Goal: Answer question/provide support: Share knowledge or assist other users

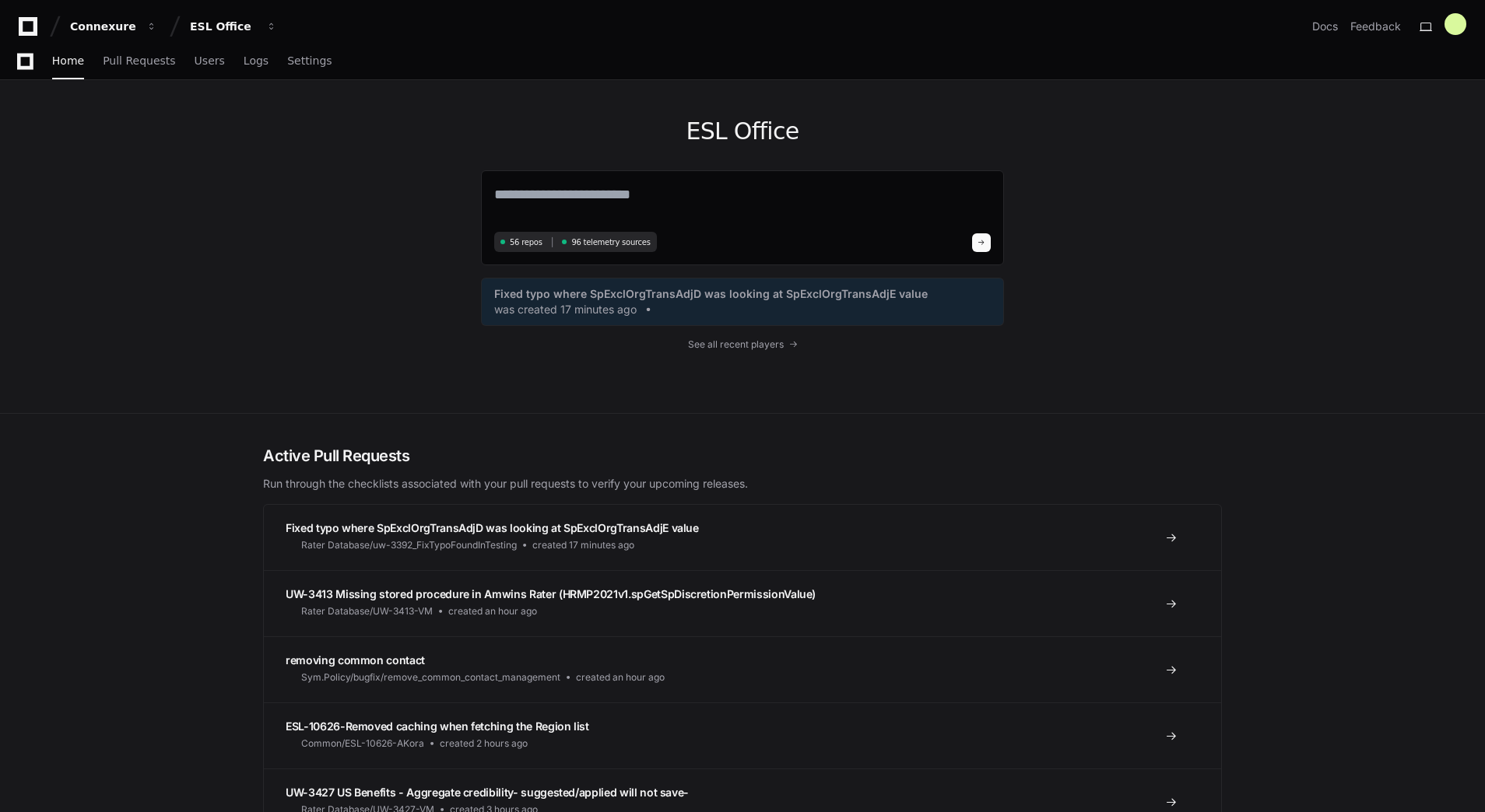
scroll to position [244, 0]
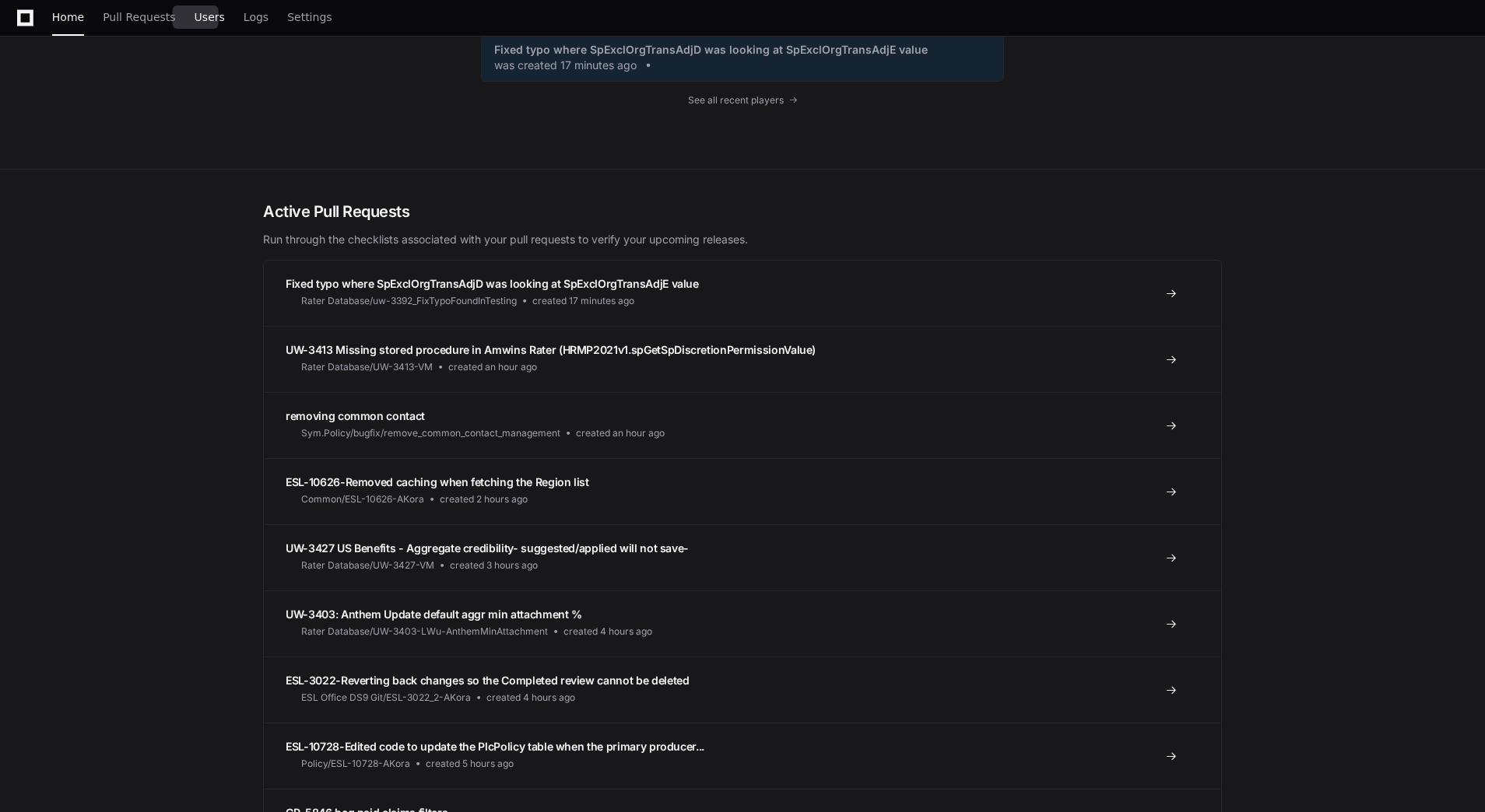
click at [197, 13] on span "Users" at bounding box center [209, 17] width 30 height 10
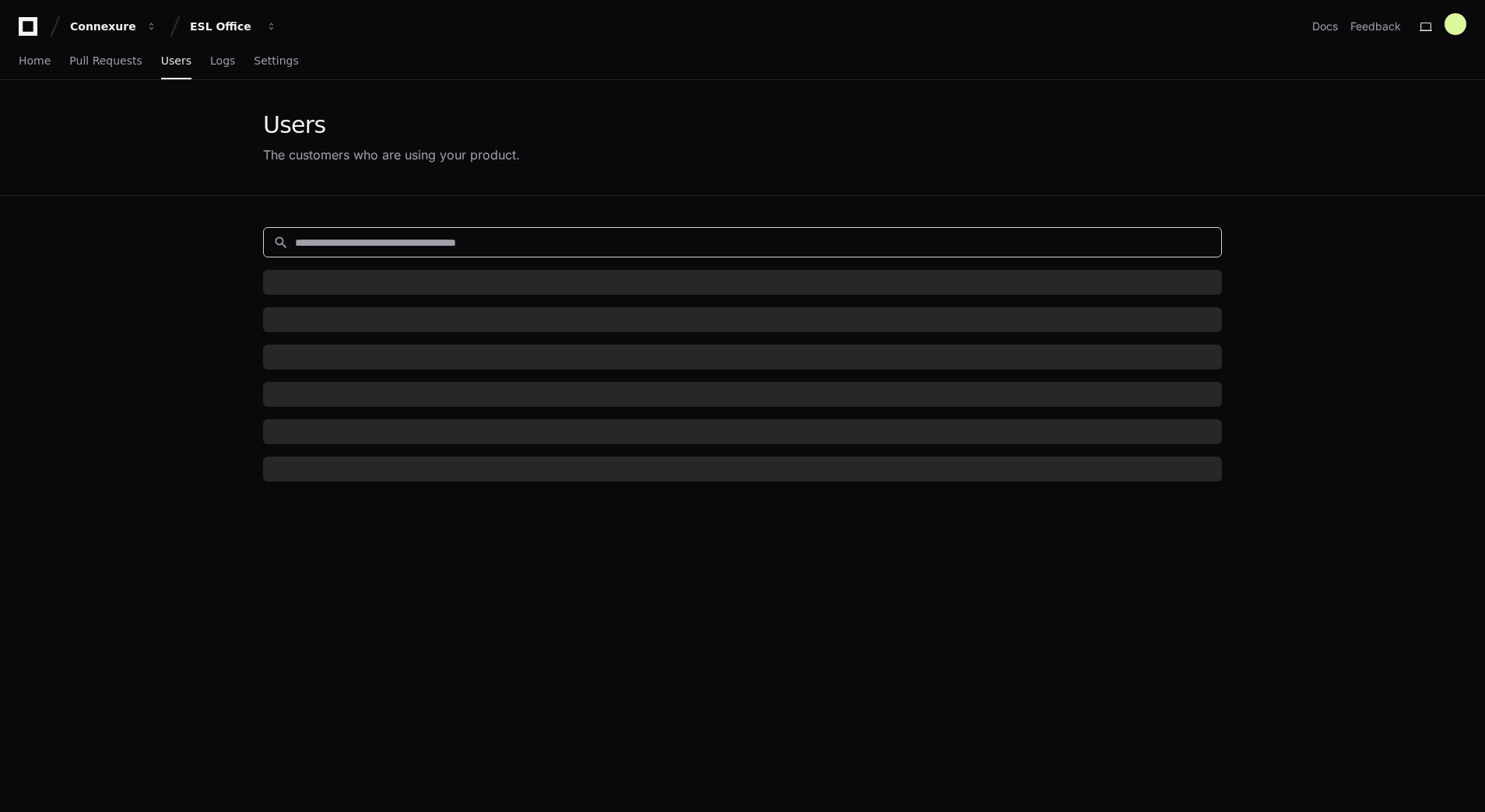
click at [351, 248] on input at bounding box center [753, 243] width 916 height 16
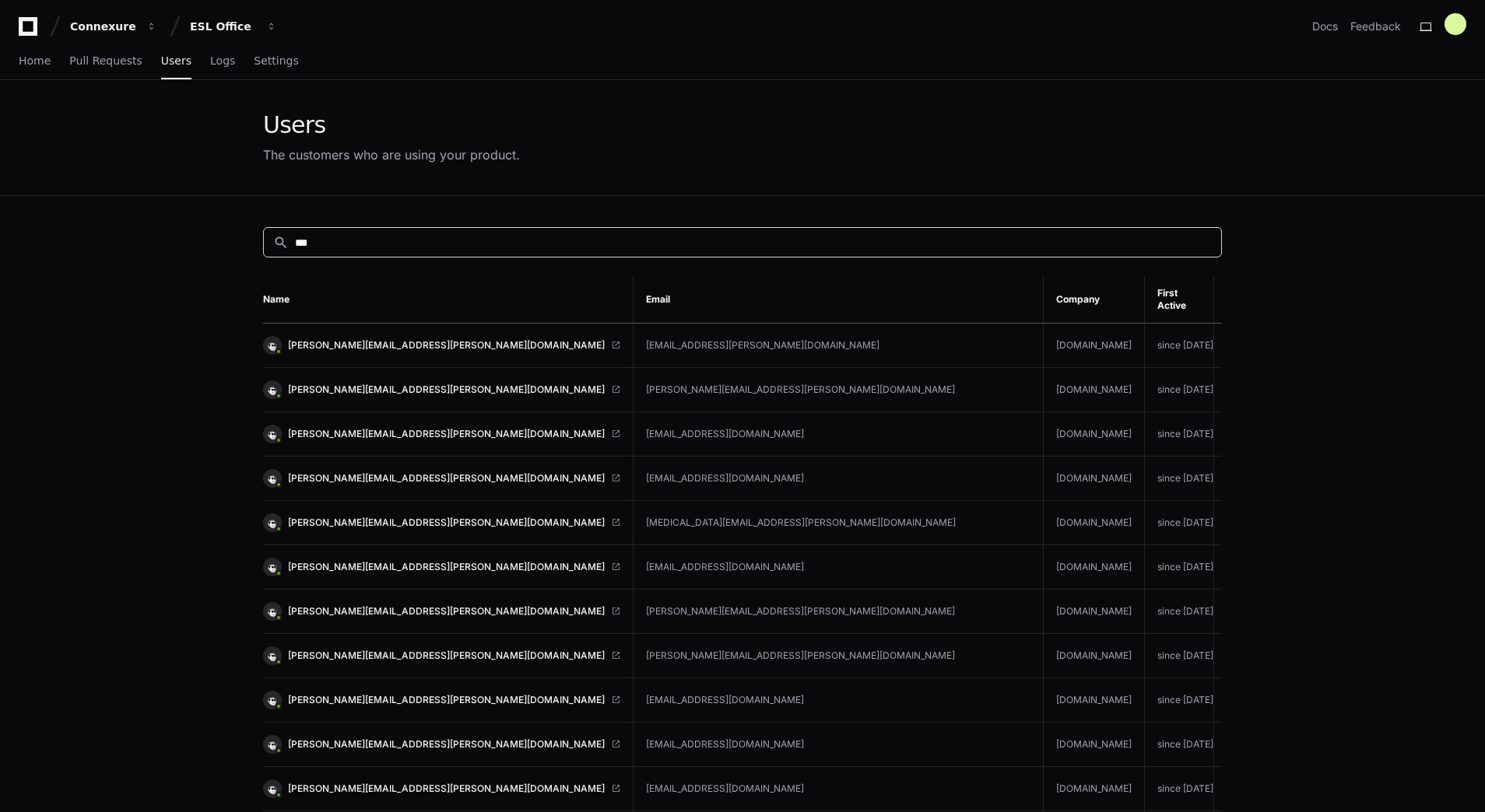
type input "***"
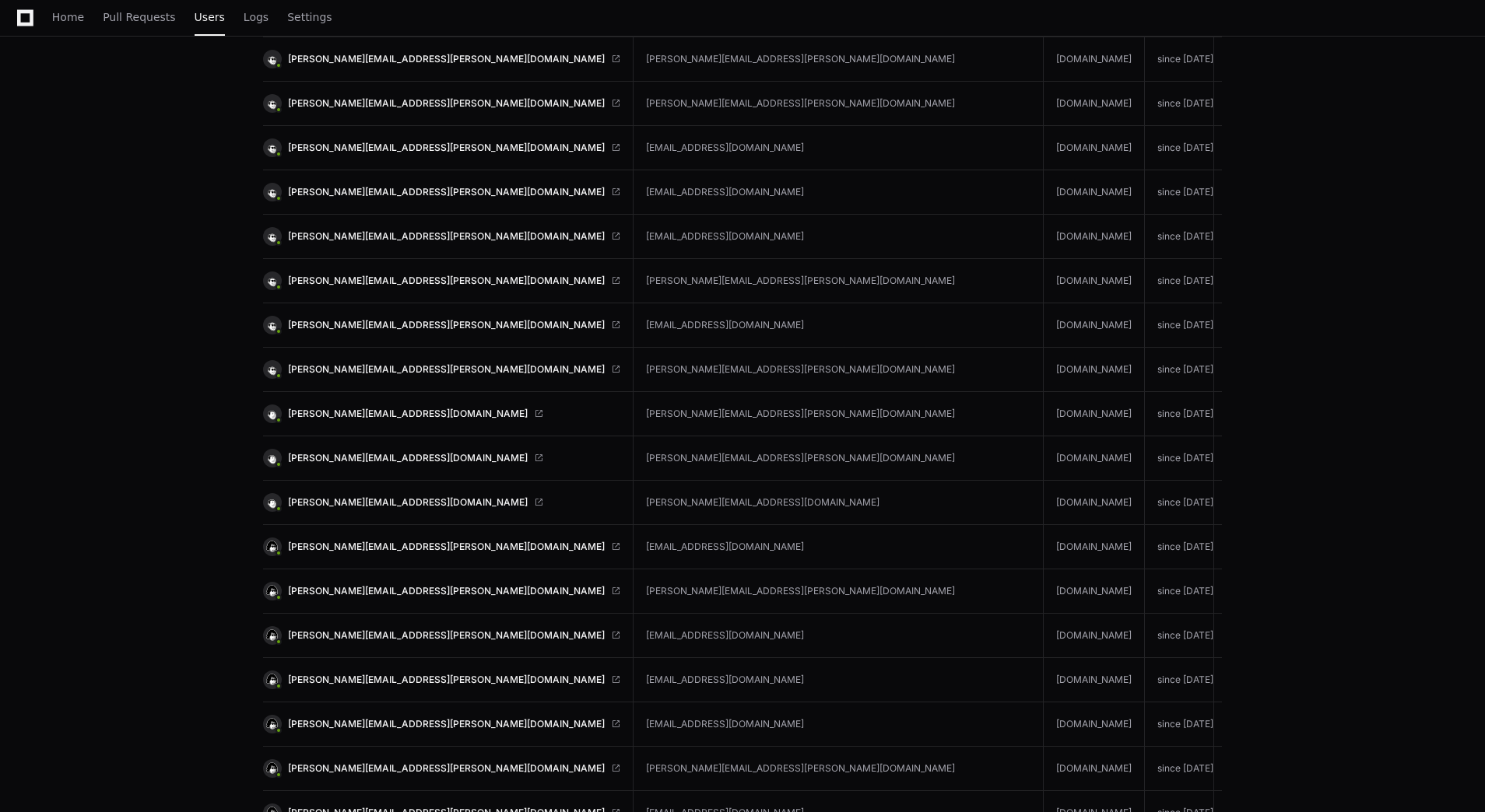
scroll to position [553, 0]
click at [344, 584] on span "darren.casey@cfins.com" at bounding box center [446, 590] width 316 height 13
click at [402, 451] on span "raghav.bhatia_med@bhspecialty.com" at bounding box center [408, 457] width 240 height 13
click at [376, 584] on span "darren.casey@cfins.com" at bounding box center [446, 590] width 316 height 13
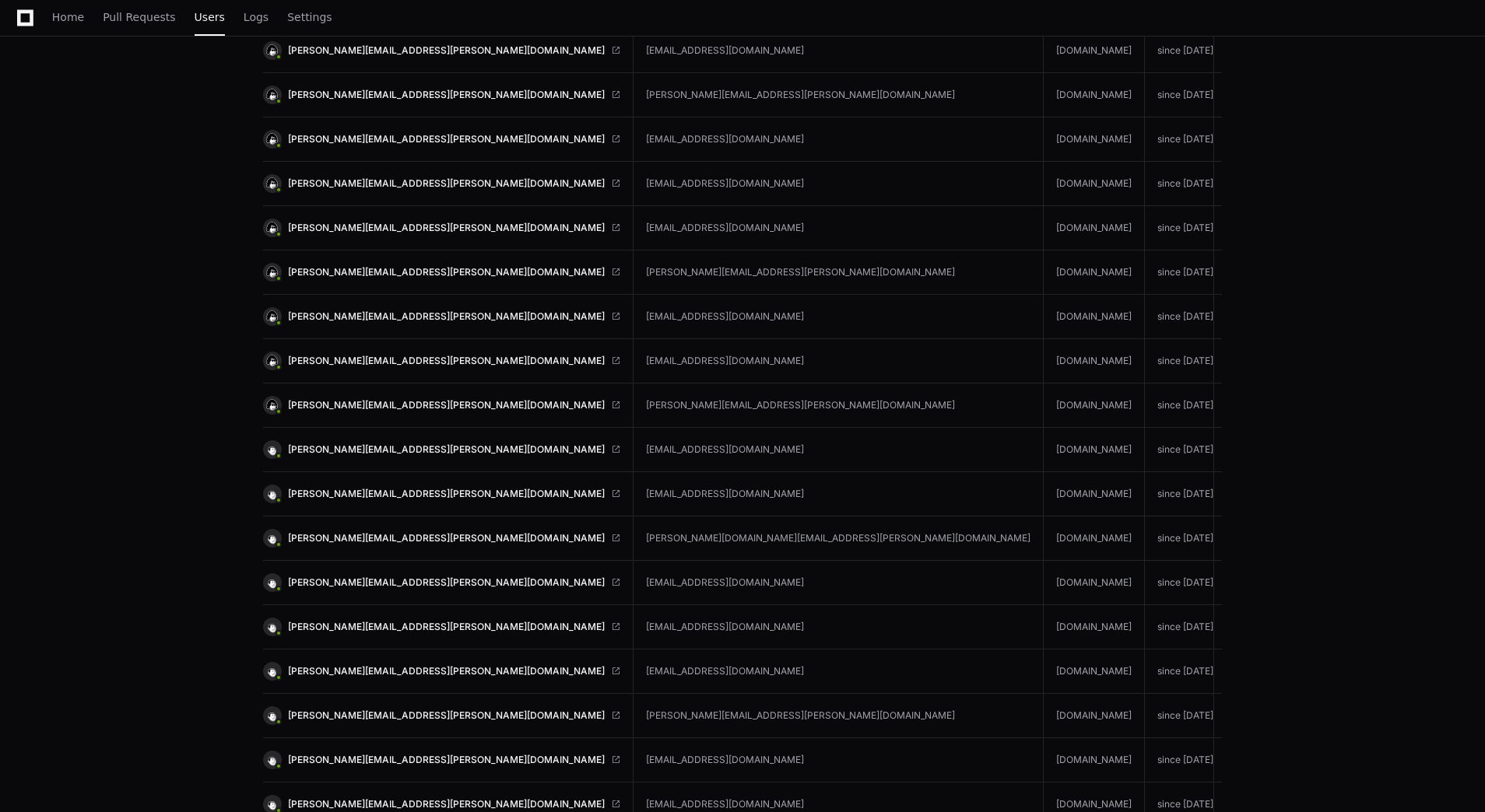
scroll to position [1050, 0]
click at [346, 532] on span "leticia.coyt@cfins.com" at bounding box center [446, 537] width 316 height 13
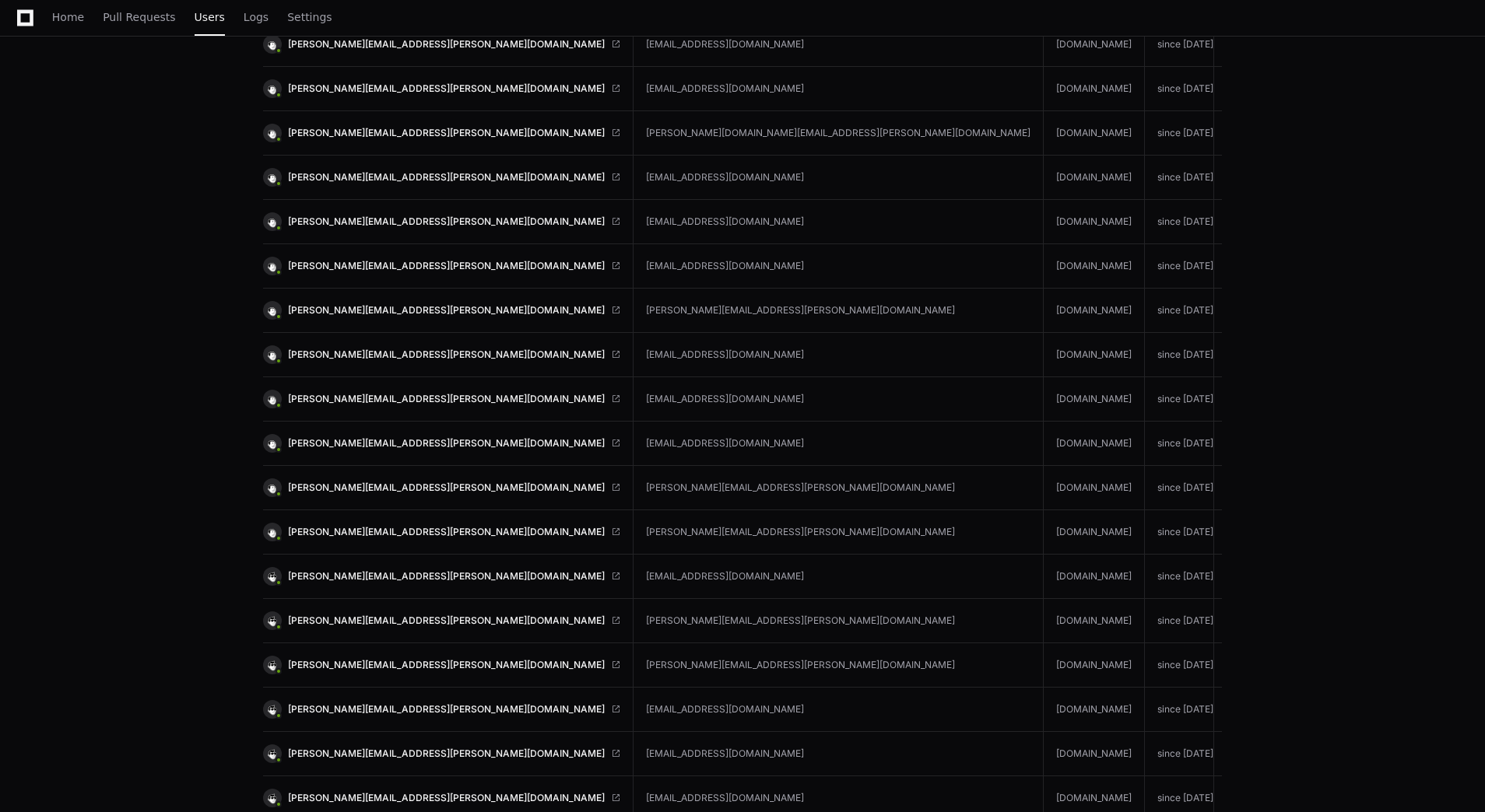
scroll to position [1454, 0]
click at [351, 658] on span "joan.almero@amyntagroup.com" at bounding box center [446, 664] width 316 height 13
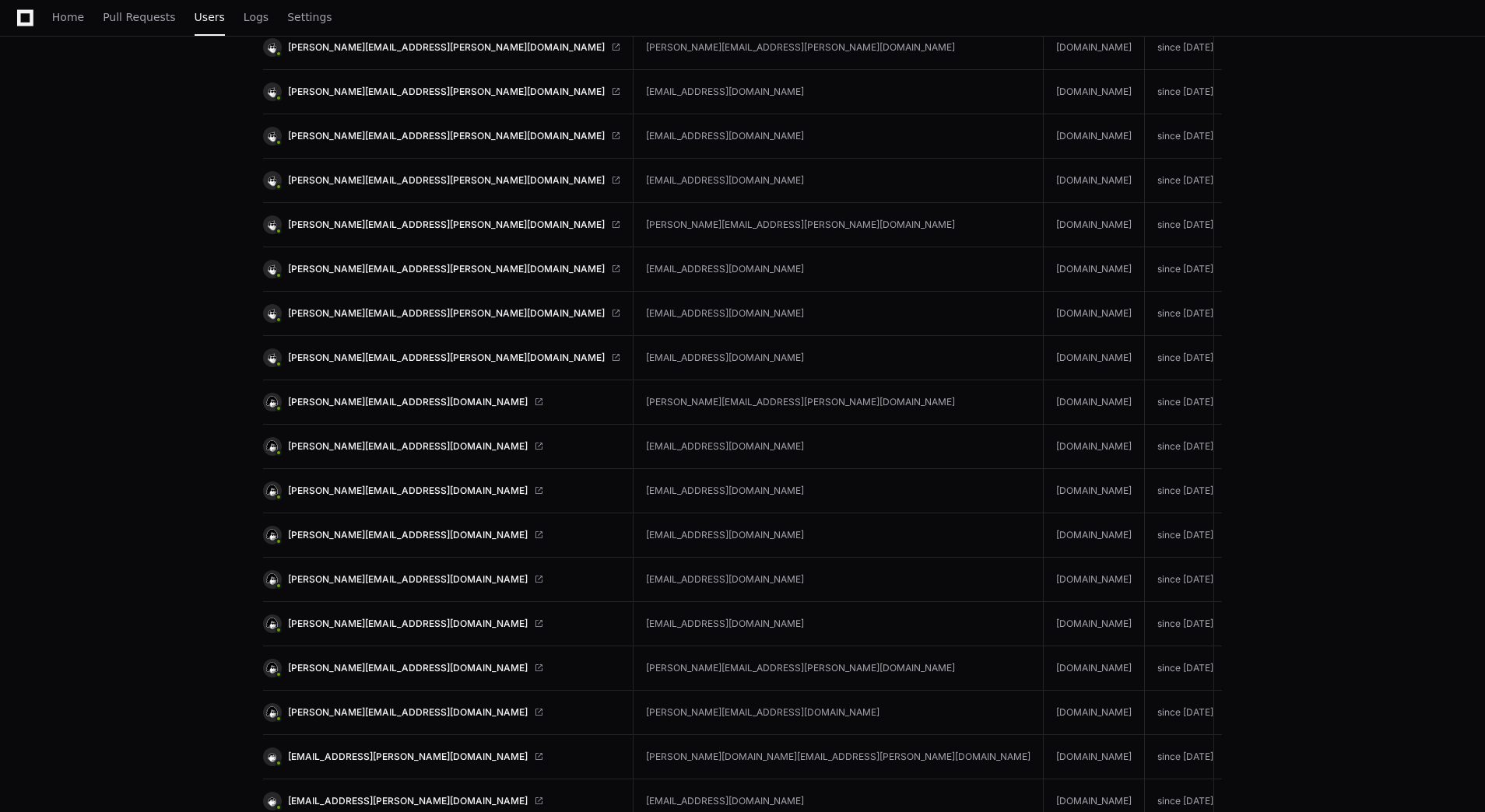
scroll to position [2072, 0]
click at [352, 392] on link "linda@evolutionrisk.com" at bounding box center [442, 401] width 357 height 18
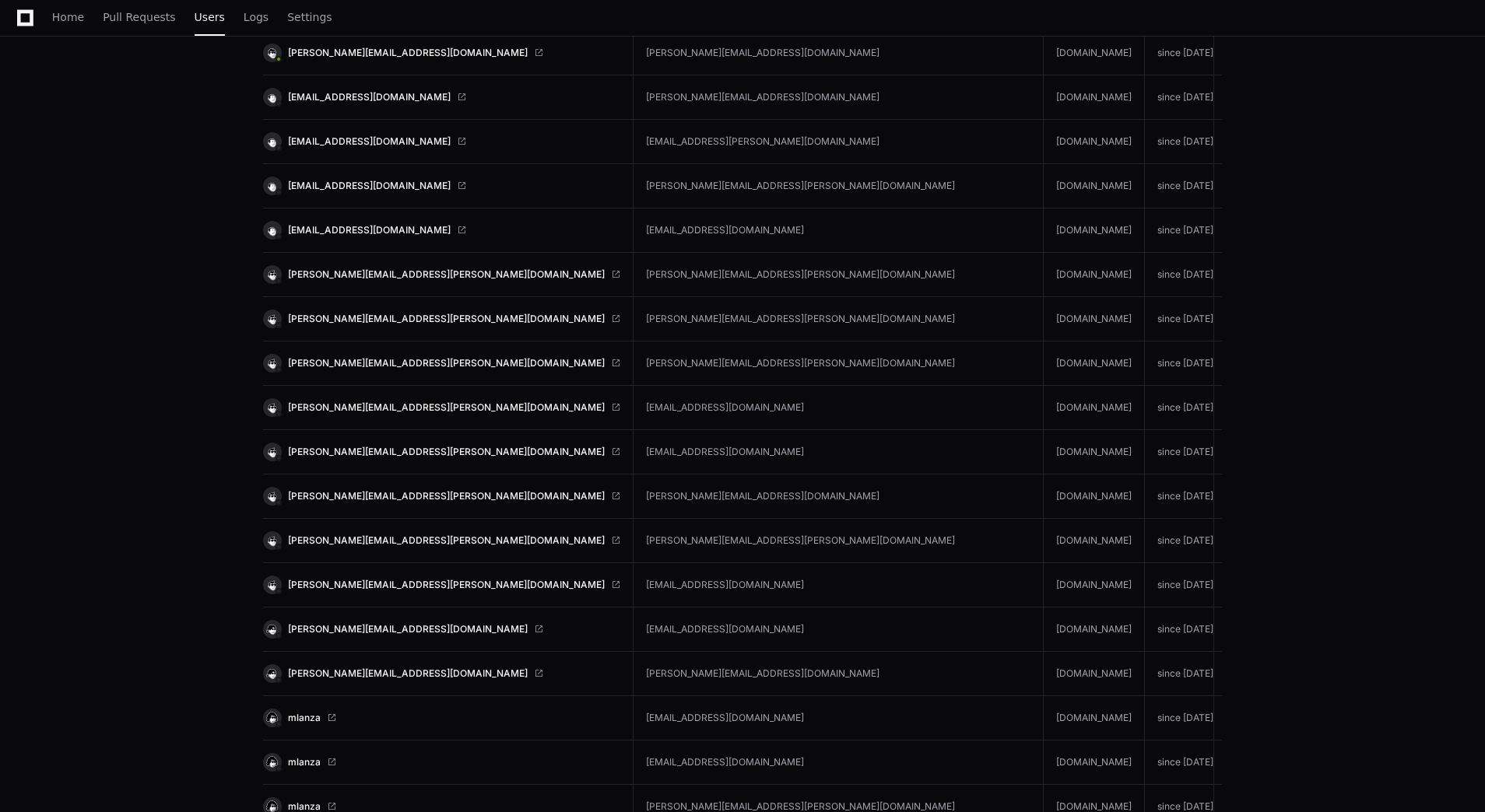
scroll to position [3441, 0]
click at [359, 622] on span "[PERSON_NAME][EMAIL_ADDRESS][DOMAIN_NAME]" at bounding box center [408, 628] width 240 height 13
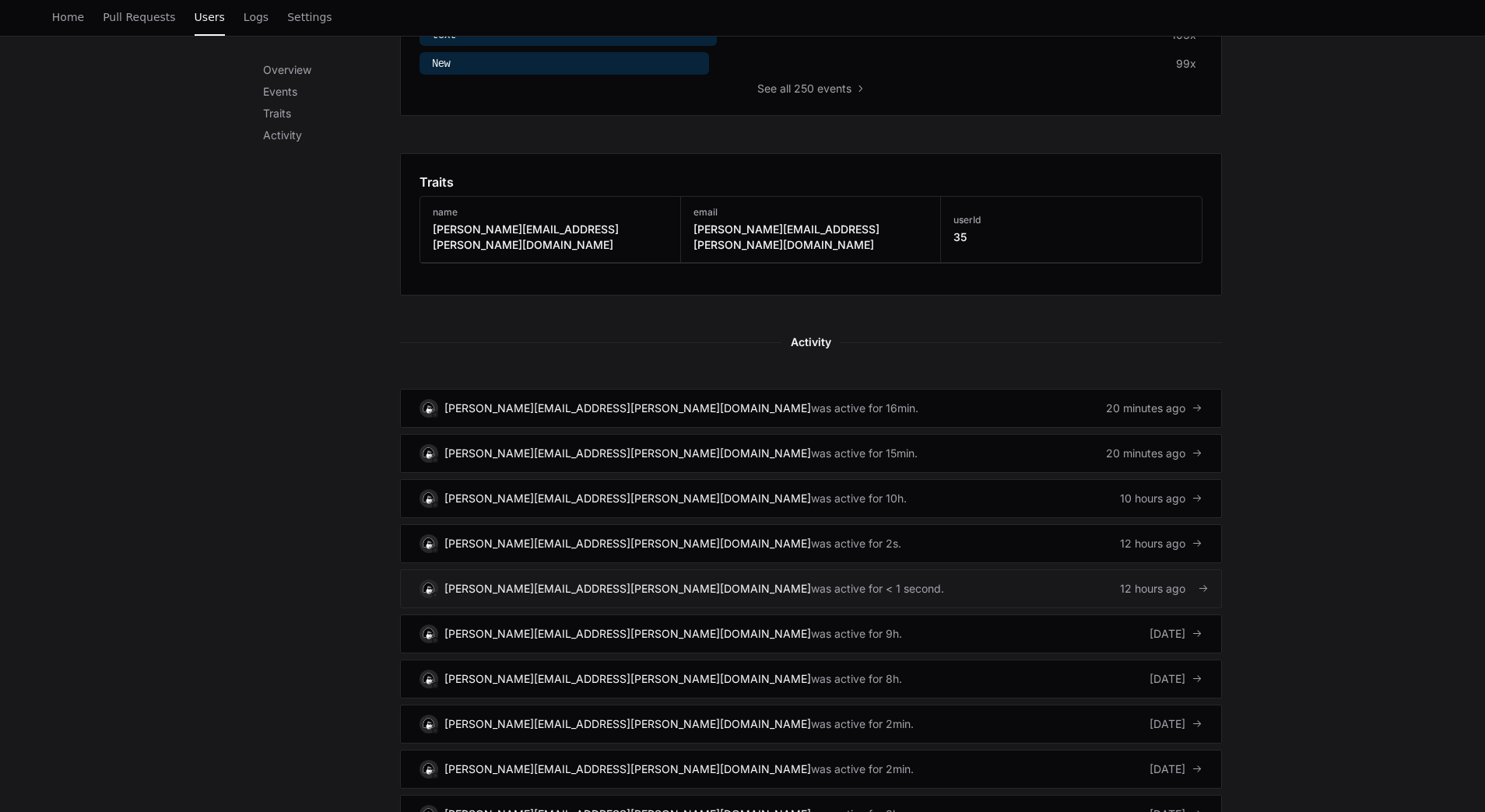
scroll to position [746, 0]
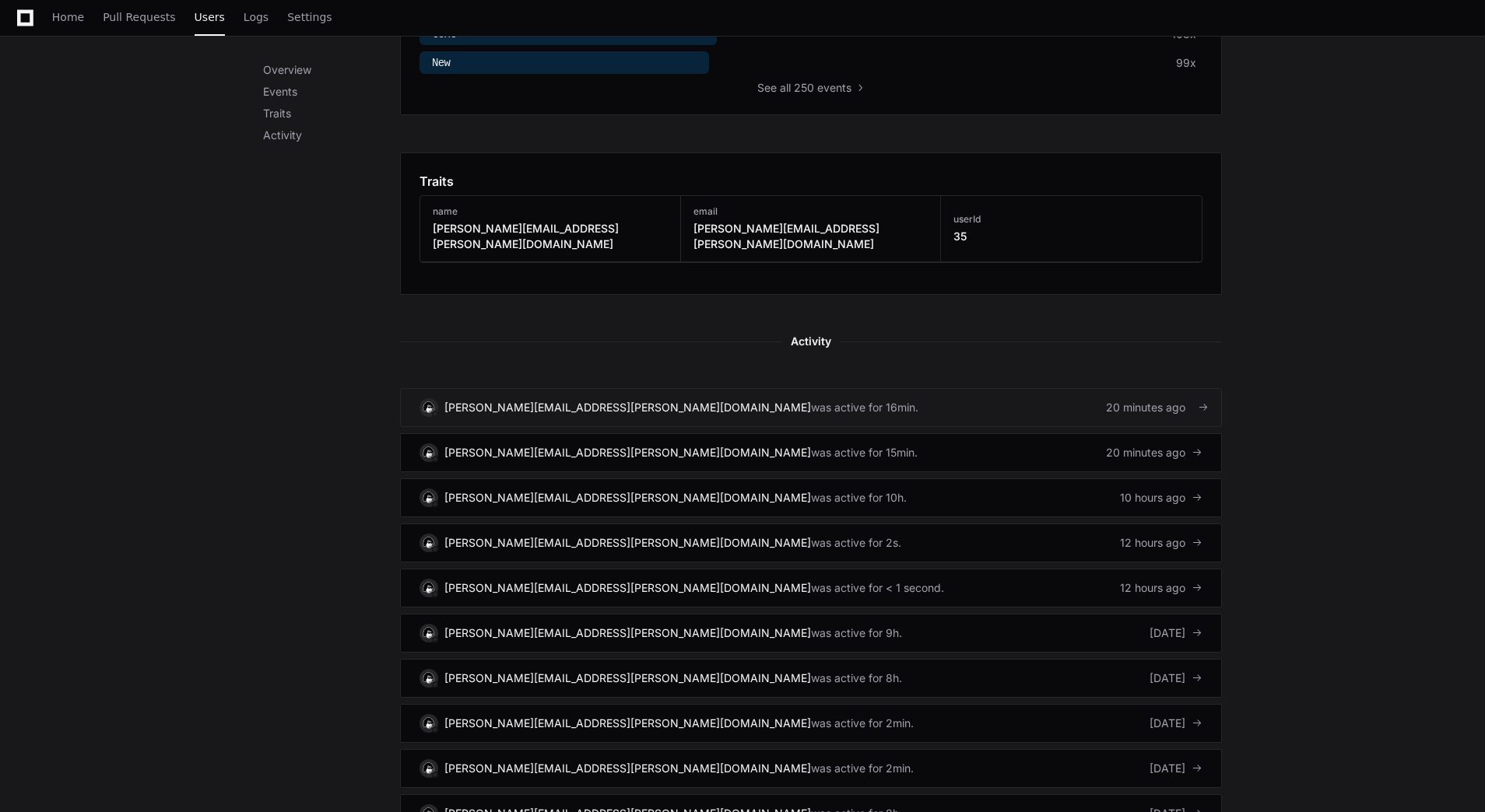
click at [607, 388] on link "darren.casey@cfins.com was active for 16min. 20 minutes ago" at bounding box center [810, 407] width 822 height 39
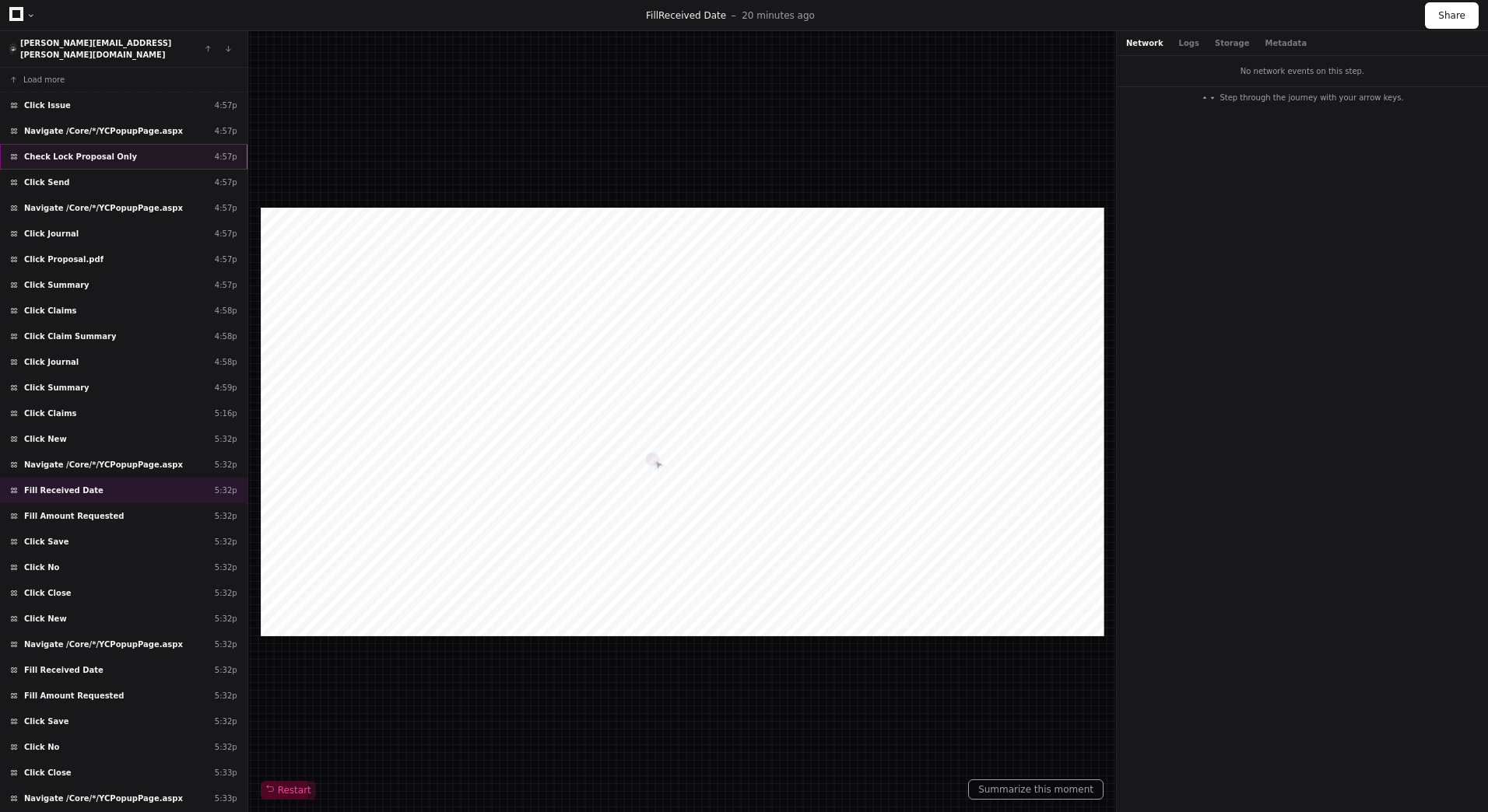
click at [186, 152] on div "Check Lock Proposal Only 4:57p" at bounding box center [123, 156] width 248 height 25
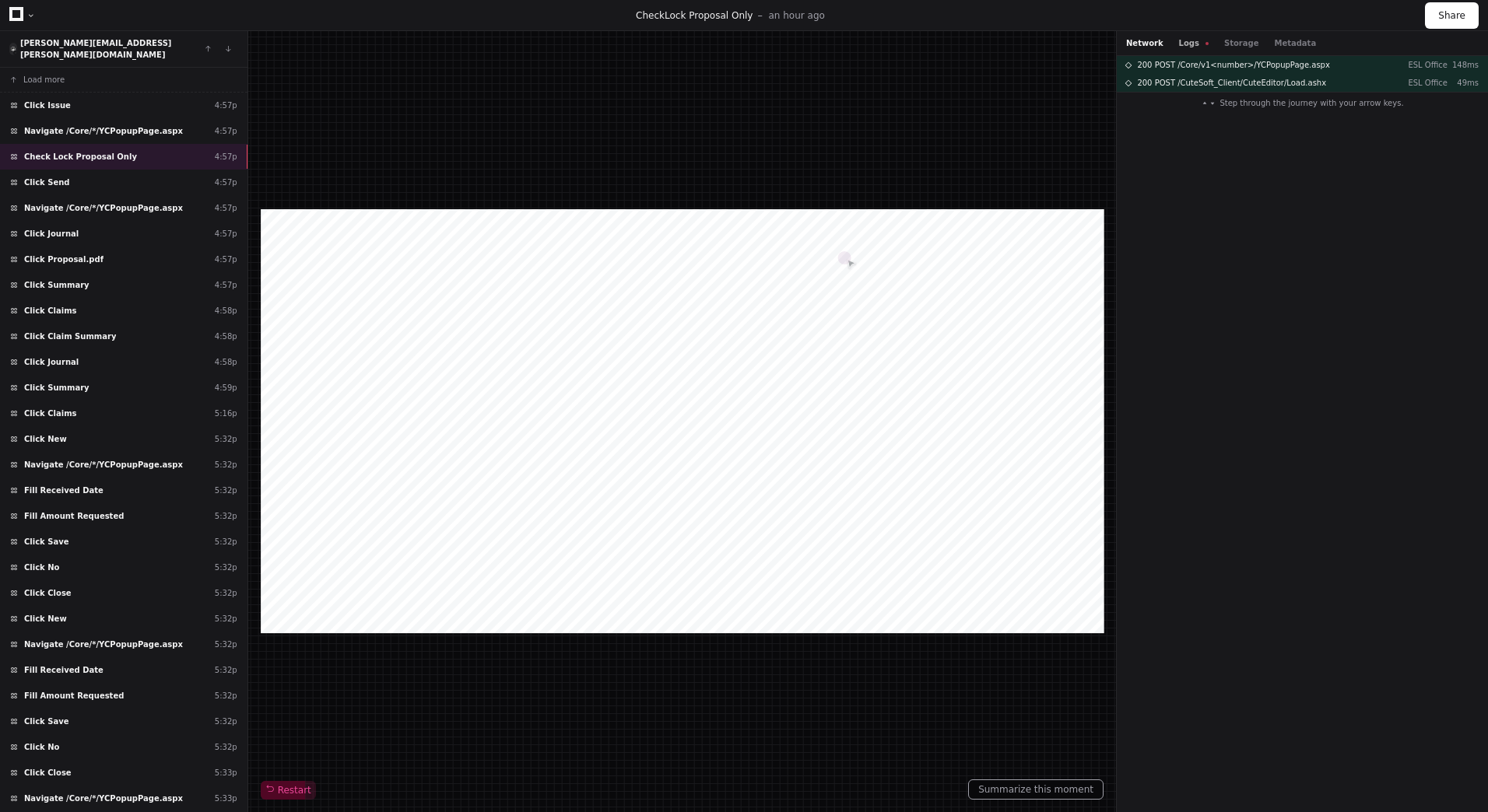
click at [1192, 45] on button "Logs" at bounding box center [1194, 43] width 29 height 12
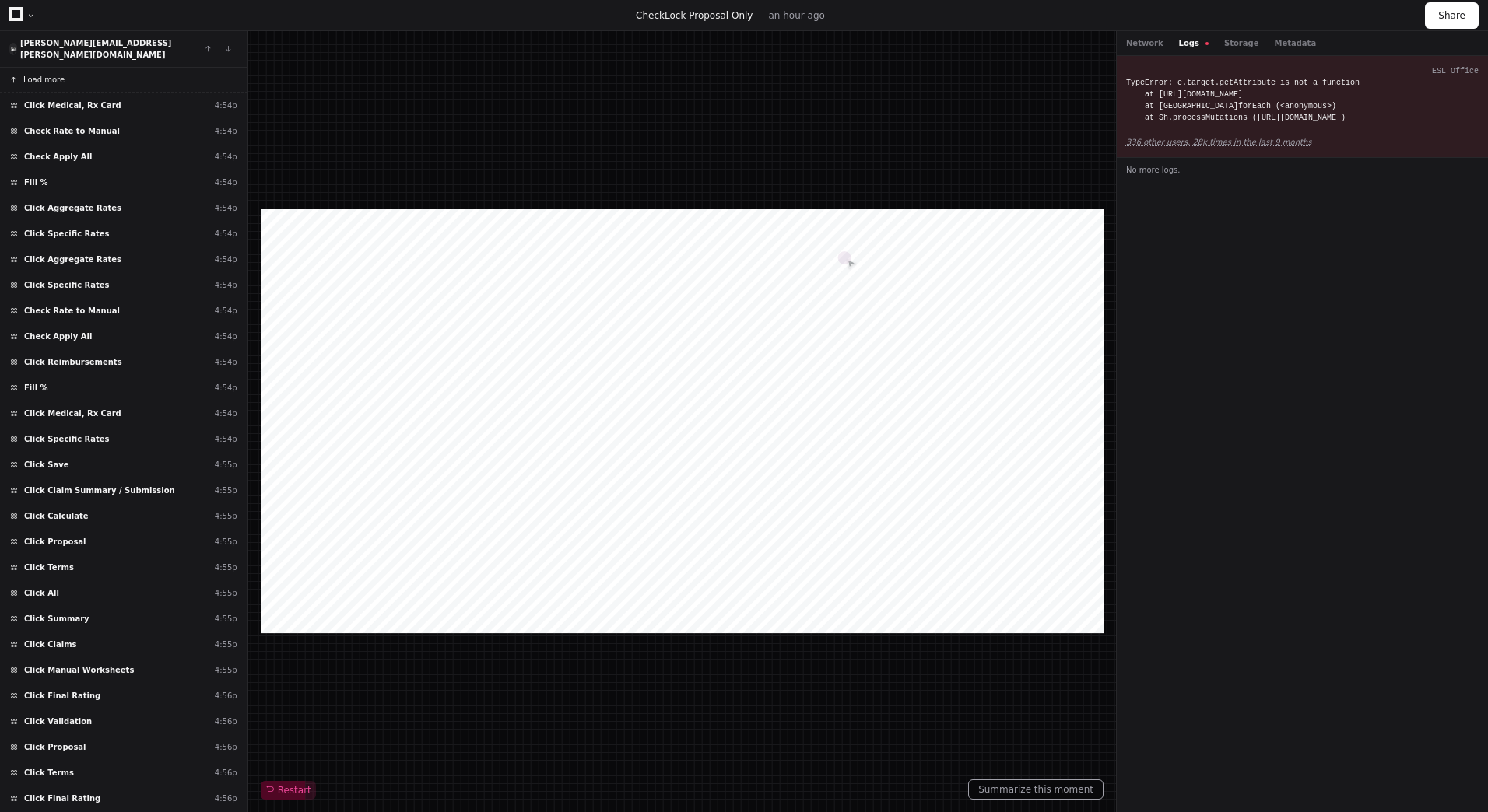
click at [35, 74] on span "Load more" at bounding box center [44, 80] width 41 height 12
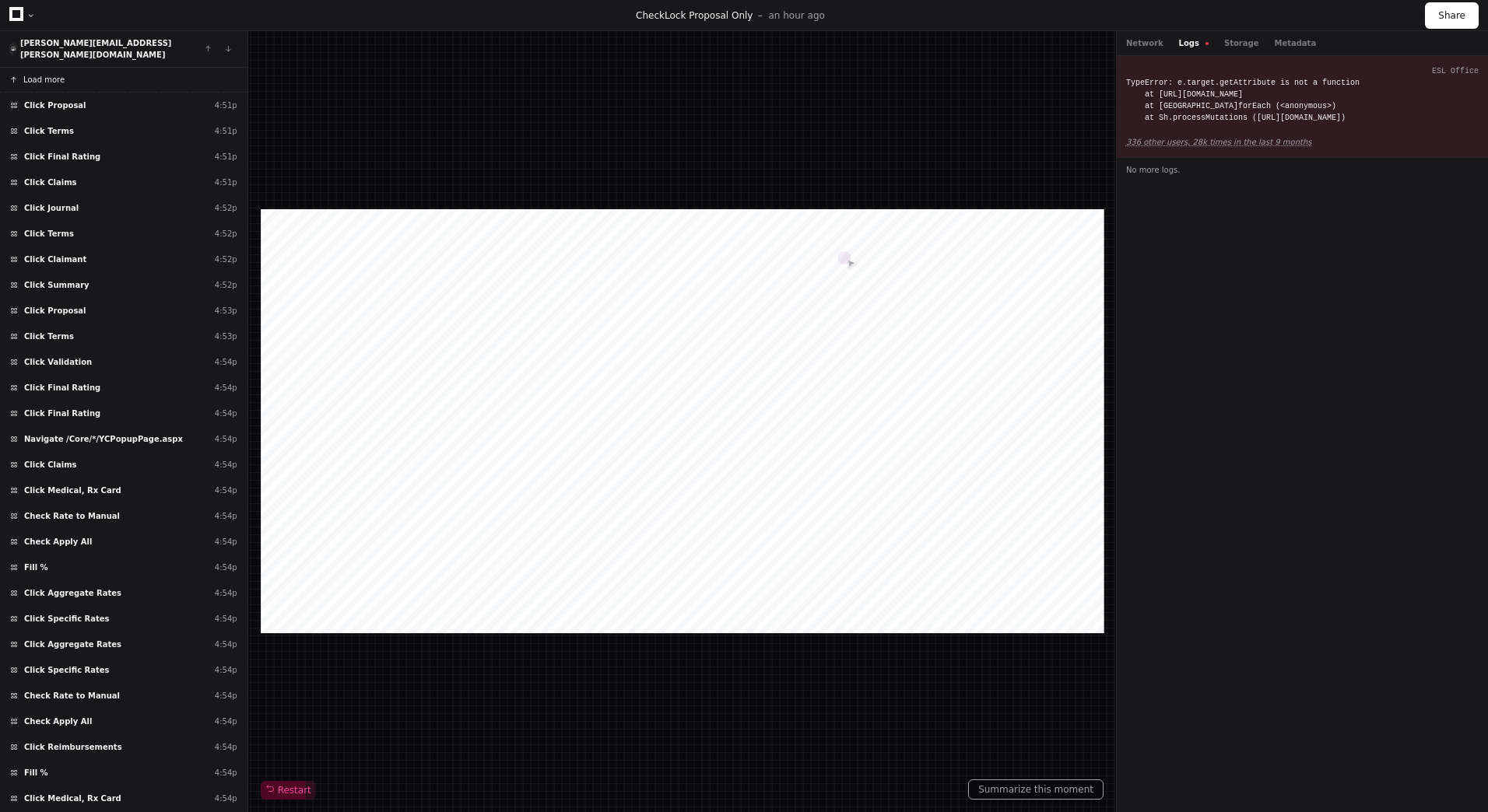
click at [46, 74] on span "Load more" at bounding box center [44, 80] width 41 height 12
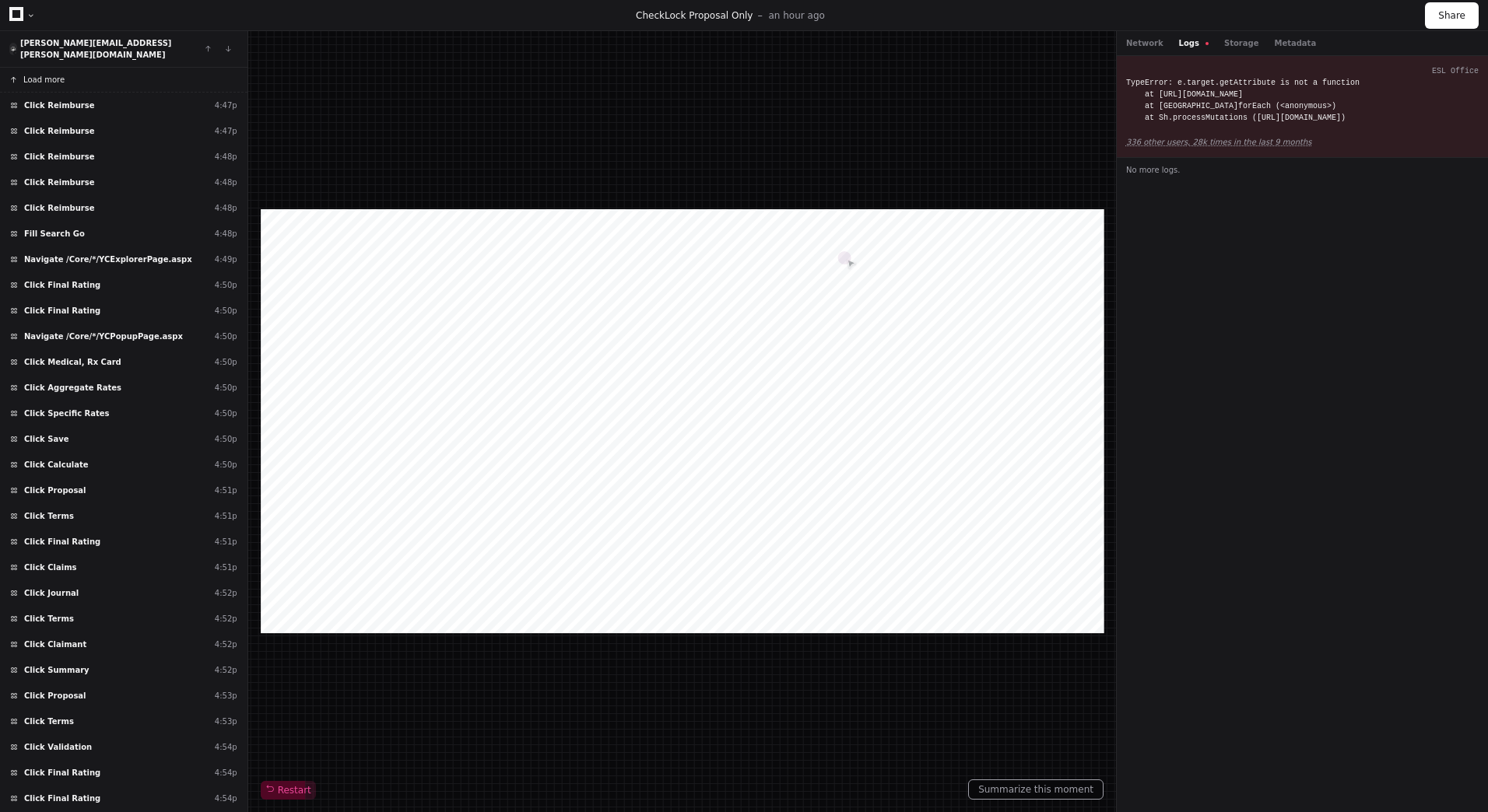
click at [46, 74] on span "Load more" at bounding box center [44, 80] width 41 height 12
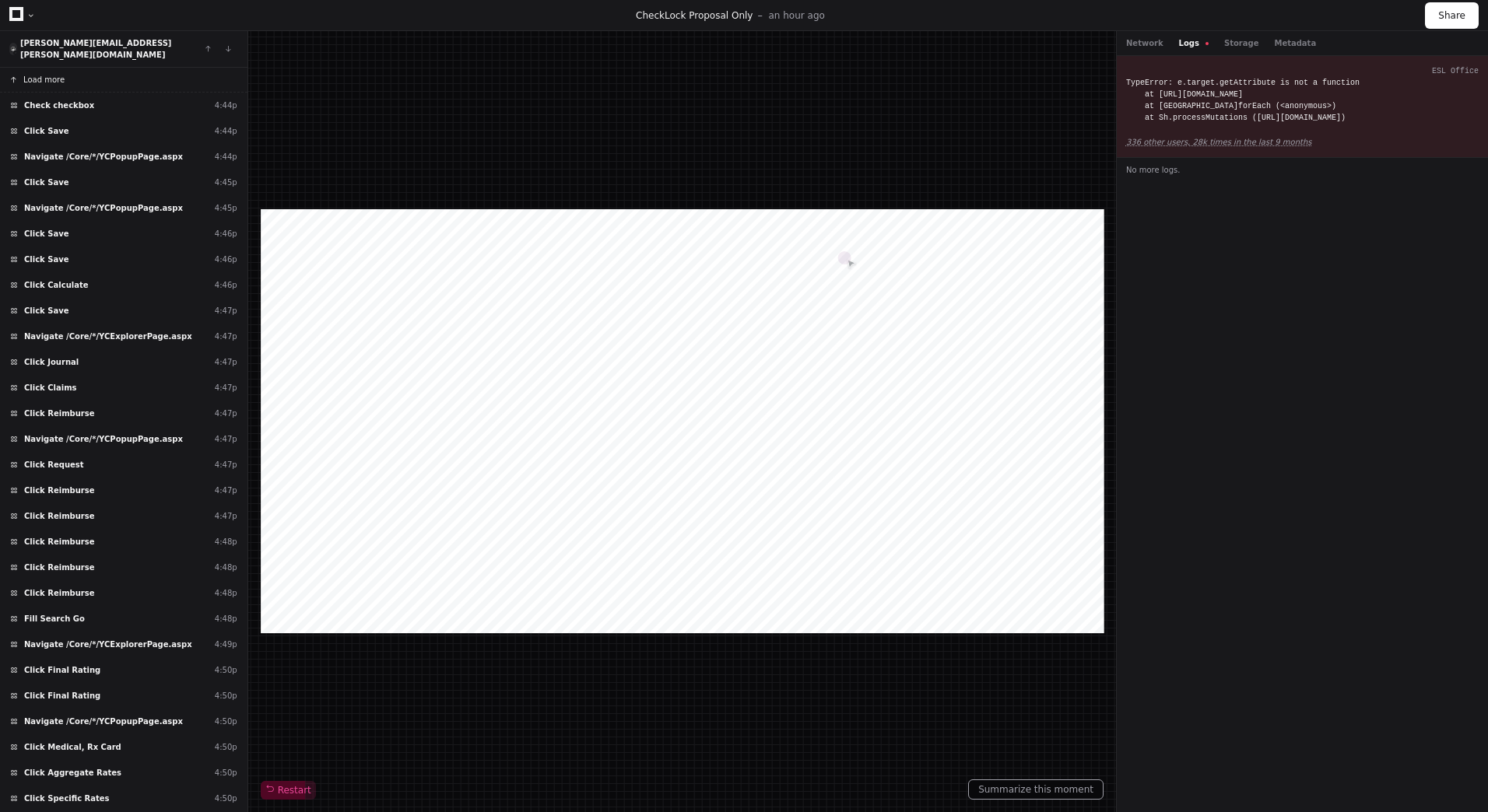
click at [46, 74] on span "Load more" at bounding box center [44, 80] width 41 height 12
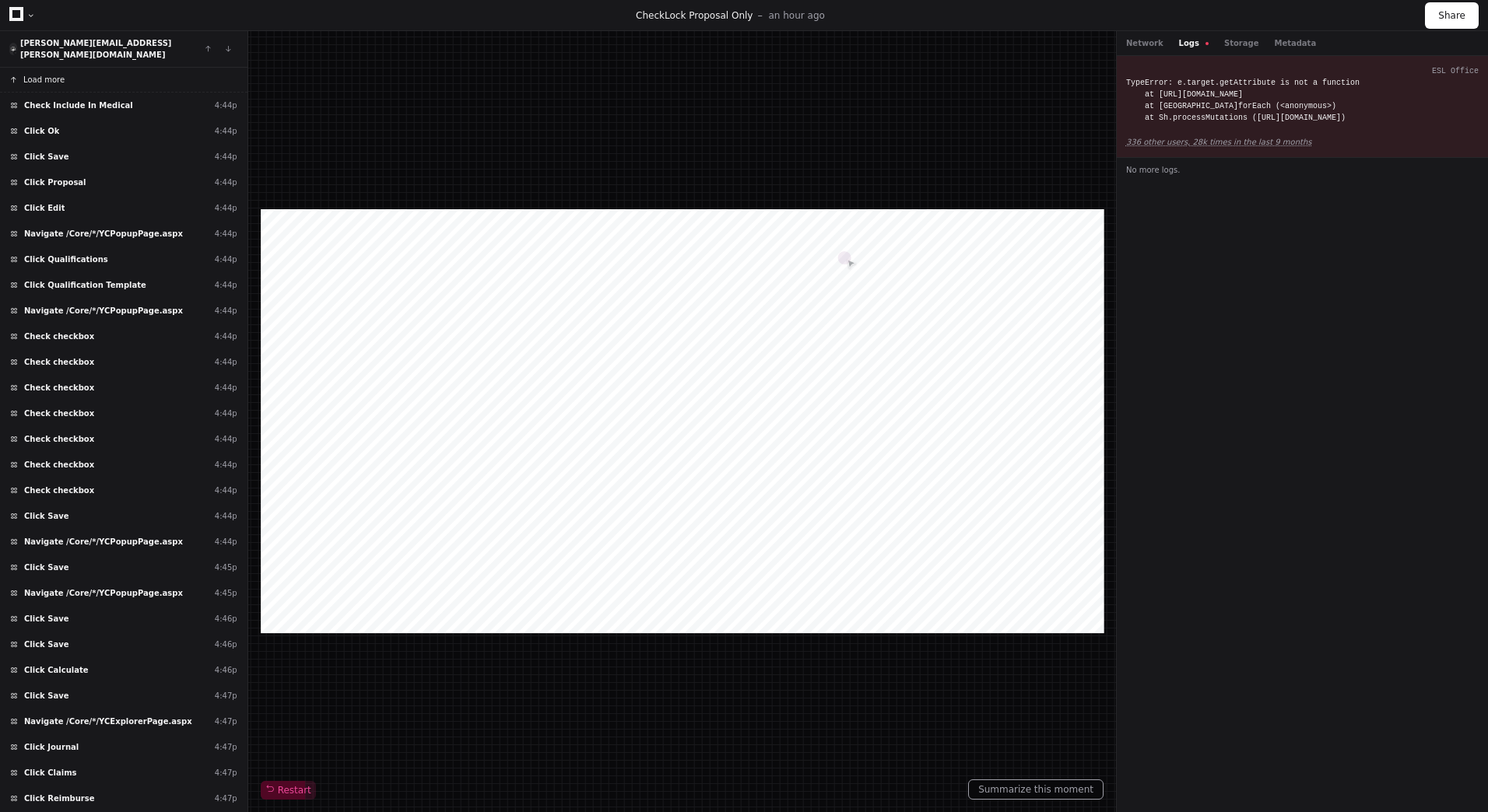
click at [46, 74] on span "Load more" at bounding box center [44, 80] width 41 height 12
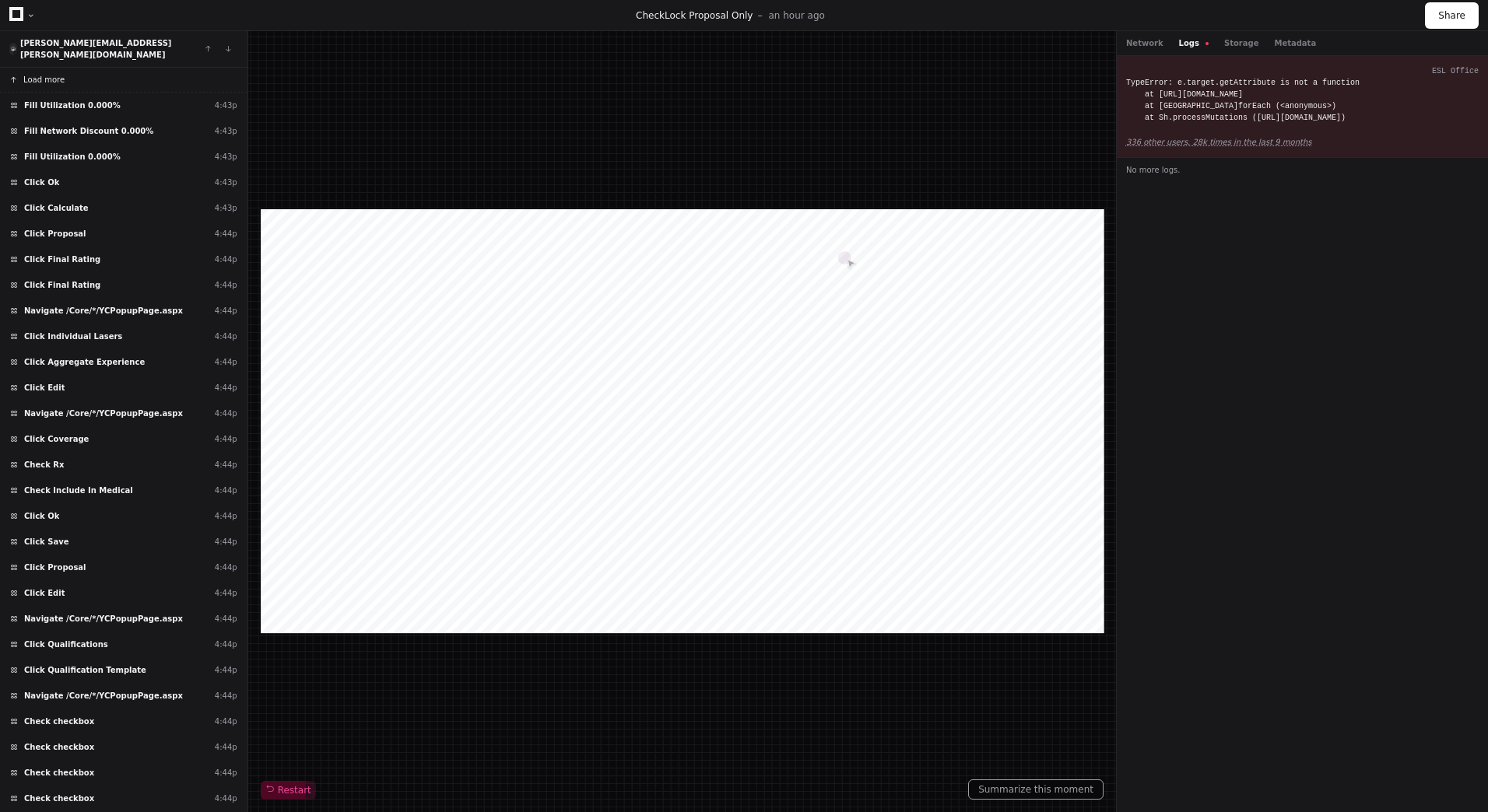
click at [46, 74] on span "Load more" at bounding box center [44, 80] width 41 height 12
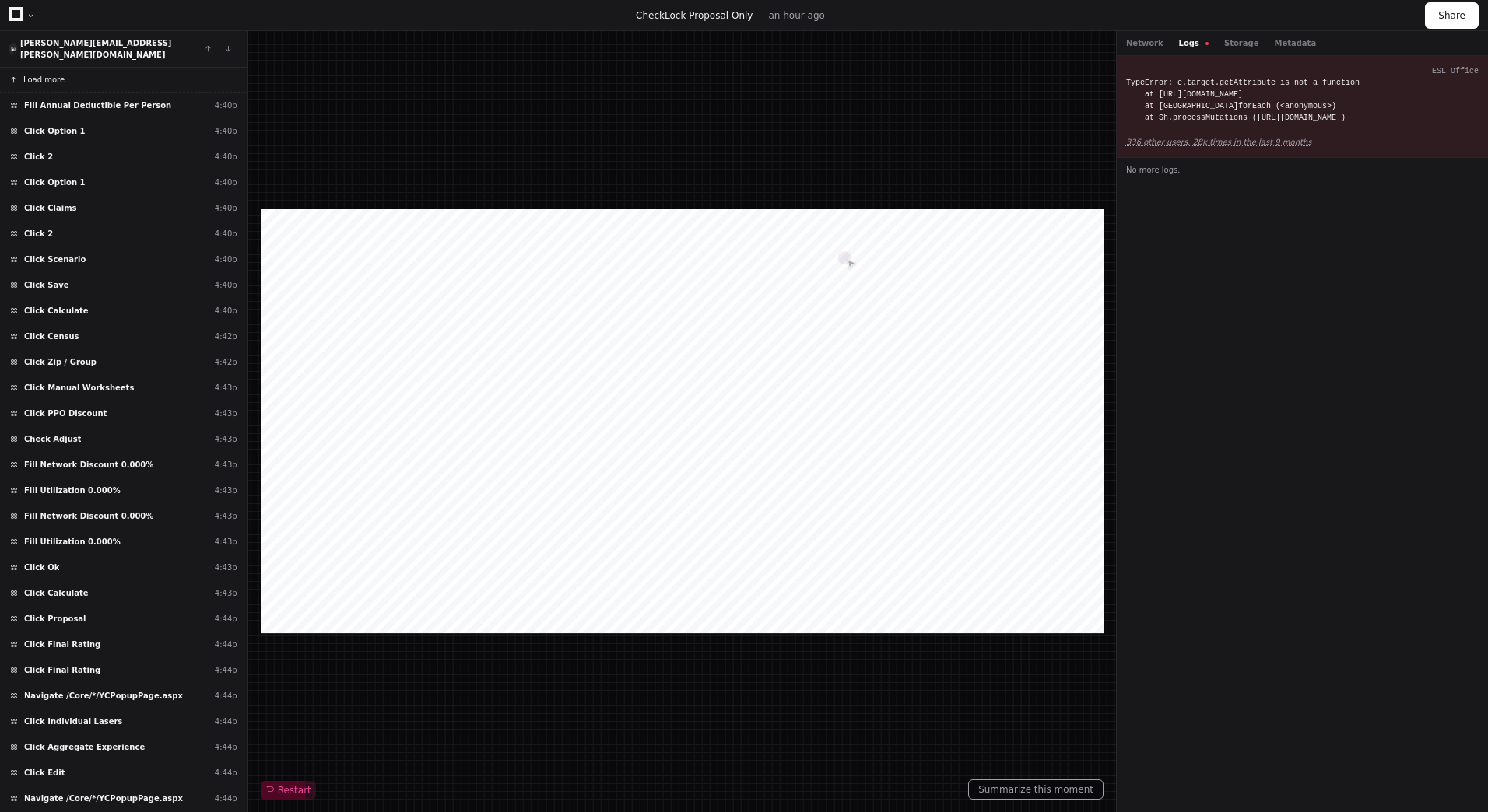
click at [46, 74] on span "Load more" at bounding box center [44, 80] width 41 height 12
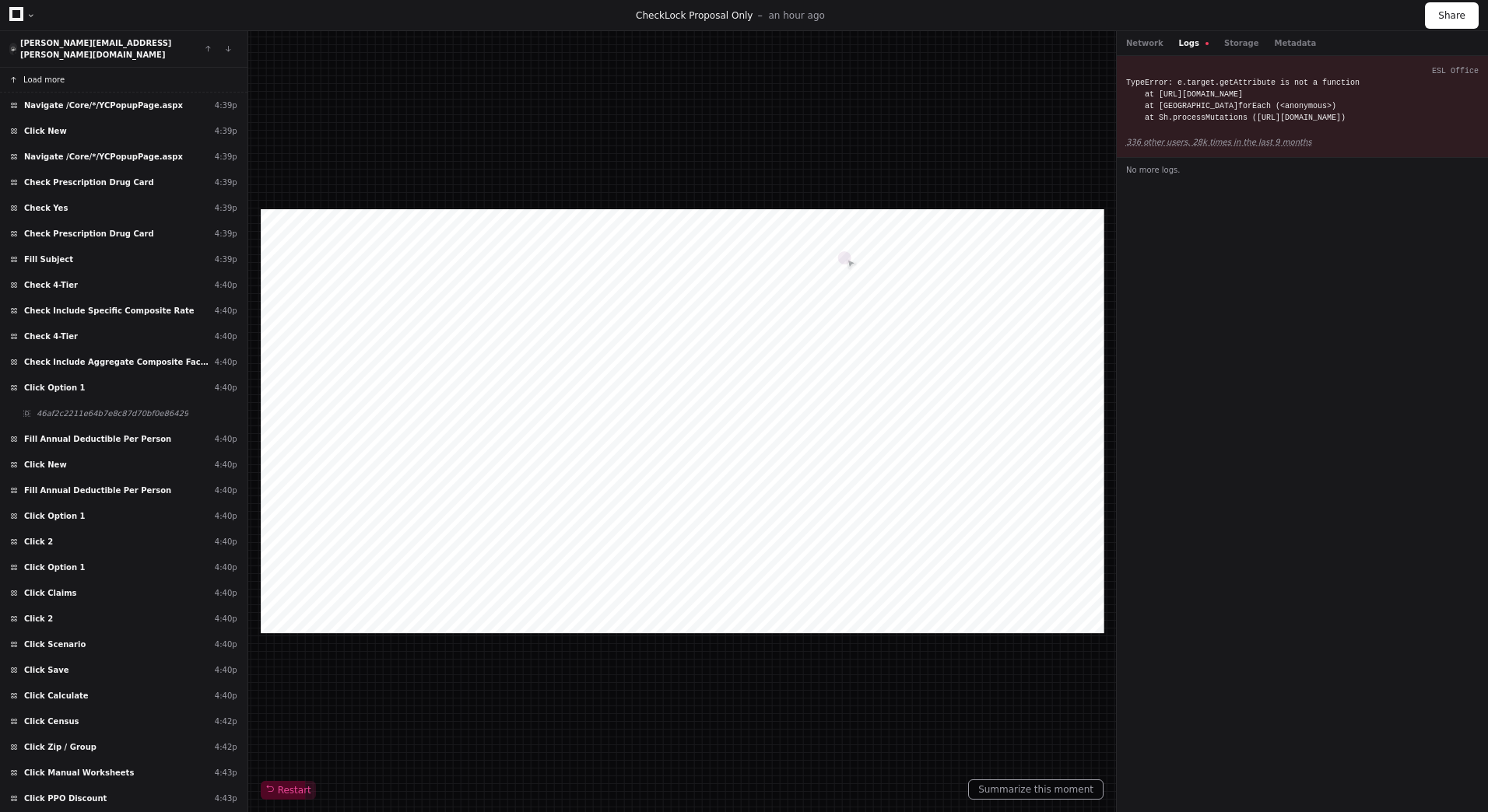
click at [46, 74] on span "Load more" at bounding box center [44, 80] width 41 height 12
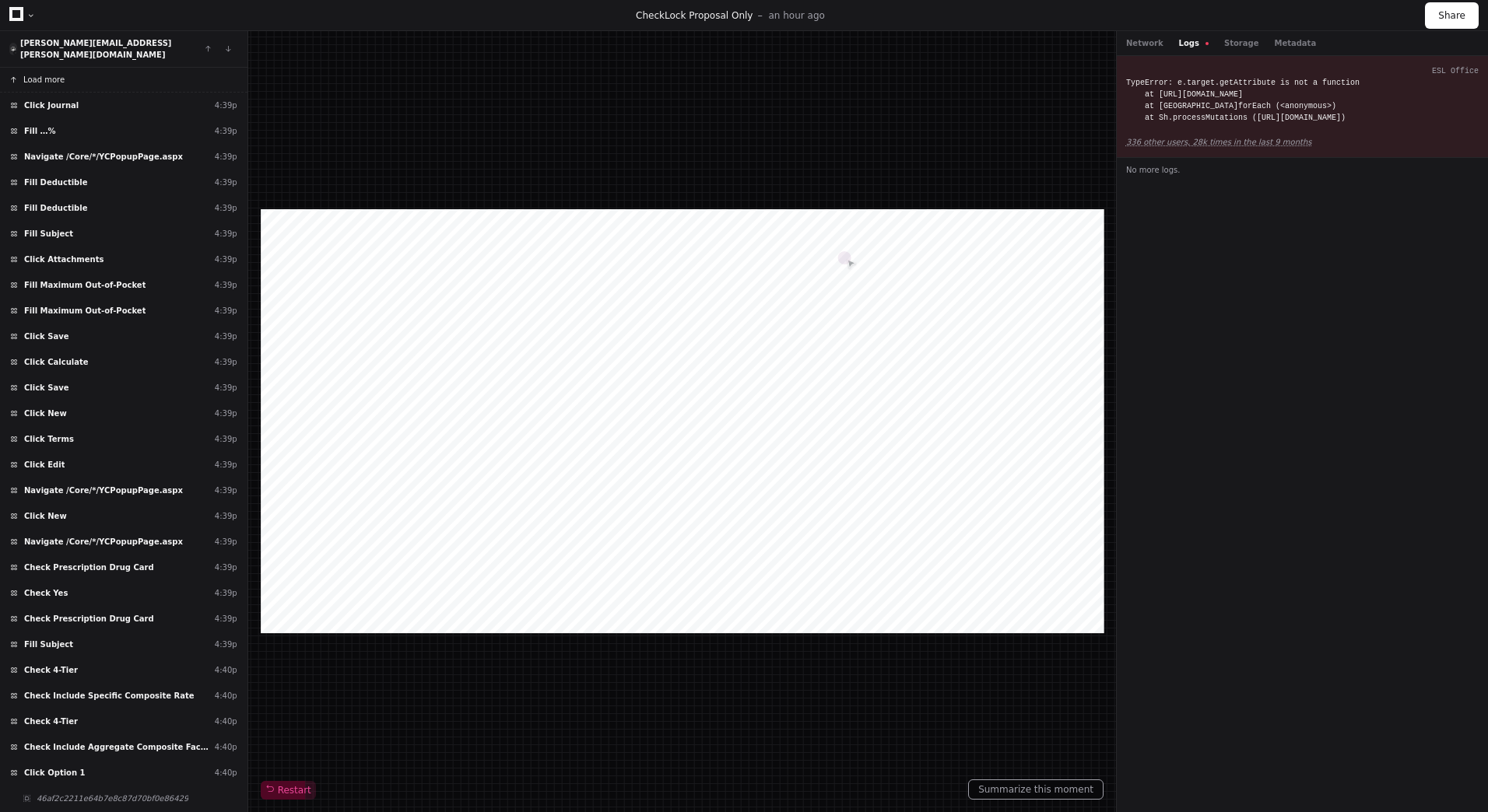
click at [46, 74] on span "Load more" at bounding box center [44, 80] width 41 height 12
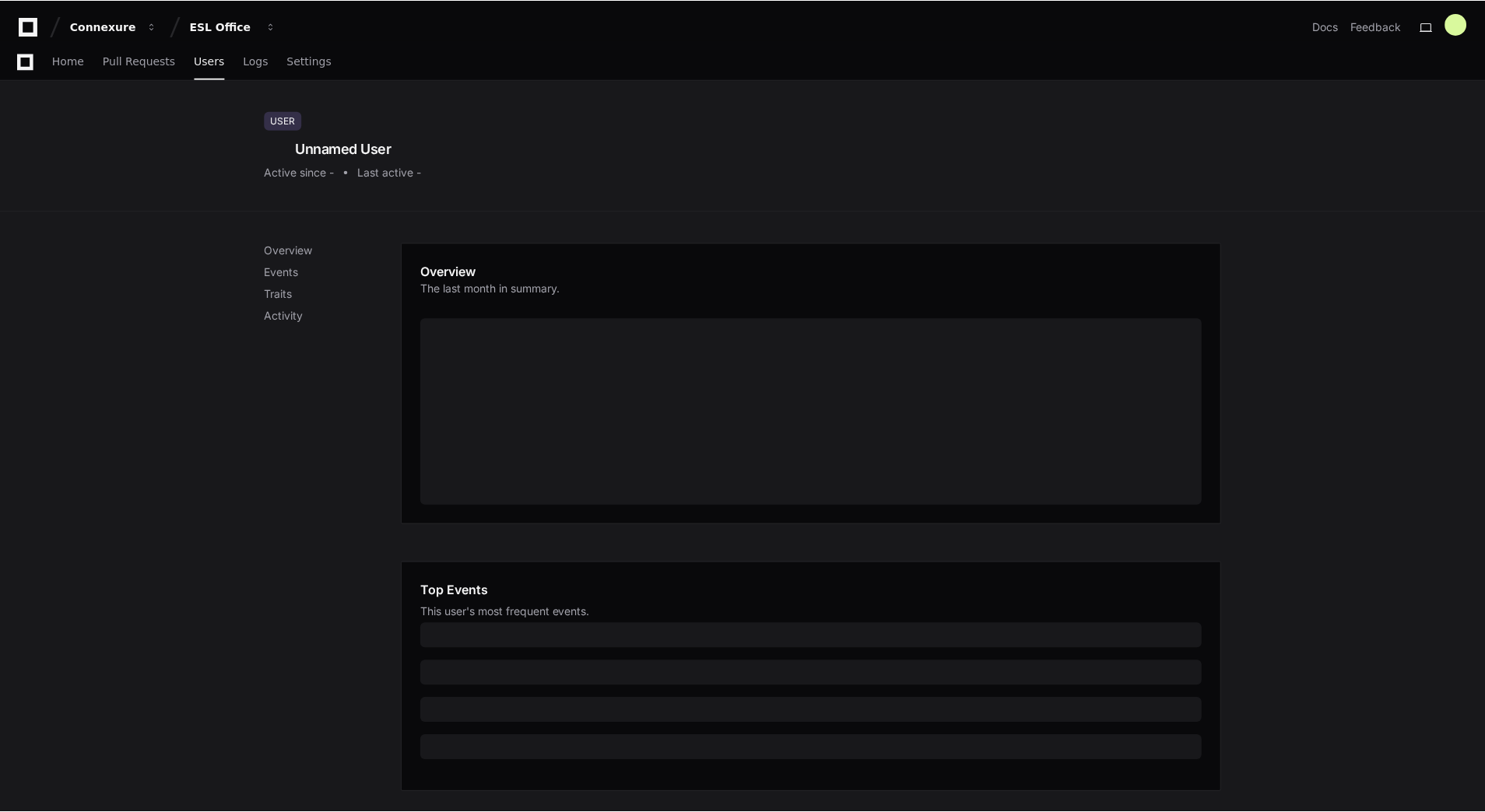
scroll to position [324, 0]
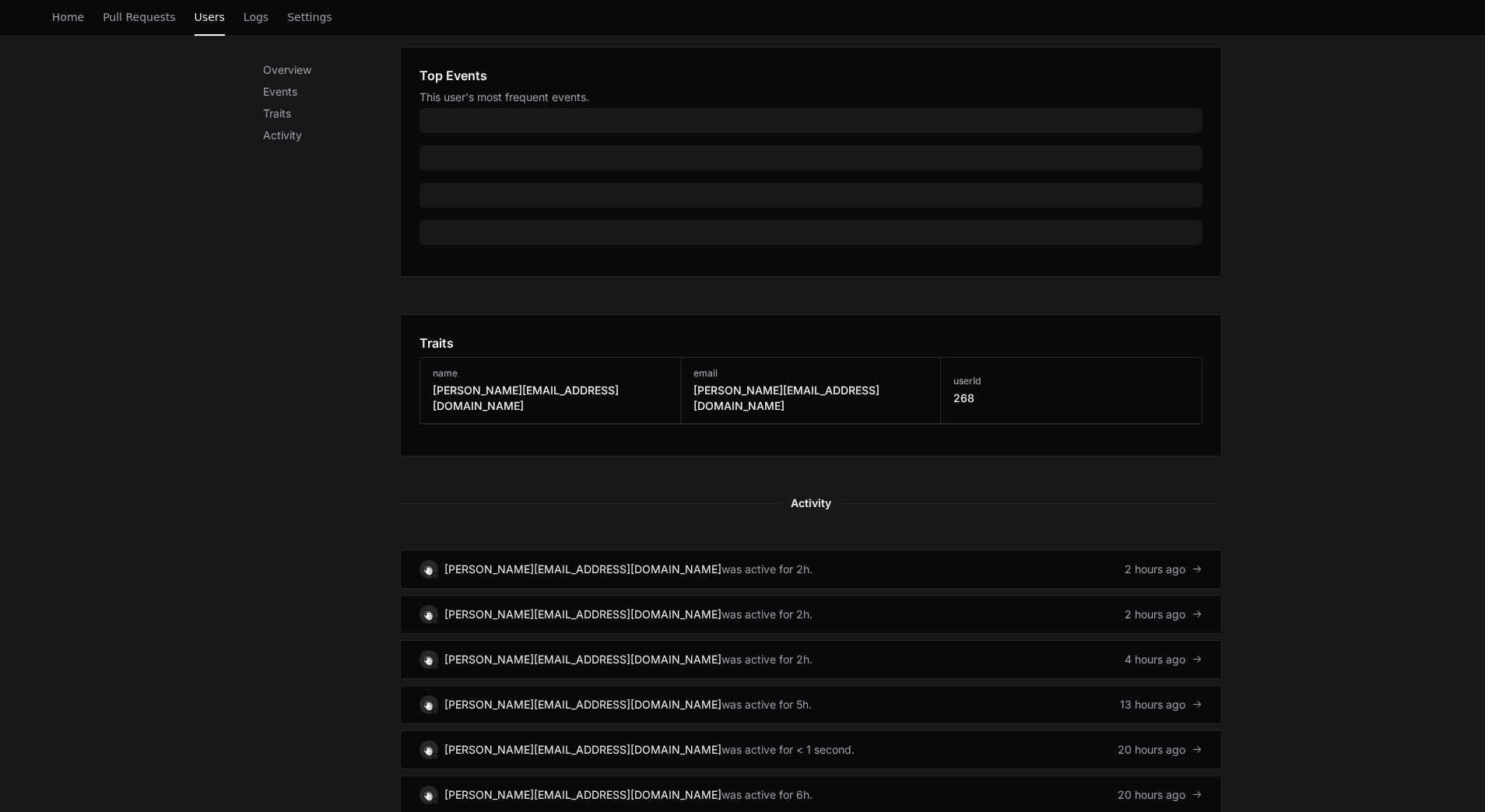
scroll to position [568, 0]
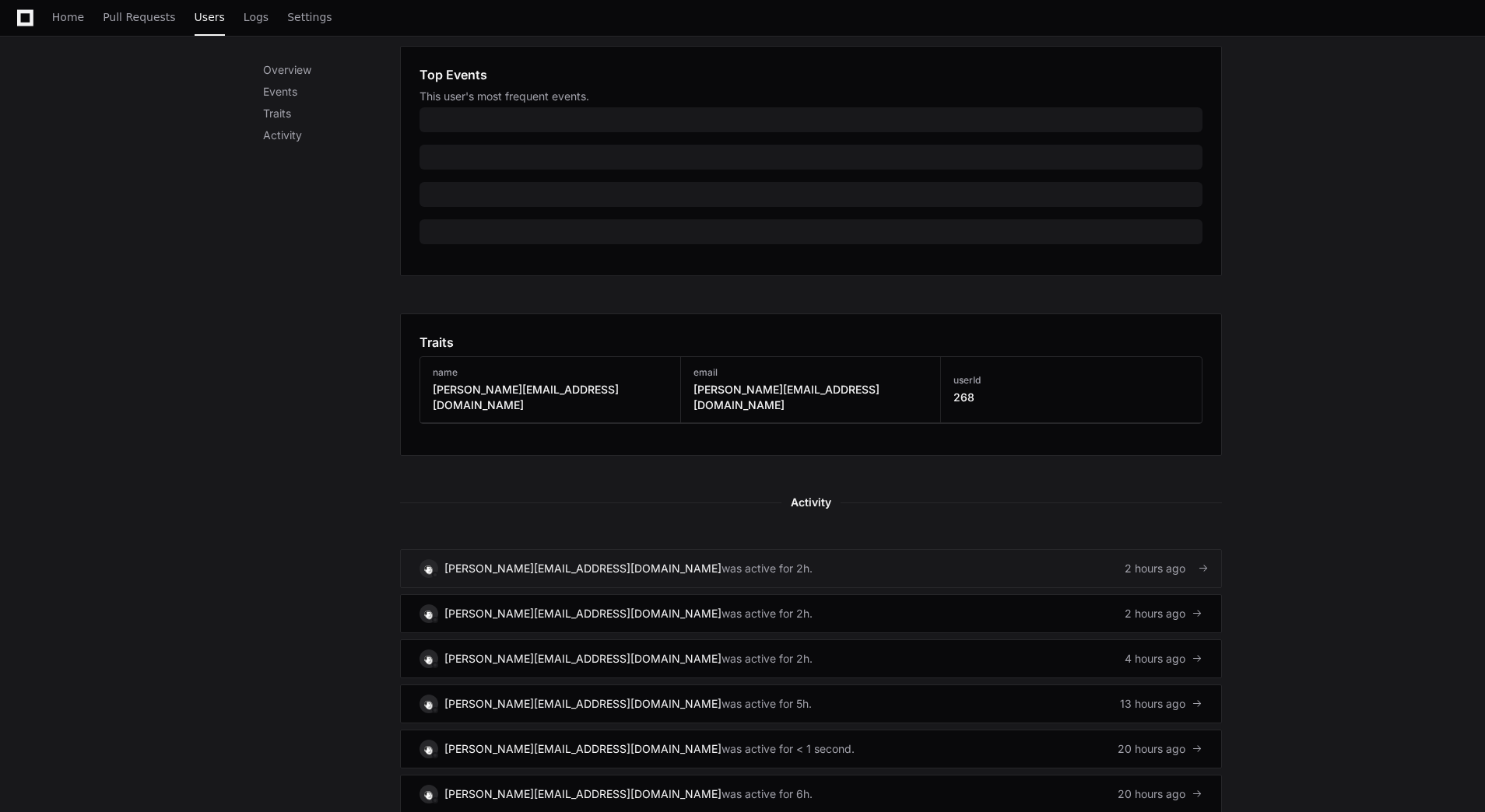
click at [1149, 561] on div "2 hours ago" at bounding box center [1164, 568] width 78 height 16
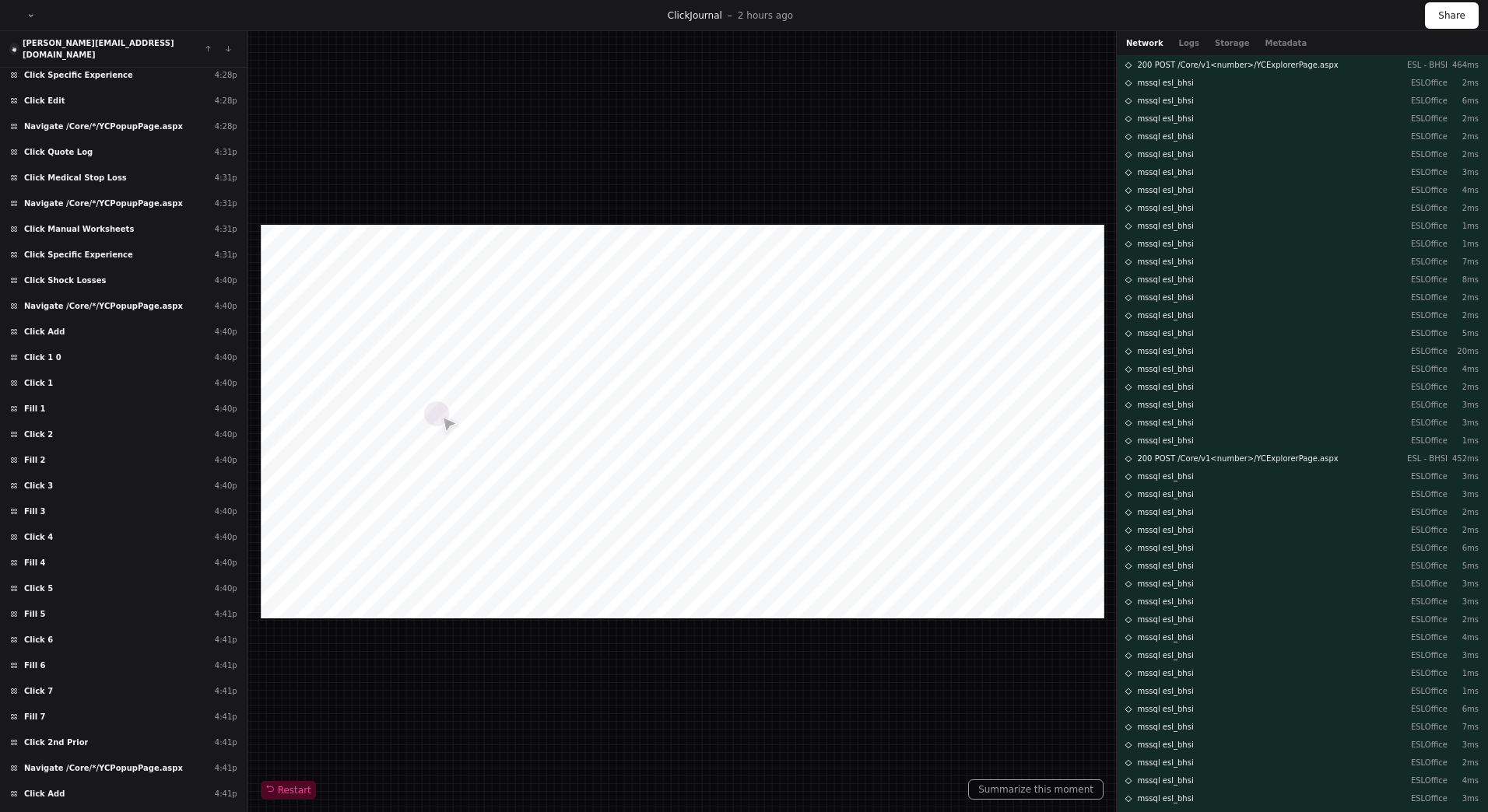
scroll to position [1473, 0]
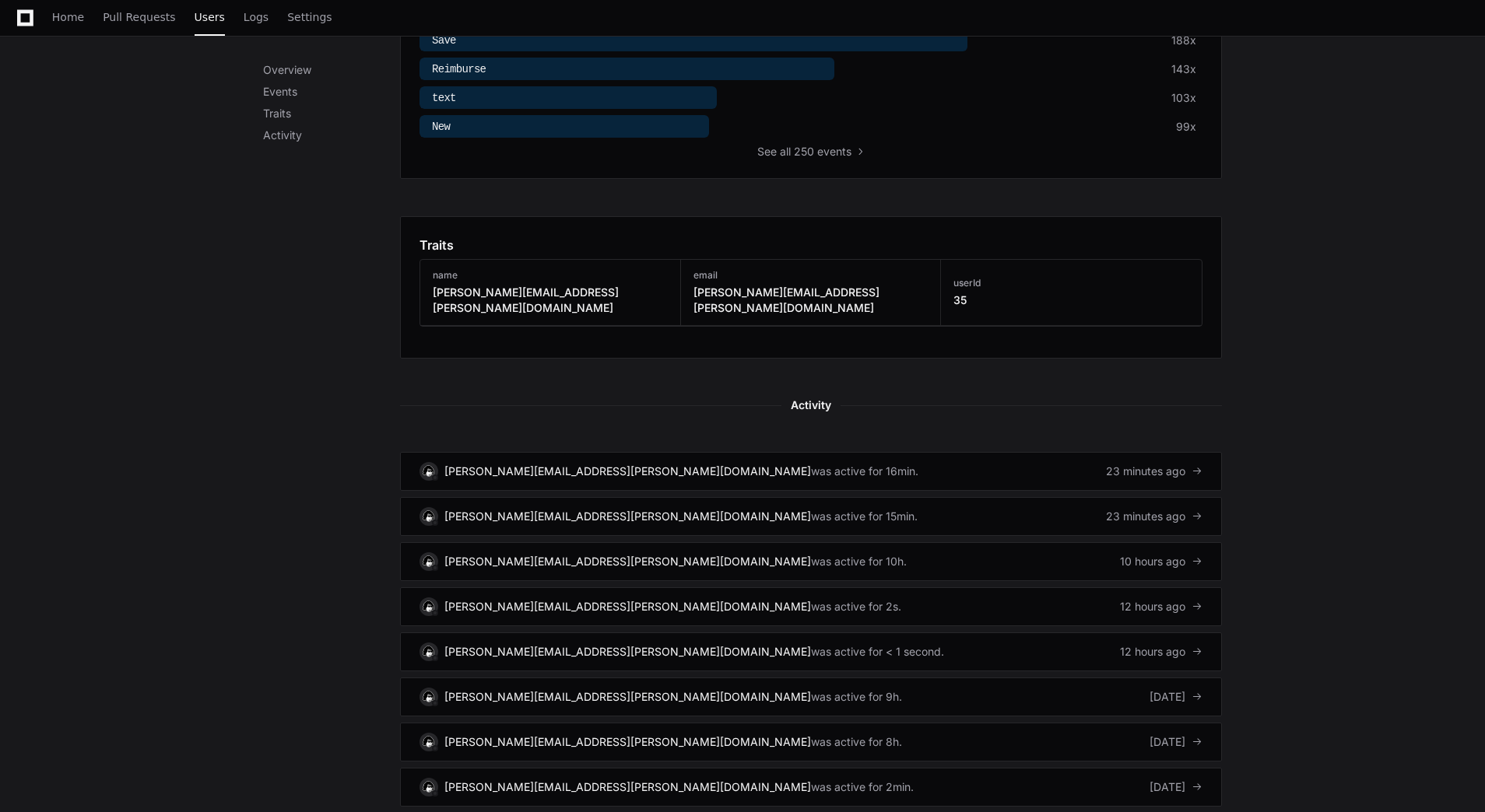
scroll to position [683, 0]
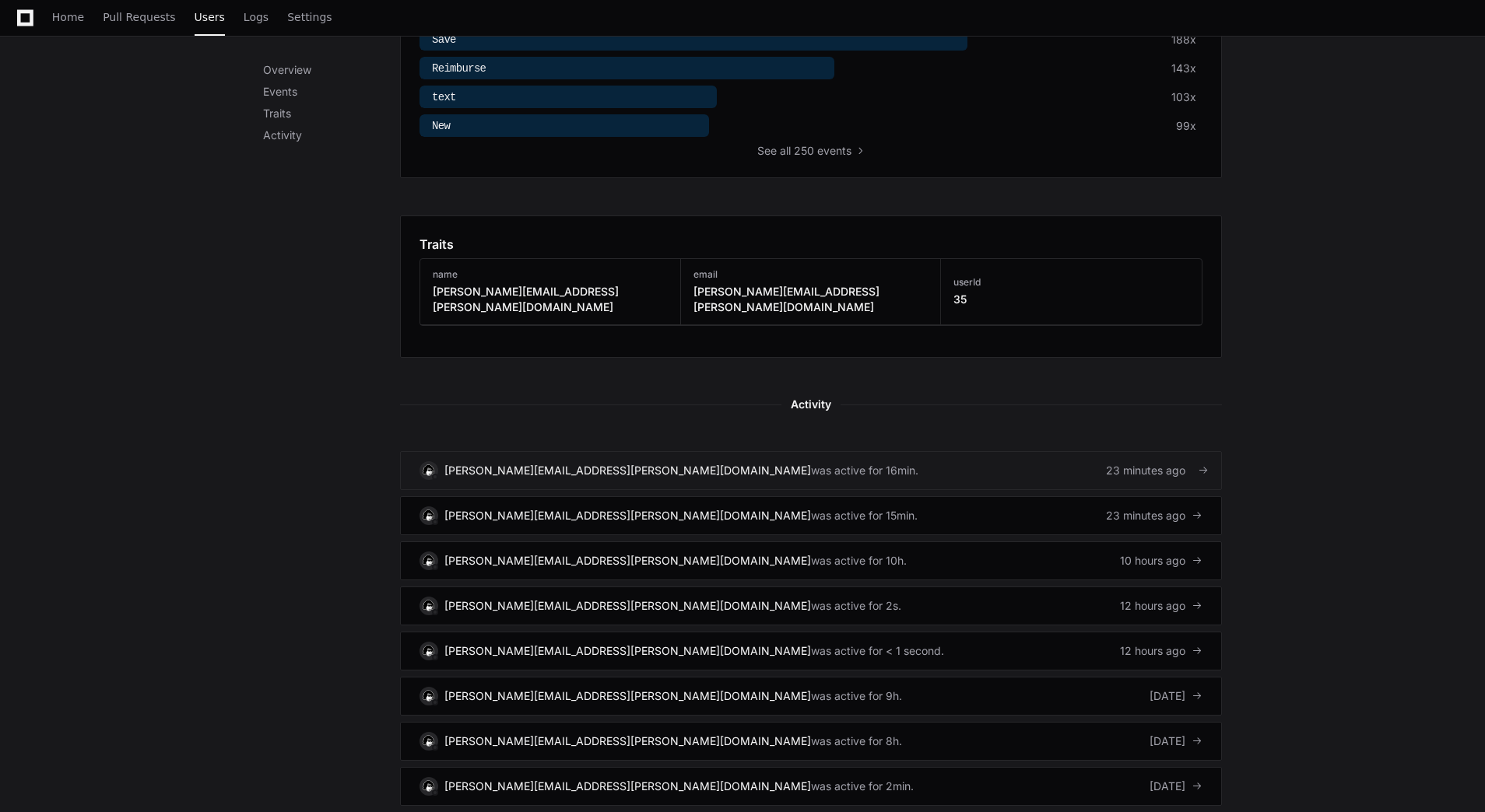
click at [1089, 457] on link "darren.casey@cfins.com was active for 16min. 23 minutes ago" at bounding box center [810, 471] width 822 height 39
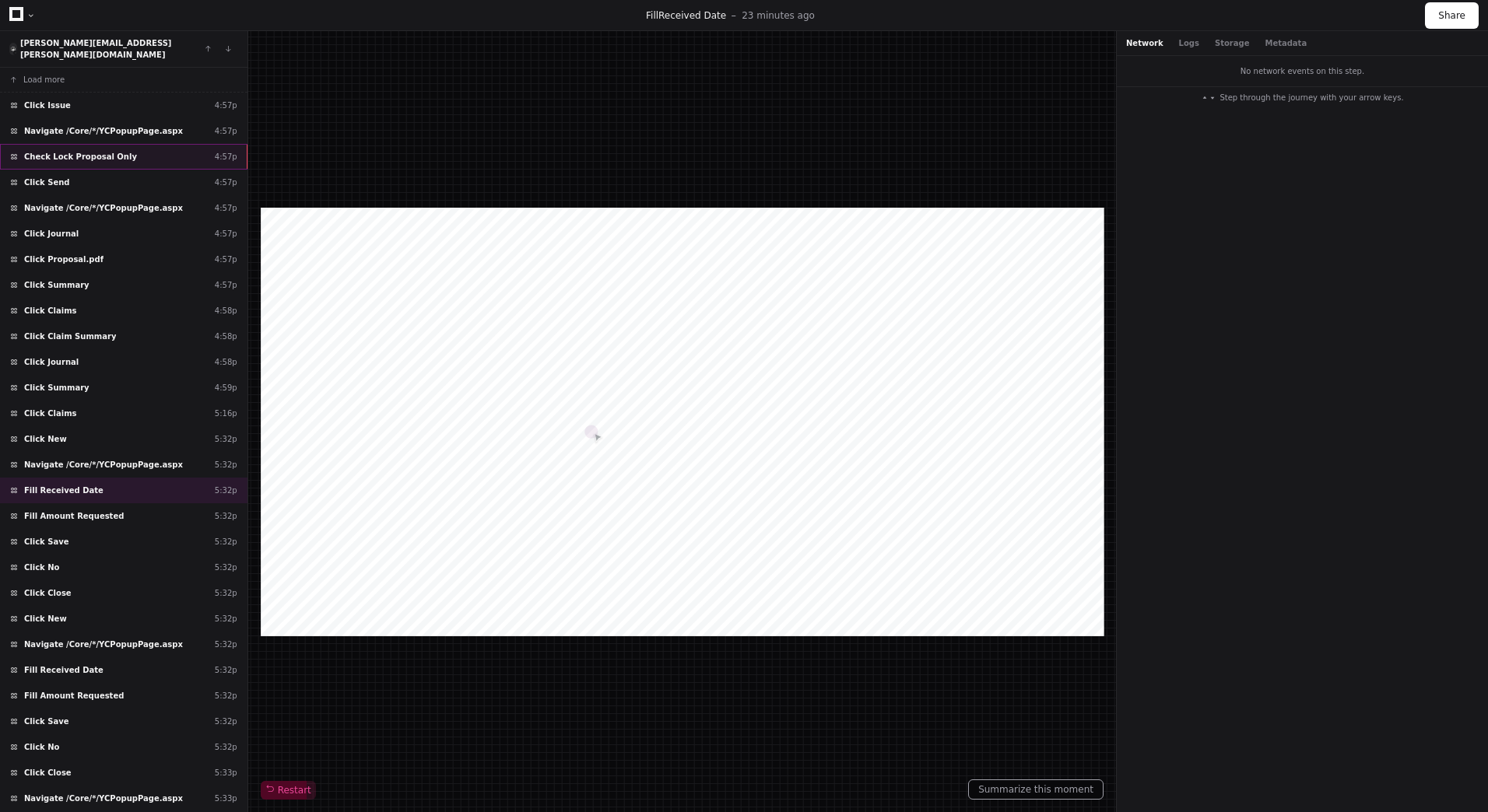
click at [101, 144] on div "Check Lock Proposal Only 4:57p" at bounding box center [123, 156] width 248 height 25
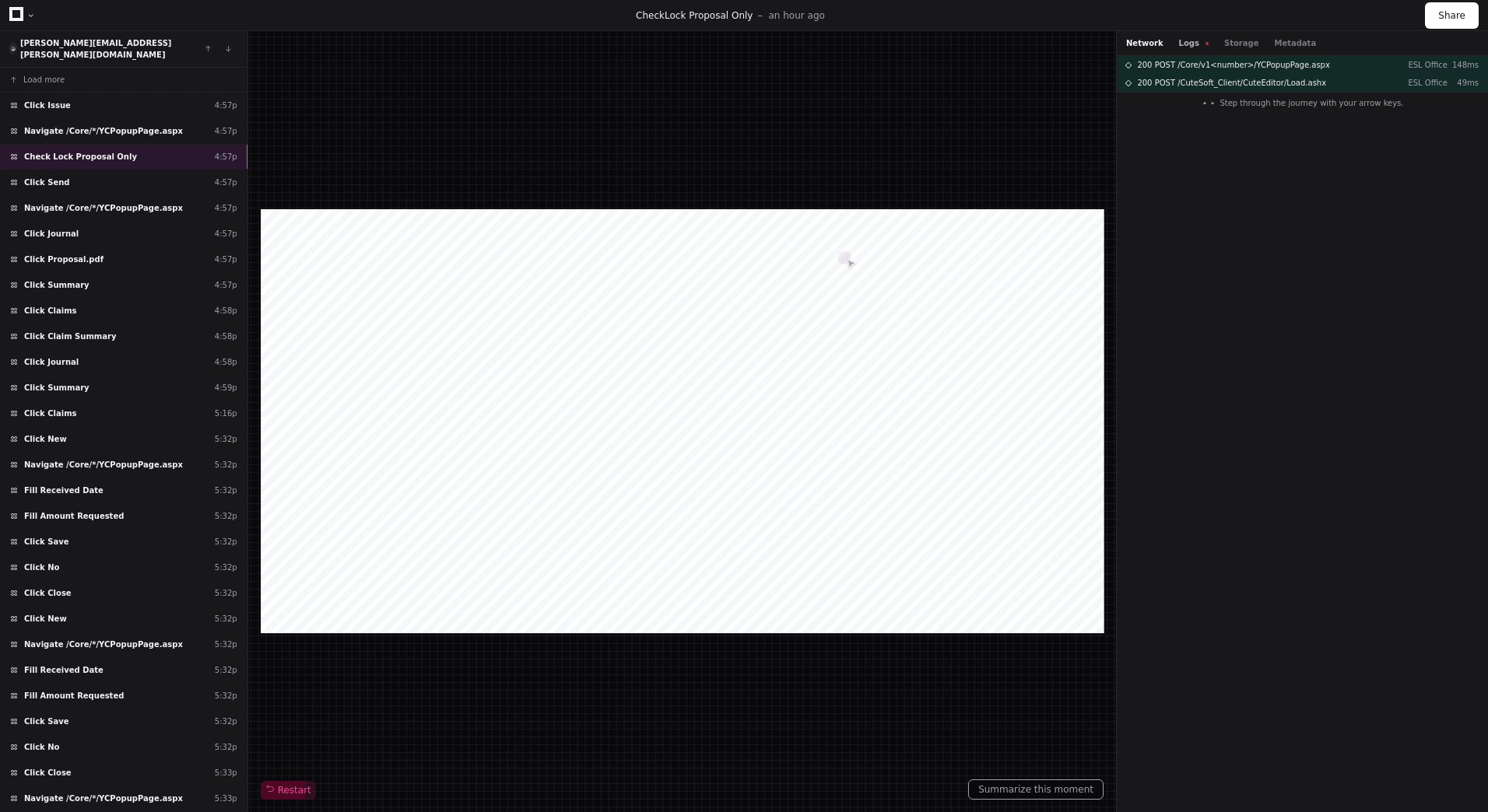
click at [1182, 41] on button "Logs" at bounding box center [1194, 43] width 29 height 12
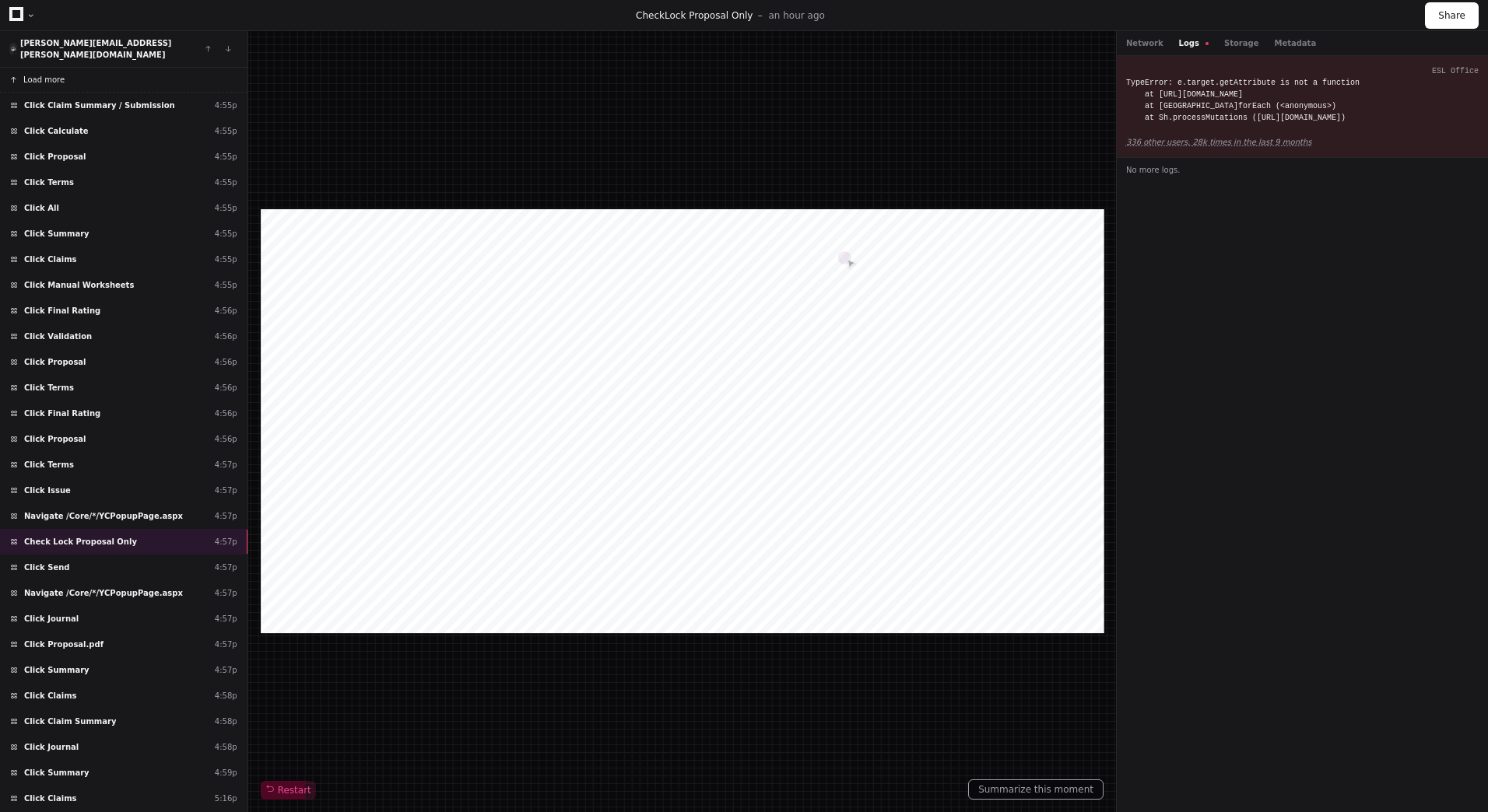
click at [53, 74] on span "Load more" at bounding box center [44, 80] width 41 height 12
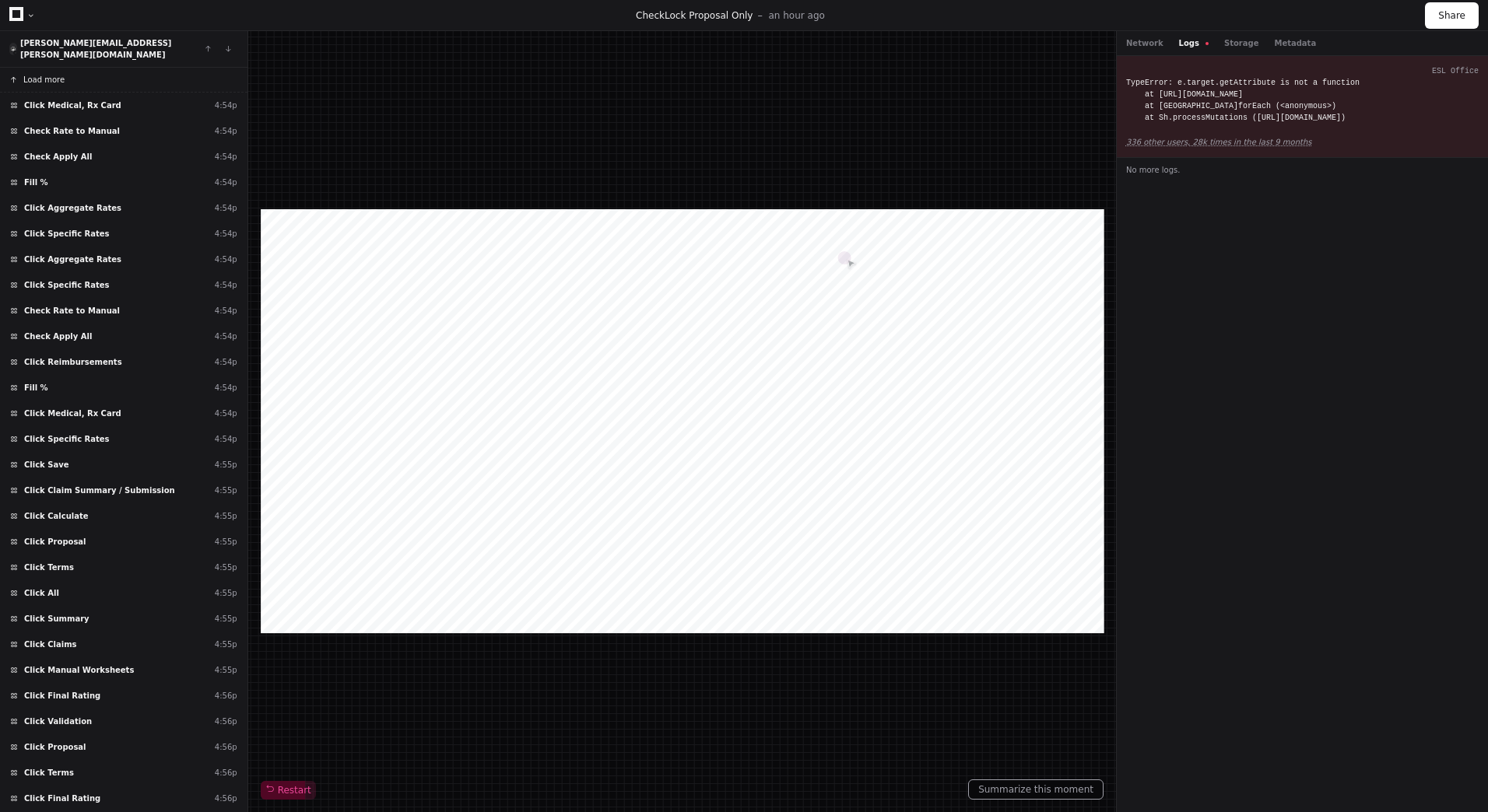
click at [59, 74] on span "Load more" at bounding box center [44, 80] width 41 height 12
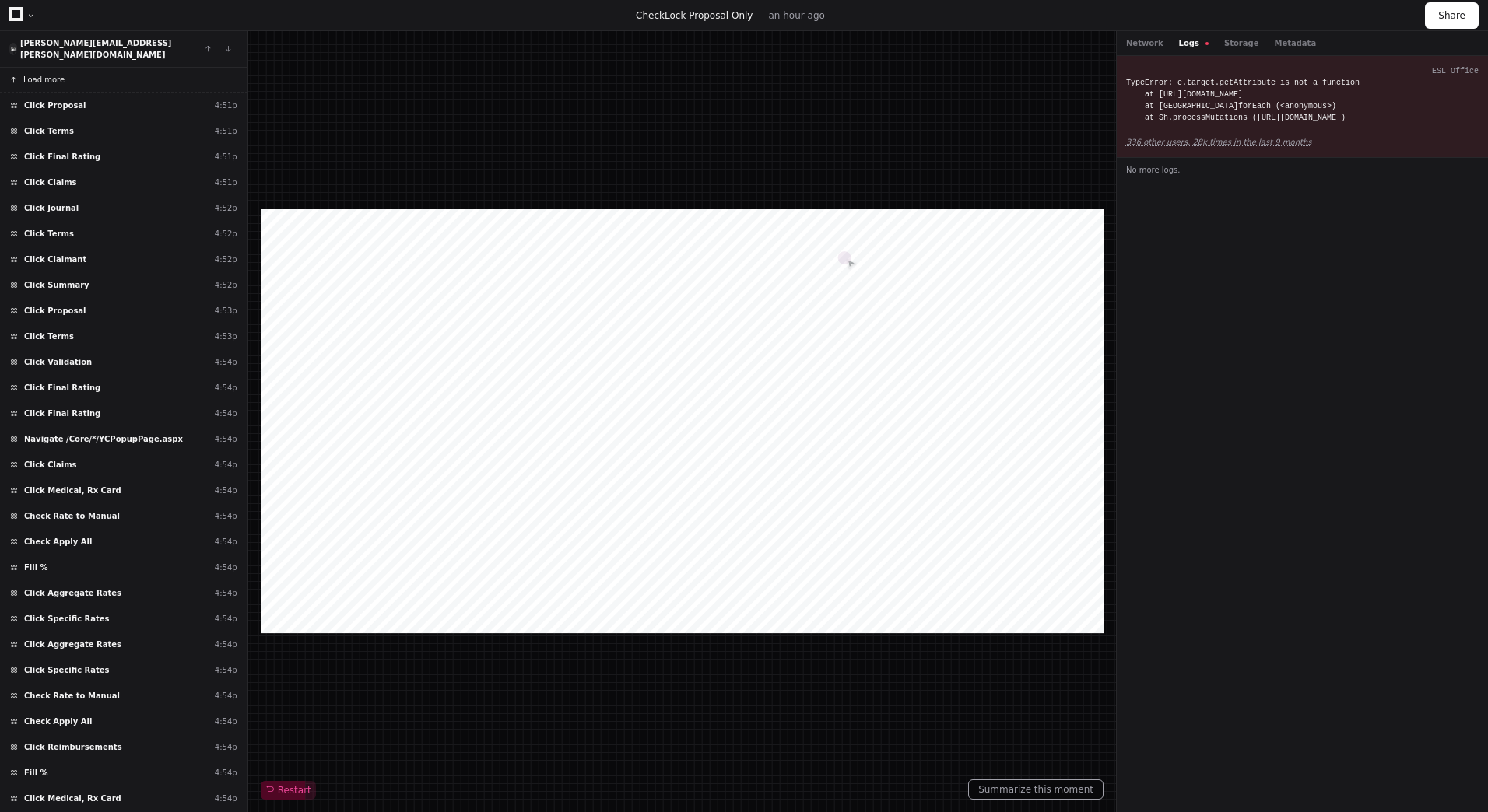
click at [59, 74] on span "Load more" at bounding box center [44, 80] width 41 height 12
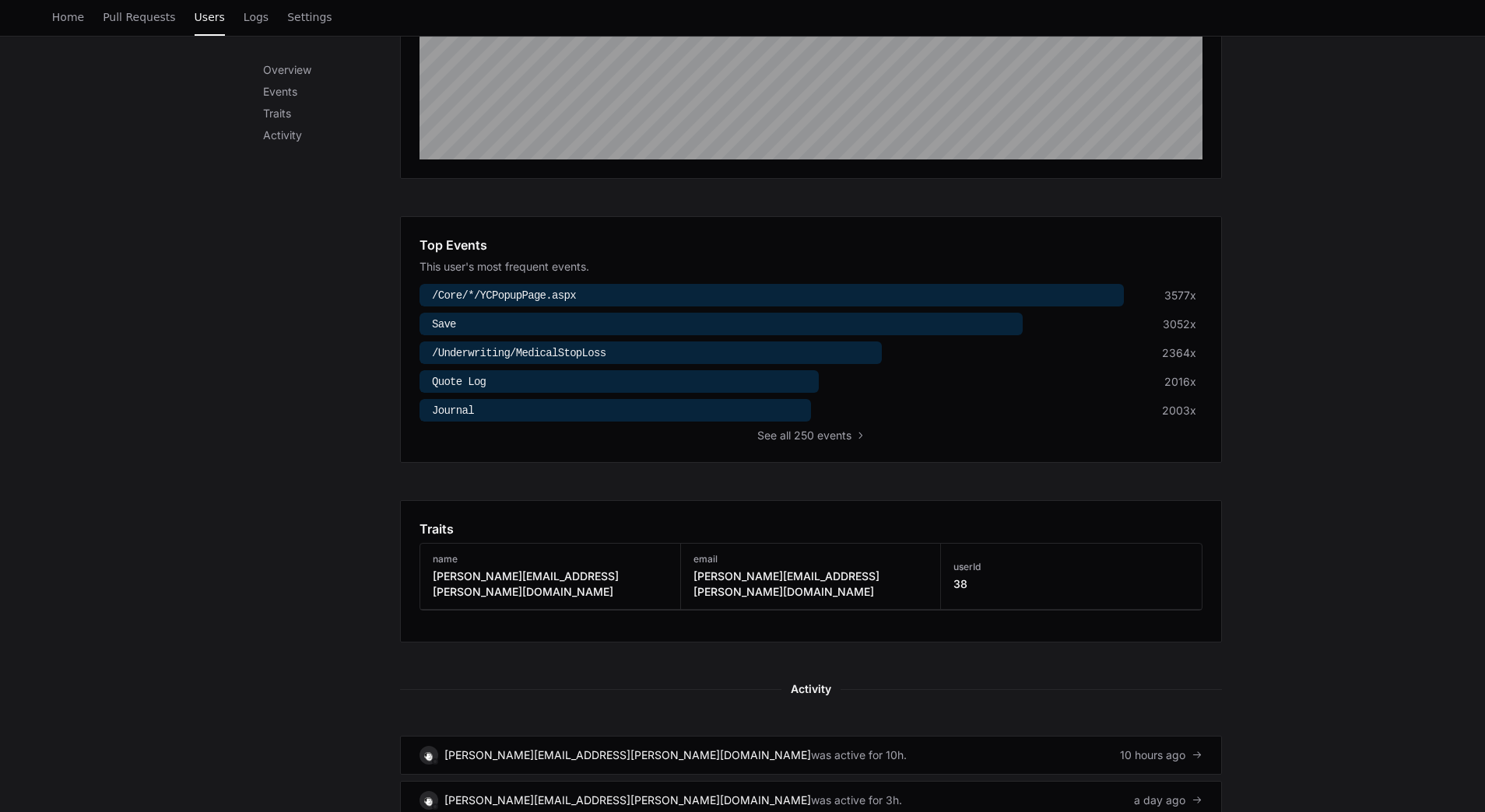
scroll to position [398, 0]
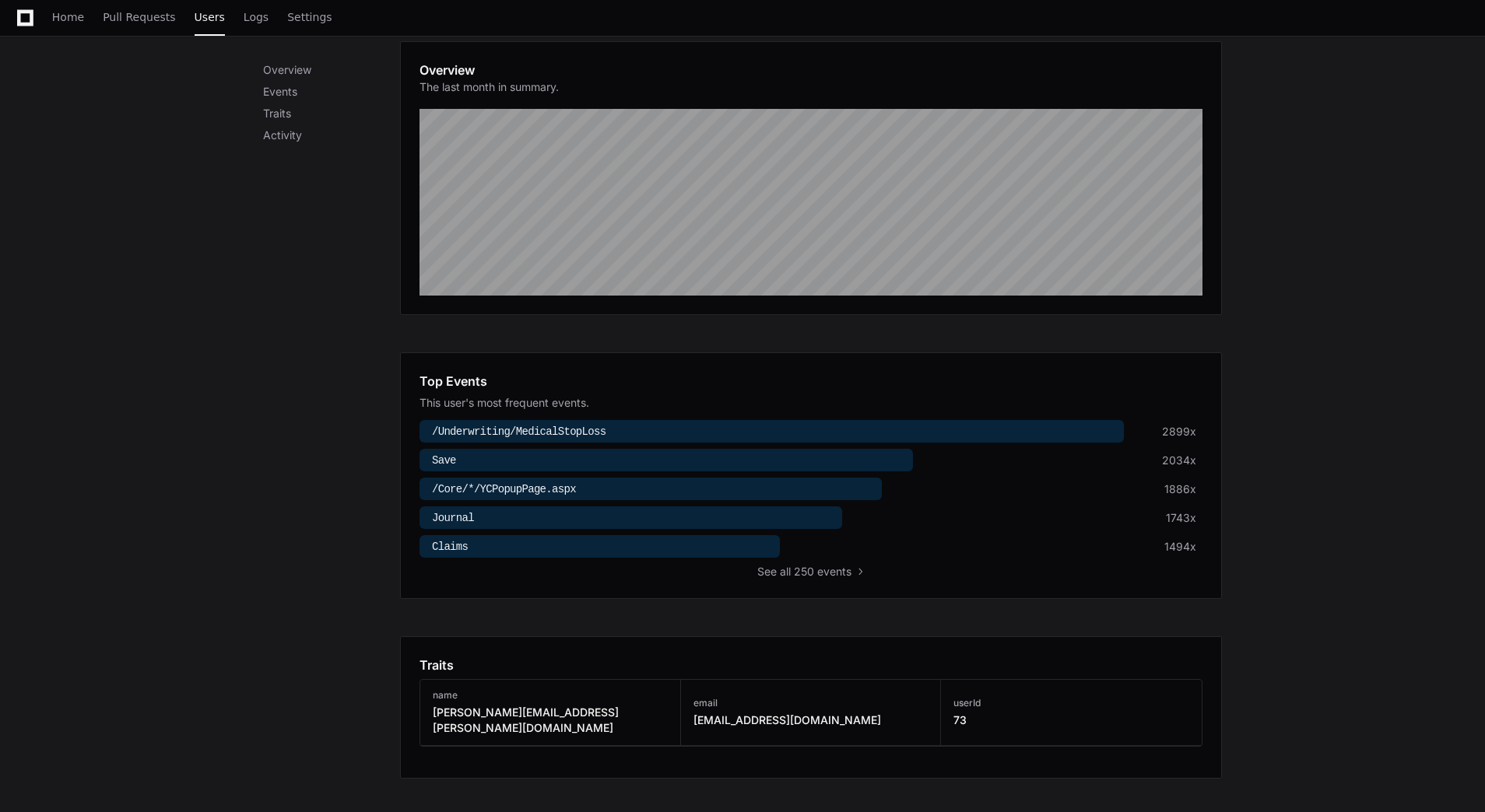
scroll to position [202, 0]
click at [720, 698] on h3 "email" at bounding box center [786, 702] width 187 height 13
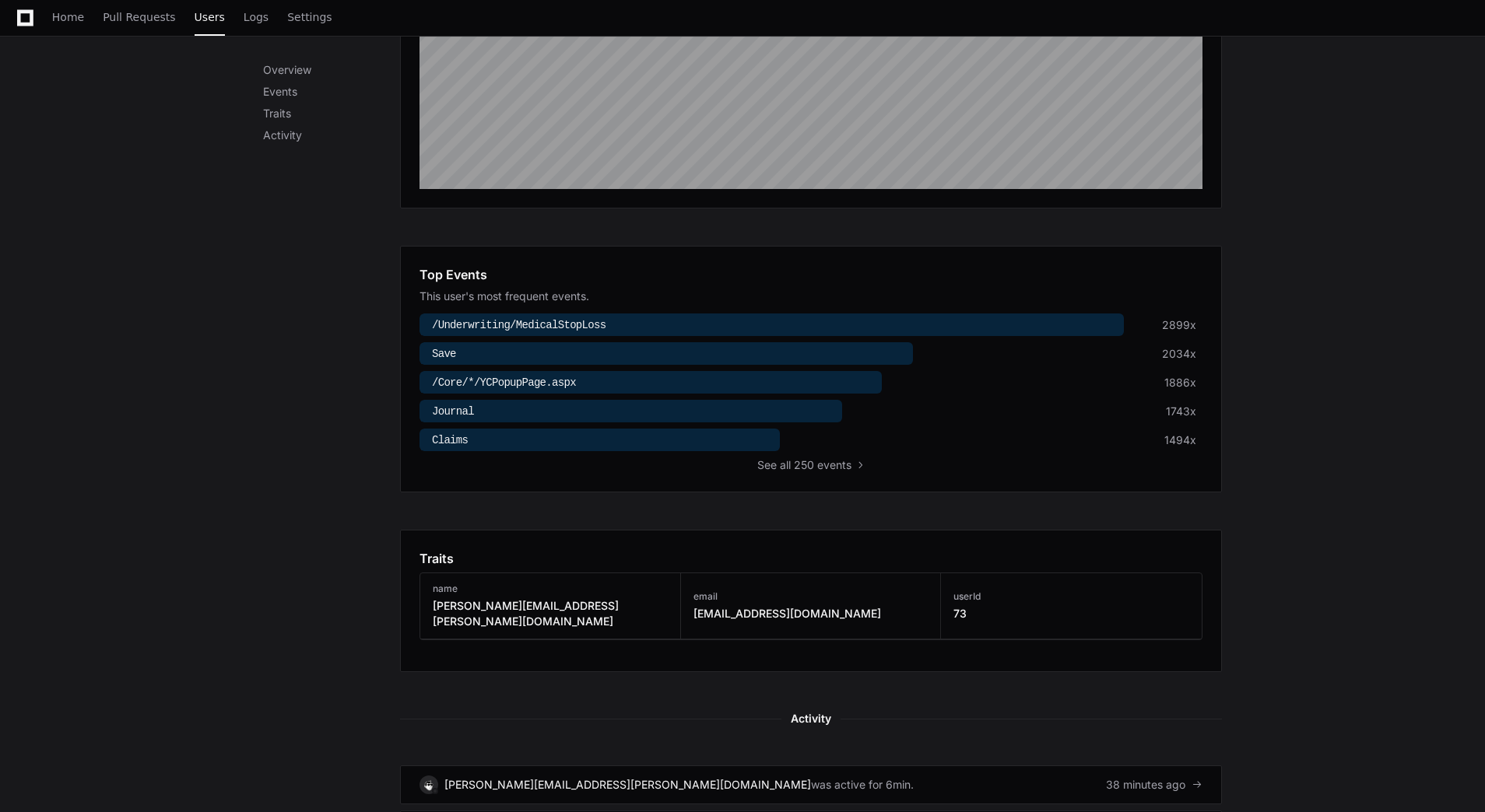
click at [544, 611] on h3 "[PERSON_NAME][EMAIL_ADDRESS][PERSON_NAME][DOMAIN_NAME]" at bounding box center [550, 614] width 235 height 31
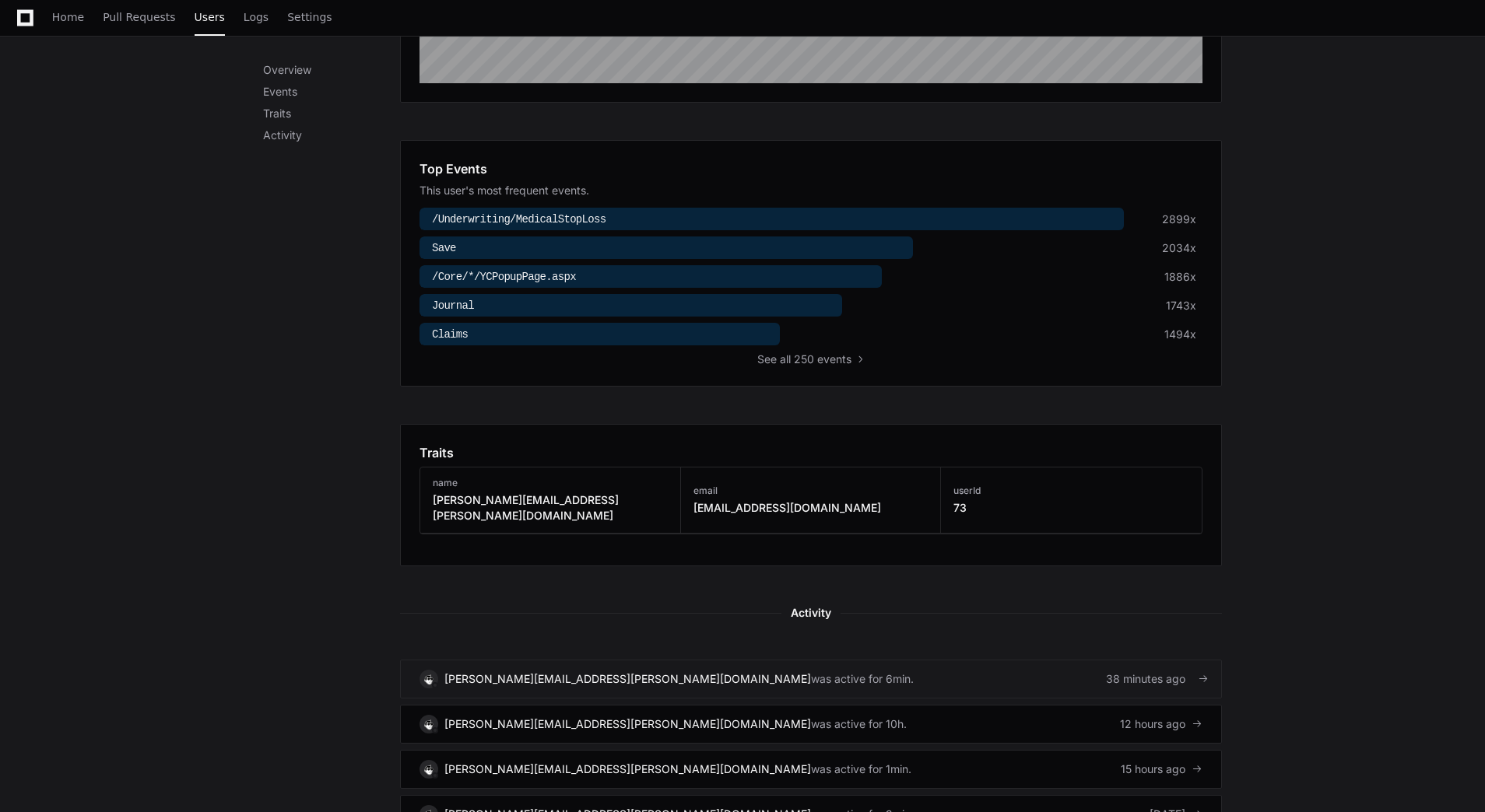
click at [555, 671] on div "joan.almero@amyntagroup.com" at bounding box center [628, 679] width 367 height 16
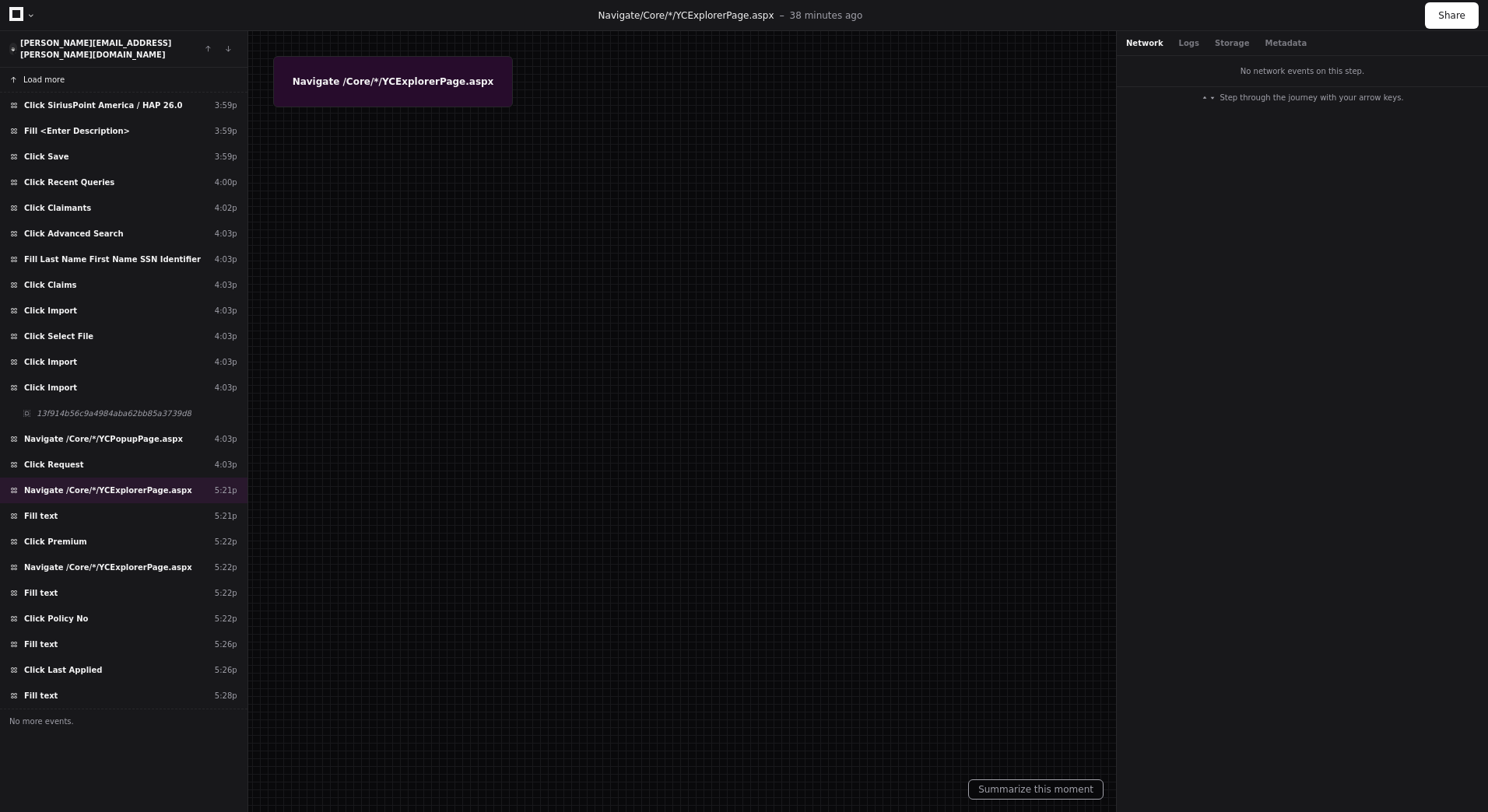
click at [81, 73] on button "Load more" at bounding box center [123, 81] width 248 height 25
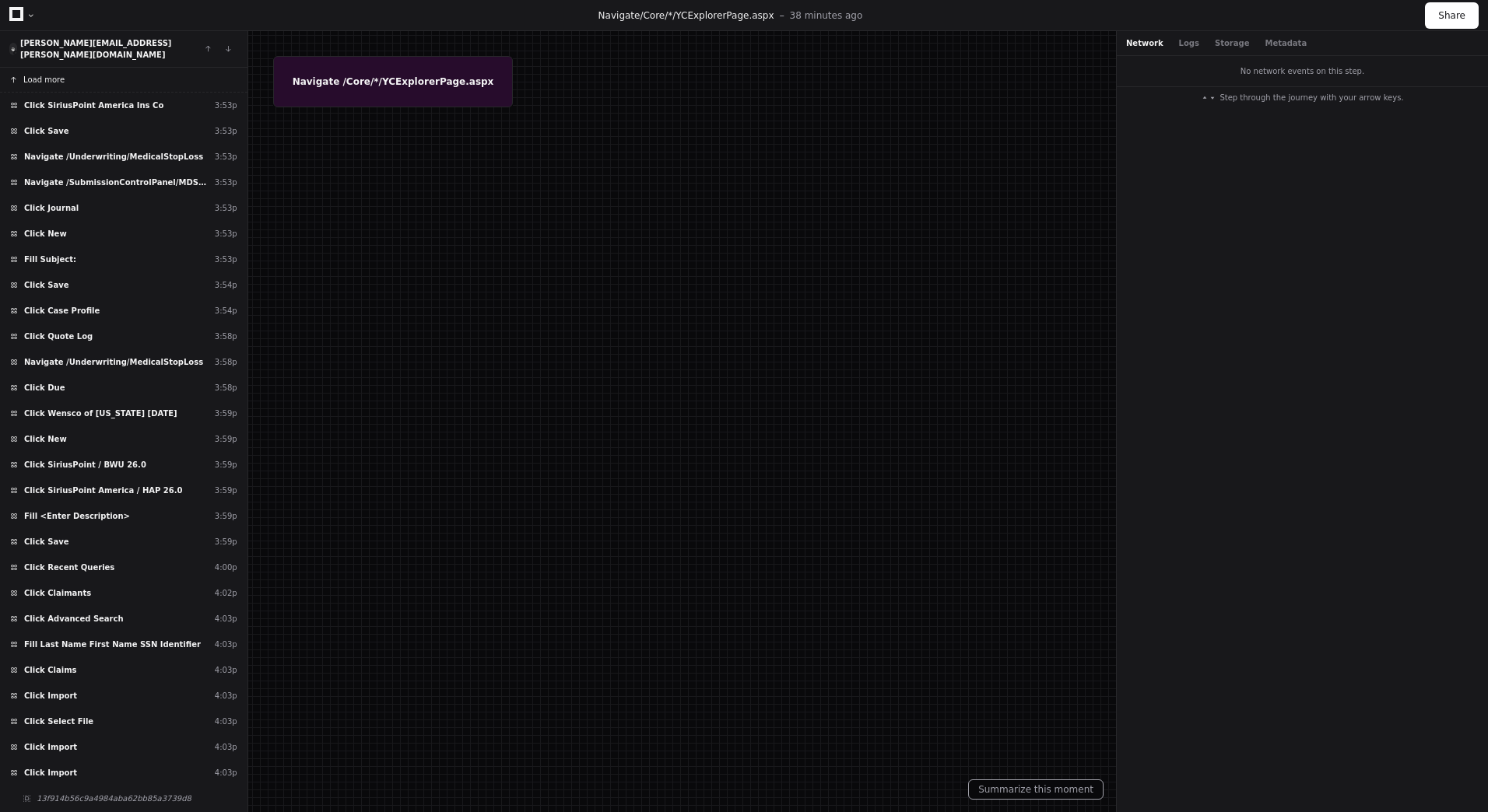
click at [37, 74] on span "Load more" at bounding box center [44, 80] width 41 height 12
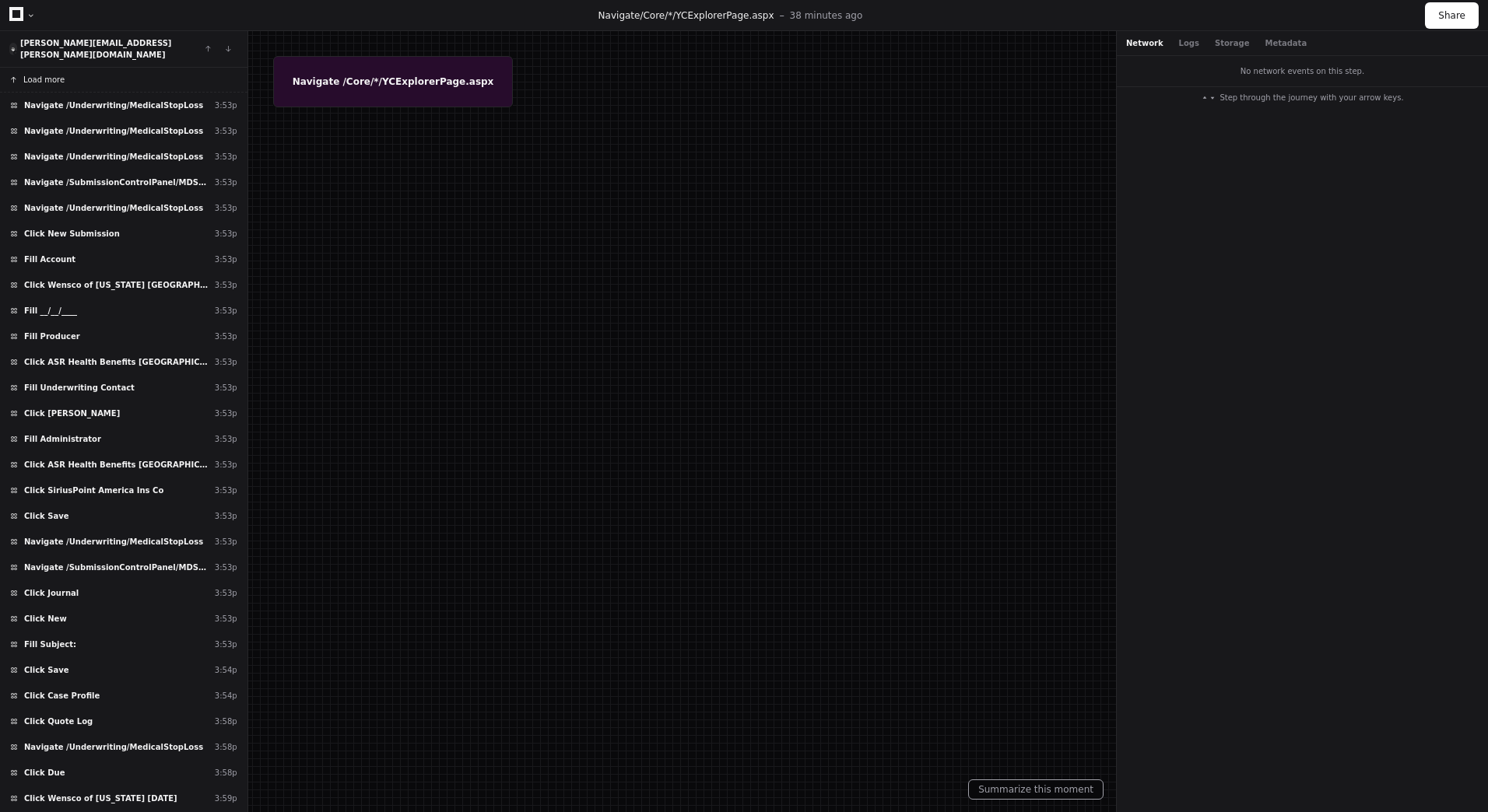
click at [37, 74] on span "Load more" at bounding box center [44, 80] width 41 height 12
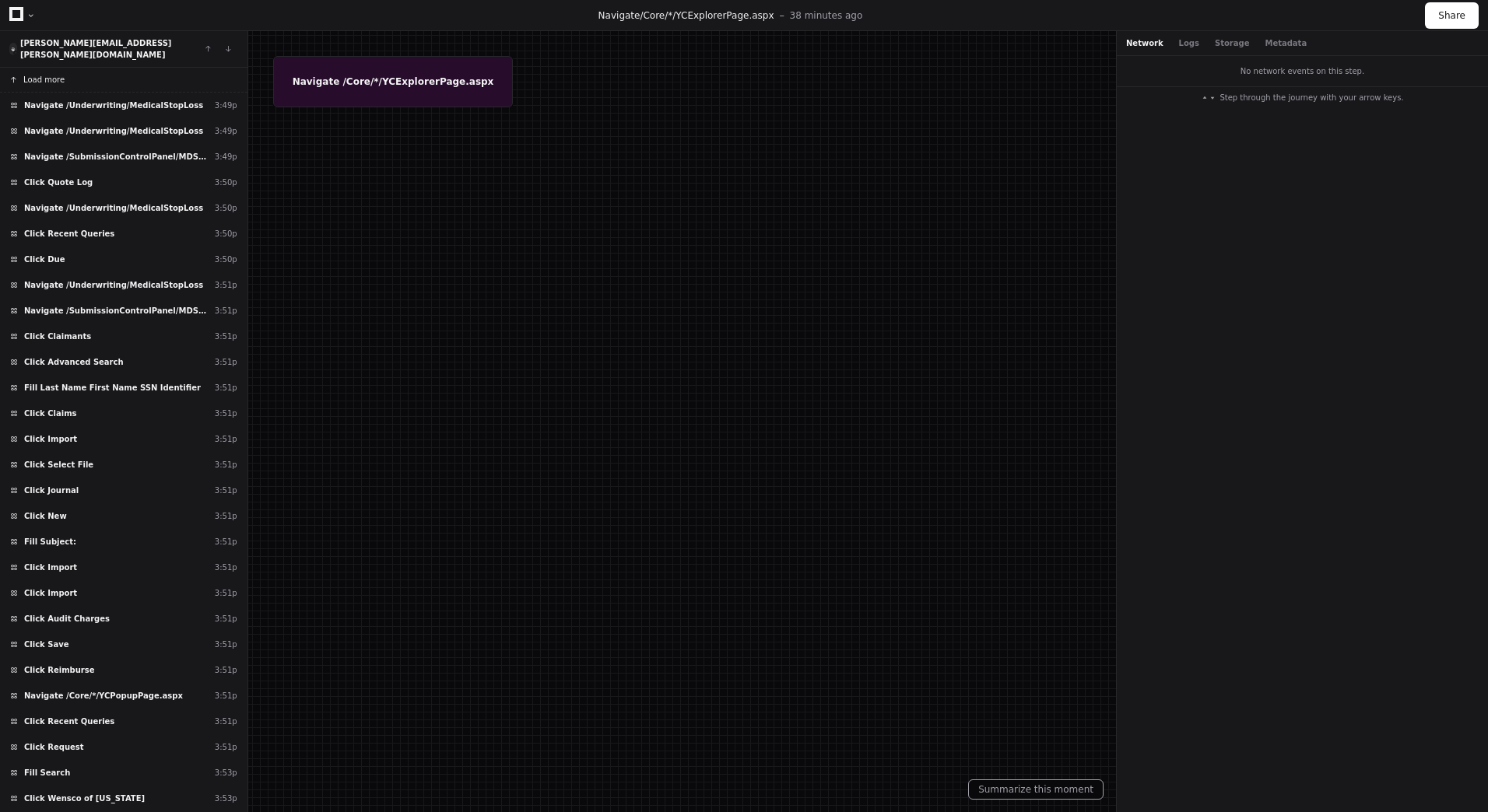
click at [60, 74] on span "Load more" at bounding box center [44, 80] width 41 height 12
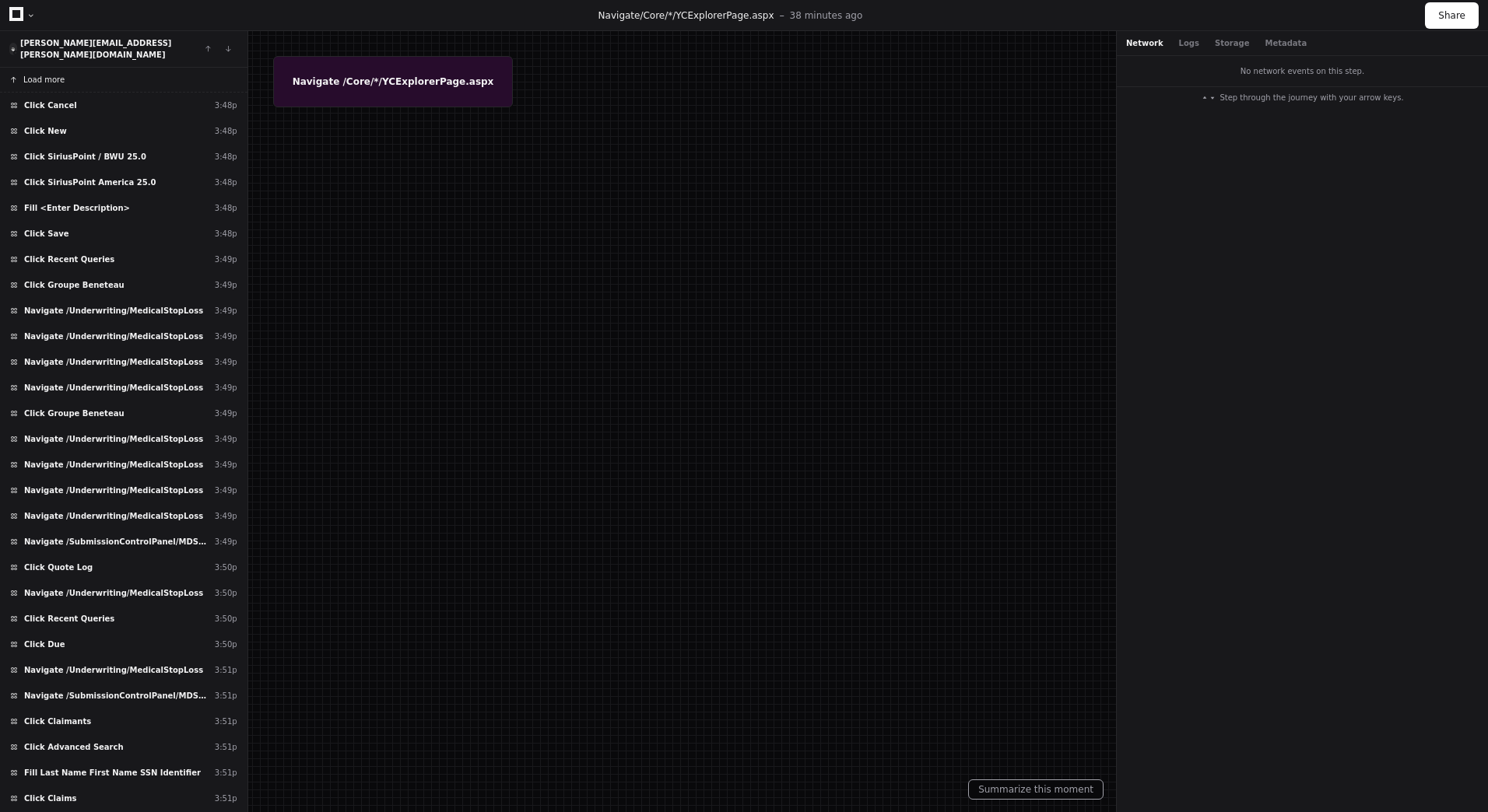
click at [60, 74] on span "Load more" at bounding box center [44, 80] width 41 height 12
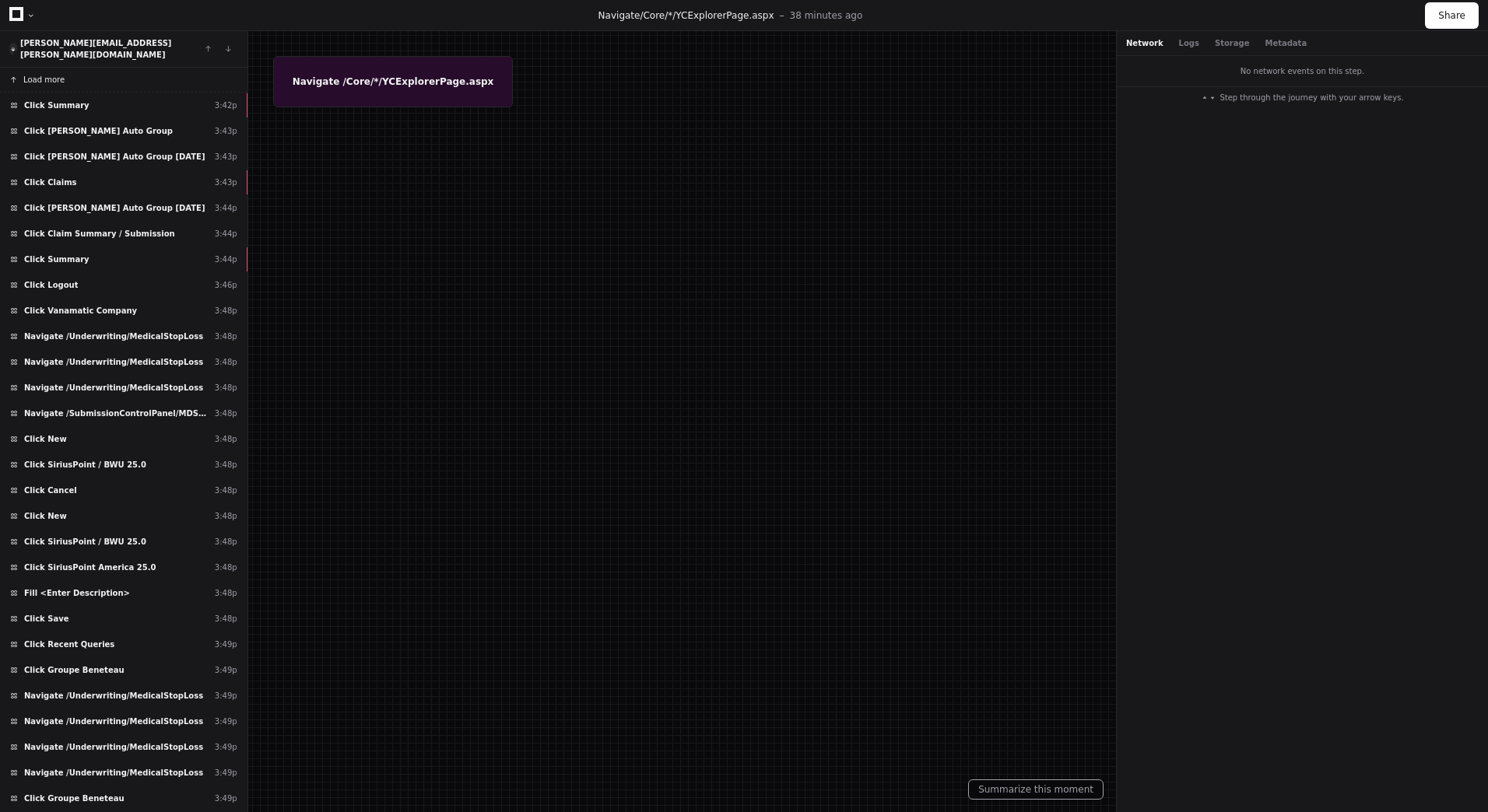
click at [60, 74] on span "Load more" at bounding box center [44, 80] width 41 height 12
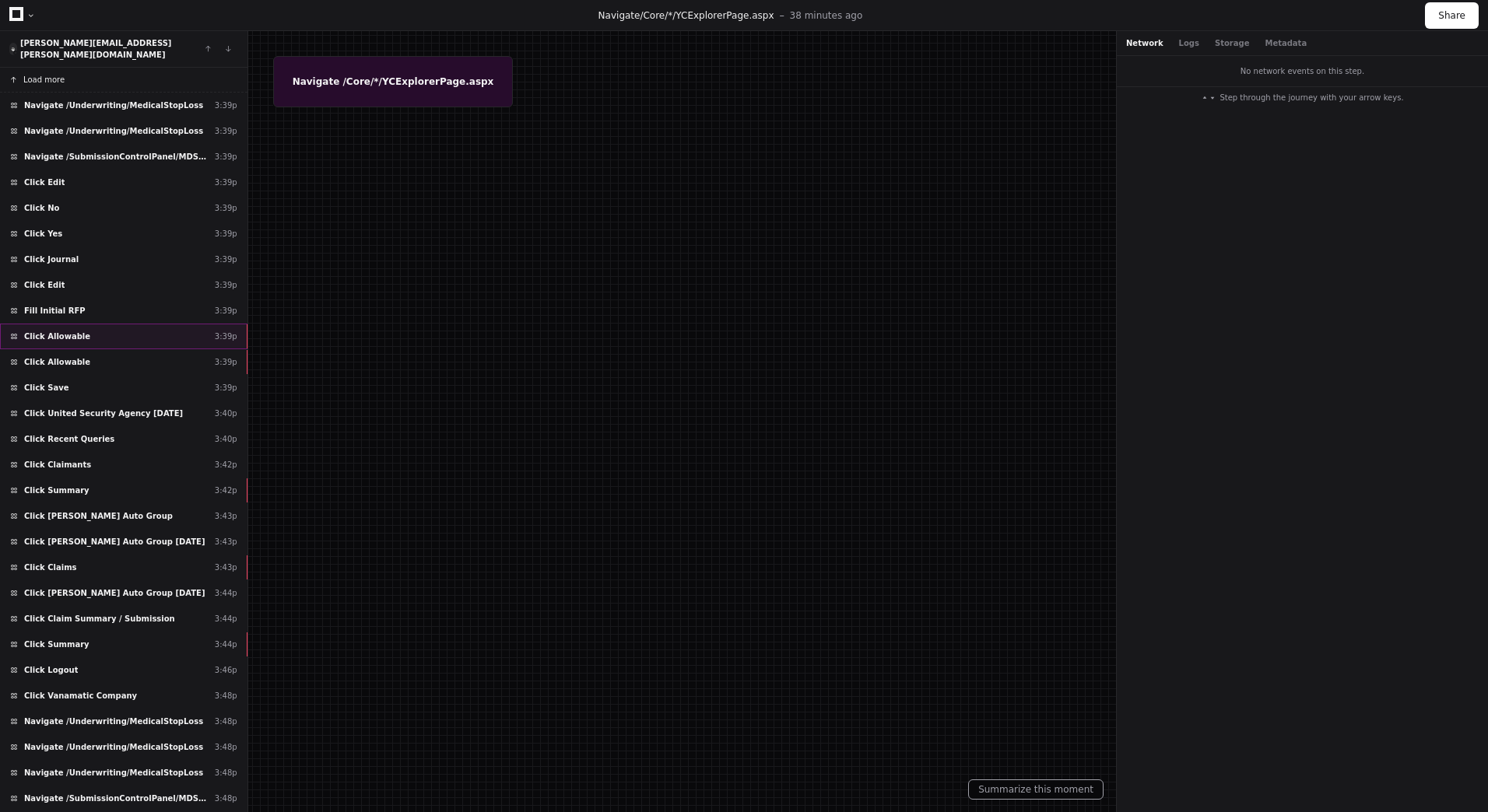
click at [67, 331] on span "Click Allowable" at bounding box center [57, 337] width 66 height 12
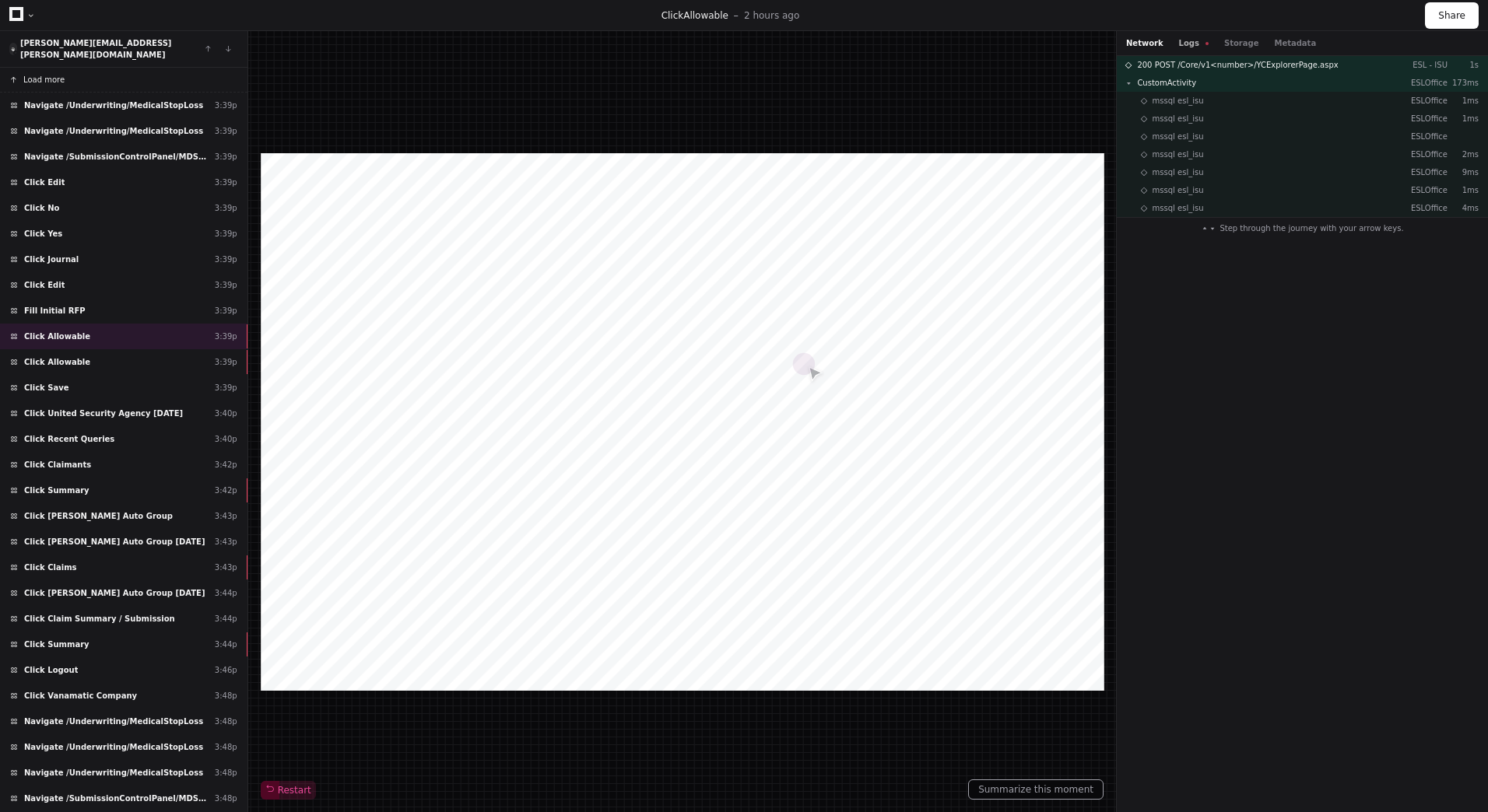
click at [1185, 43] on button "Logs" at bounding box center [1194, 43] width 29 height 12
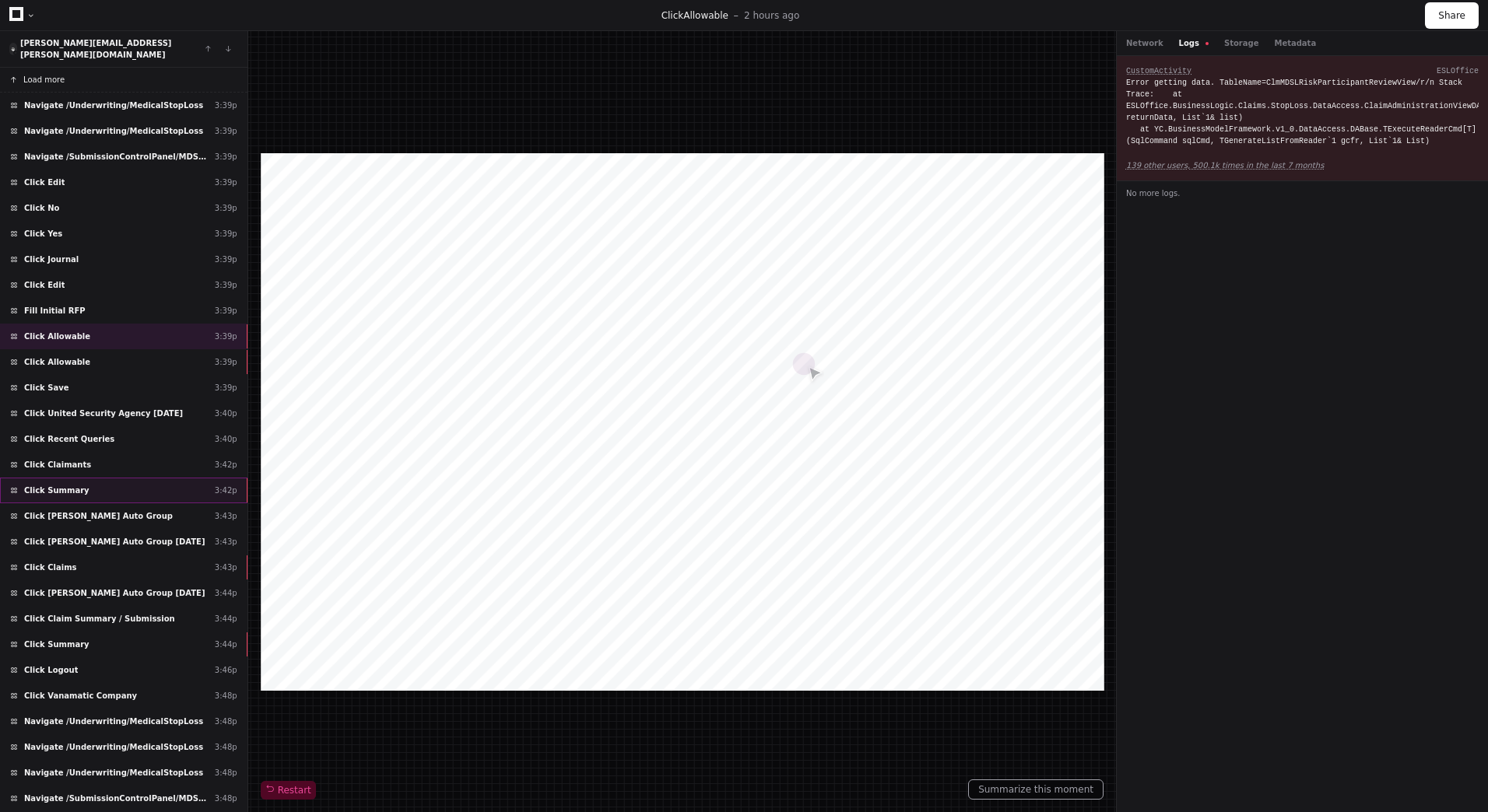
click at [142, 484] on div "Click Summary 3:42p" at bounding box center [123, 490] width 248 height 25
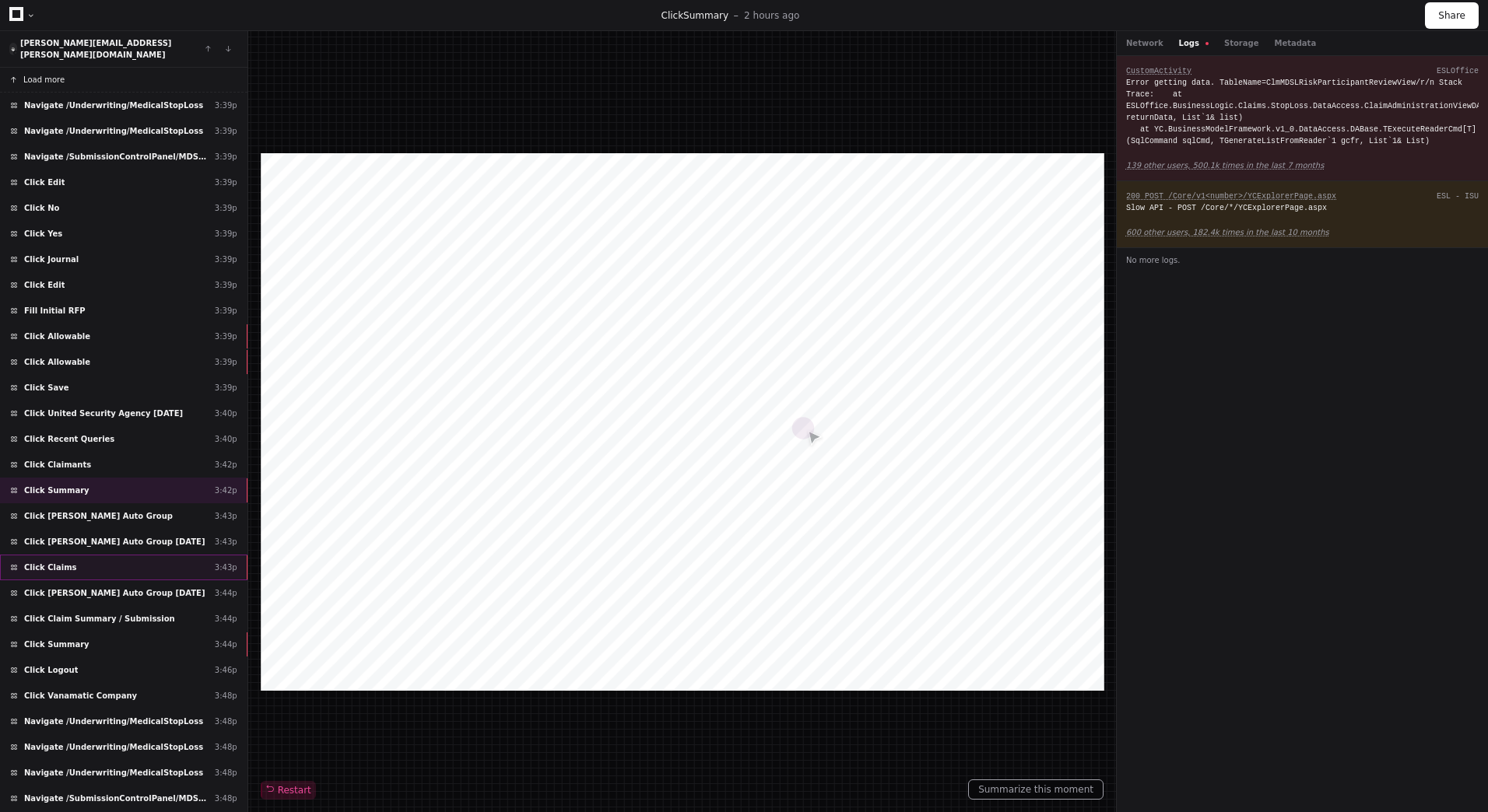
click at [144, 555] on div "Click Claims 3:43p" at bounding box center [123, 568] width 248 height 25
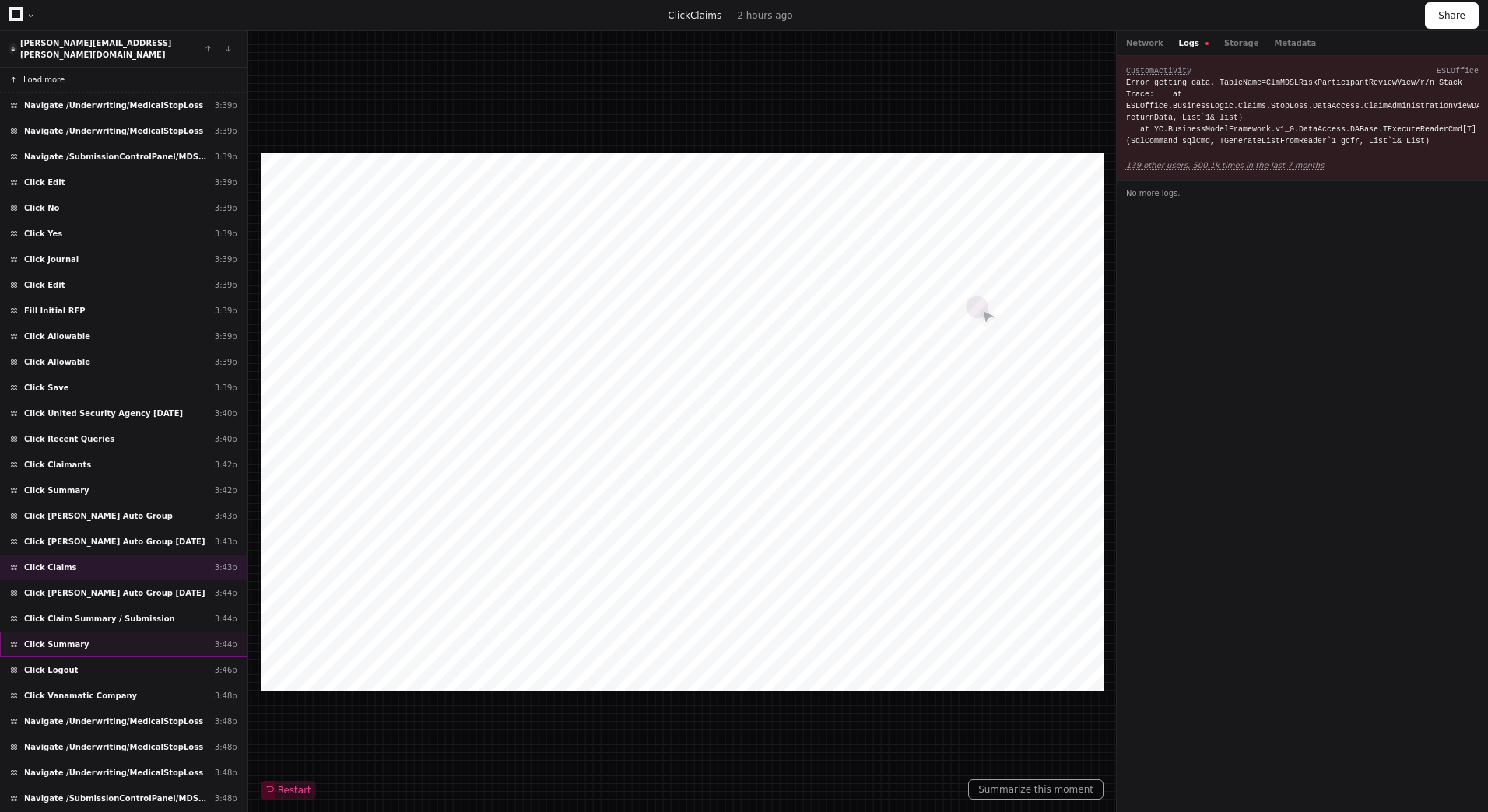
click at [178, 632] on div "Click Summary 3:44p" at bounding box center [123, 644] width 248 height 25
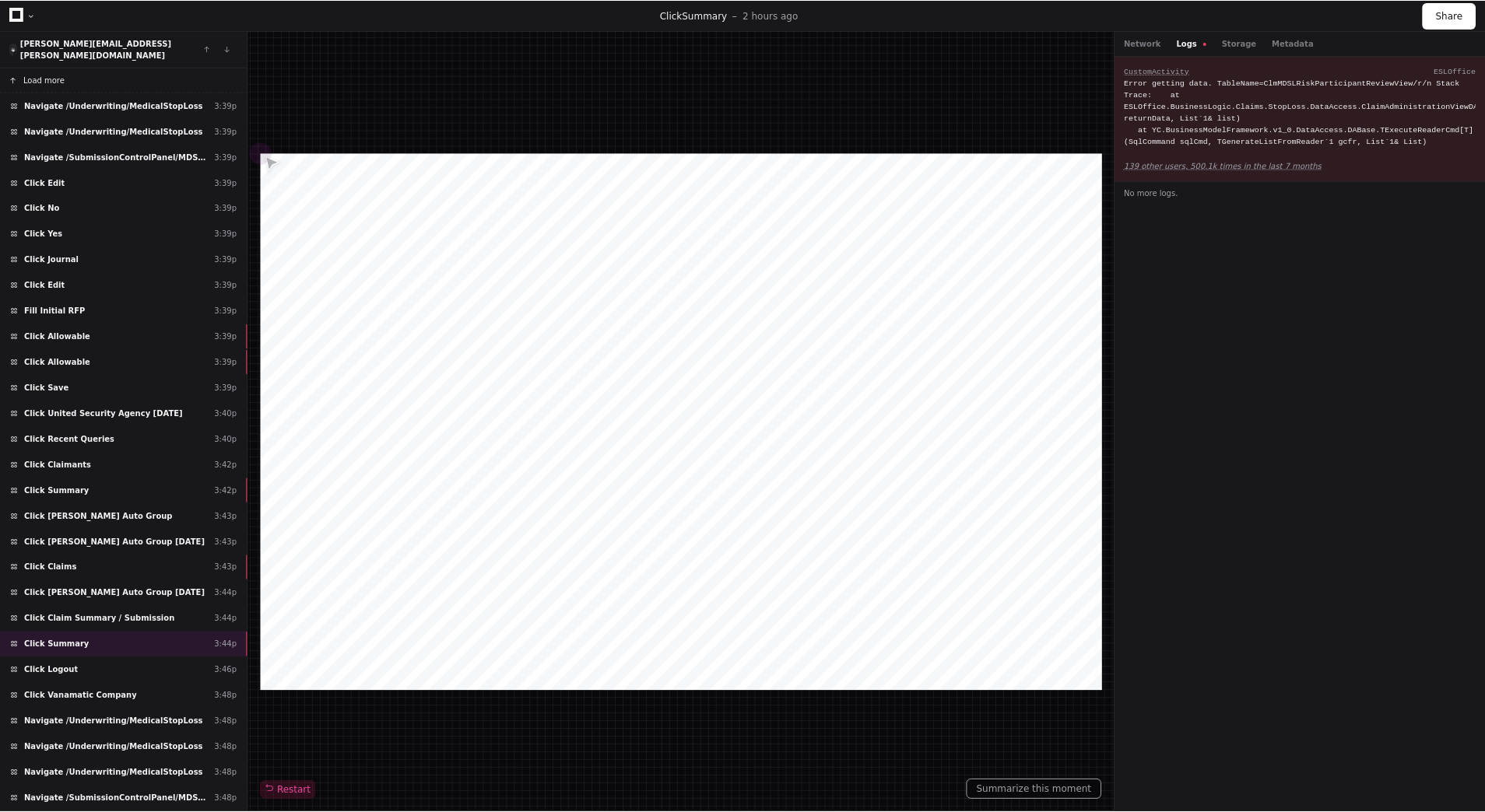
scroll to position [324, 0]
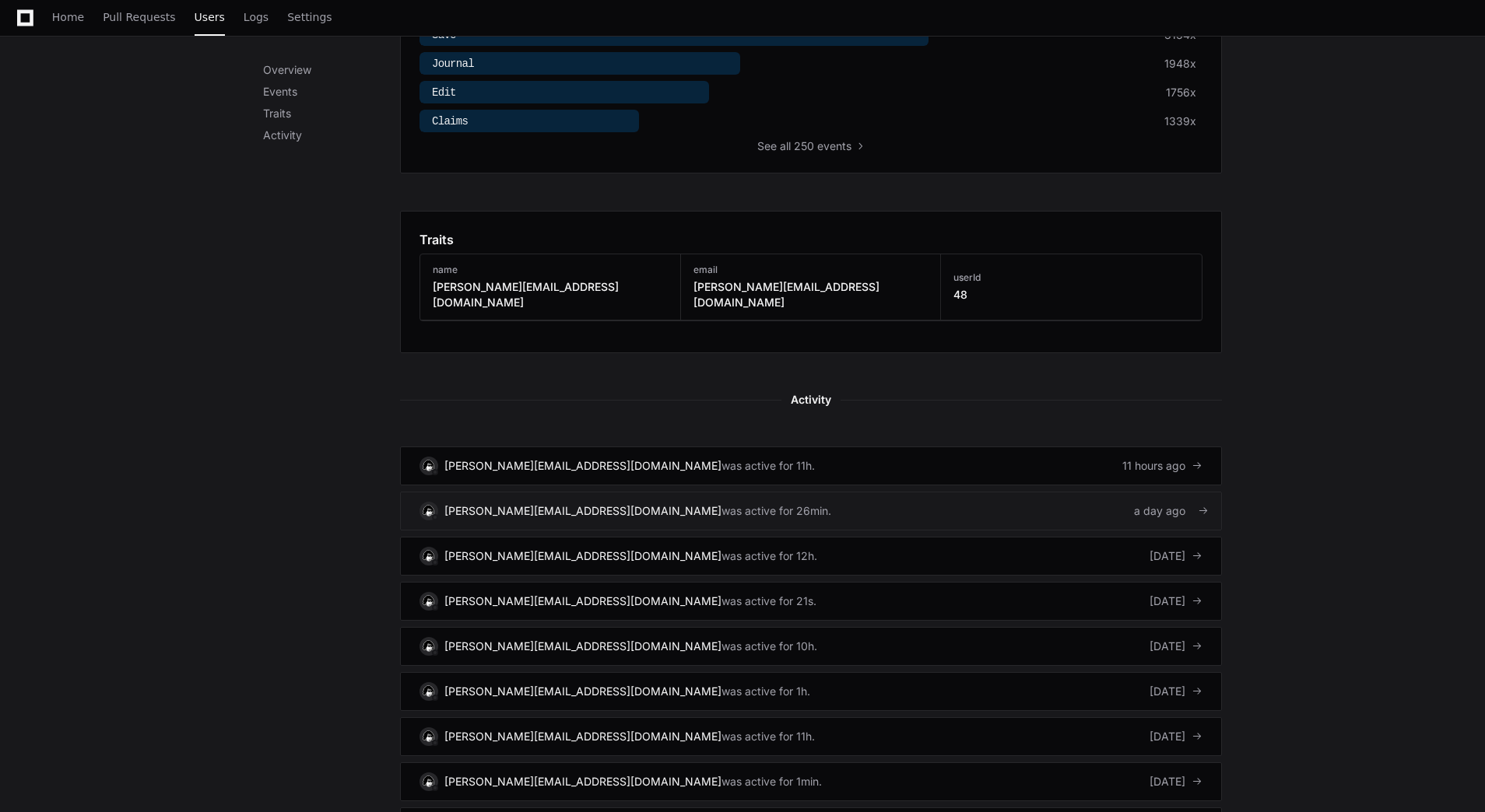
scroll to position [628, 0]
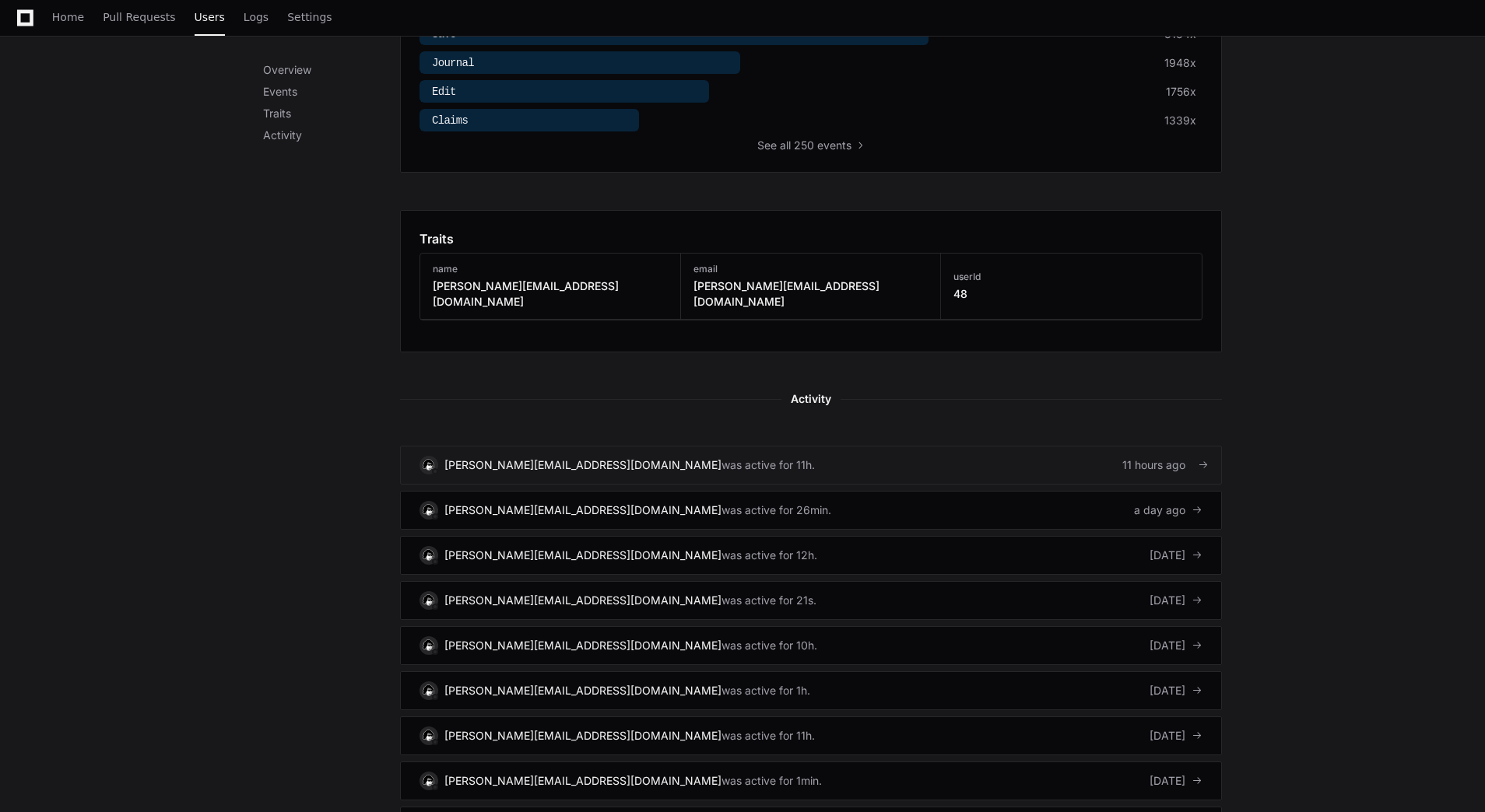
click at [1031, 456] on link "[PERSON_NAME][EMAIL_ADDRESS][DOMAIN_NAME] was active for 11h. 11 hours ago" at bounding box center [810, 465] width 822 height 39
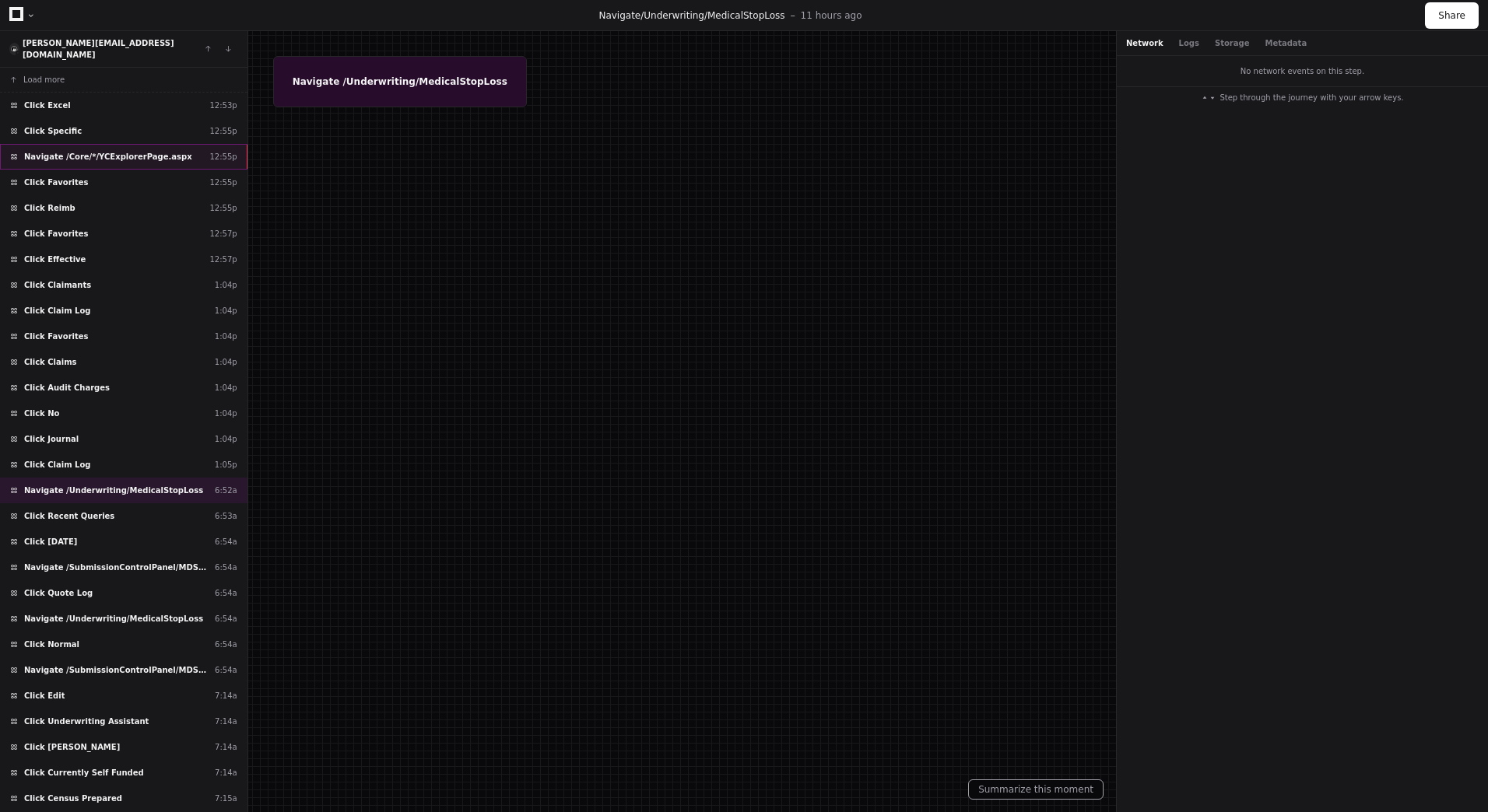
click at [144, 151] on span "Navigate /Core/*/YCExplorerPage.aspx" at bounding box center [108, 157] width 168 height 12
click at [1190, 43] on button "Logs" at bounding box center [1194, 43] width 29 height 12
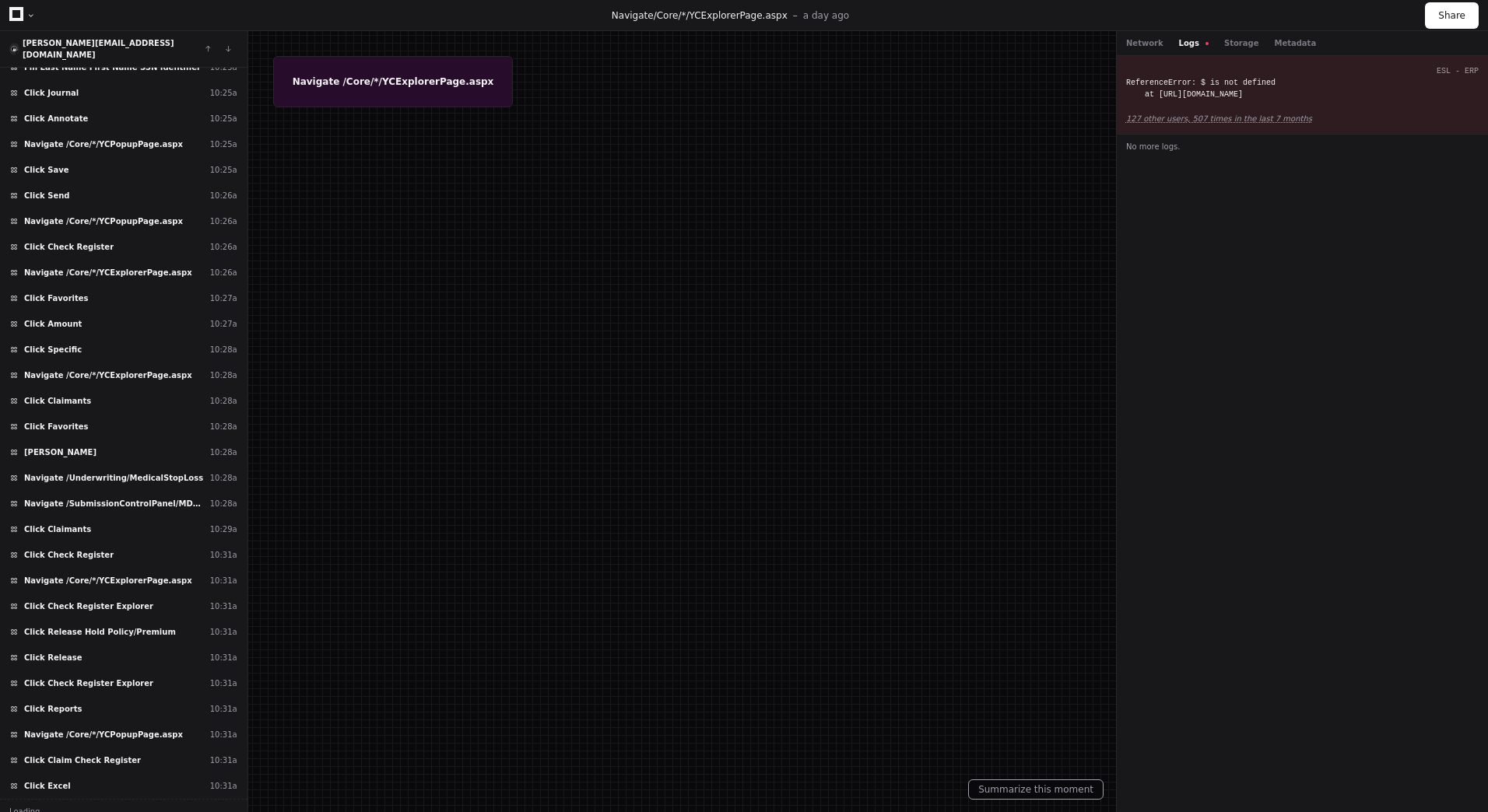
scroll to position [8945, 0]
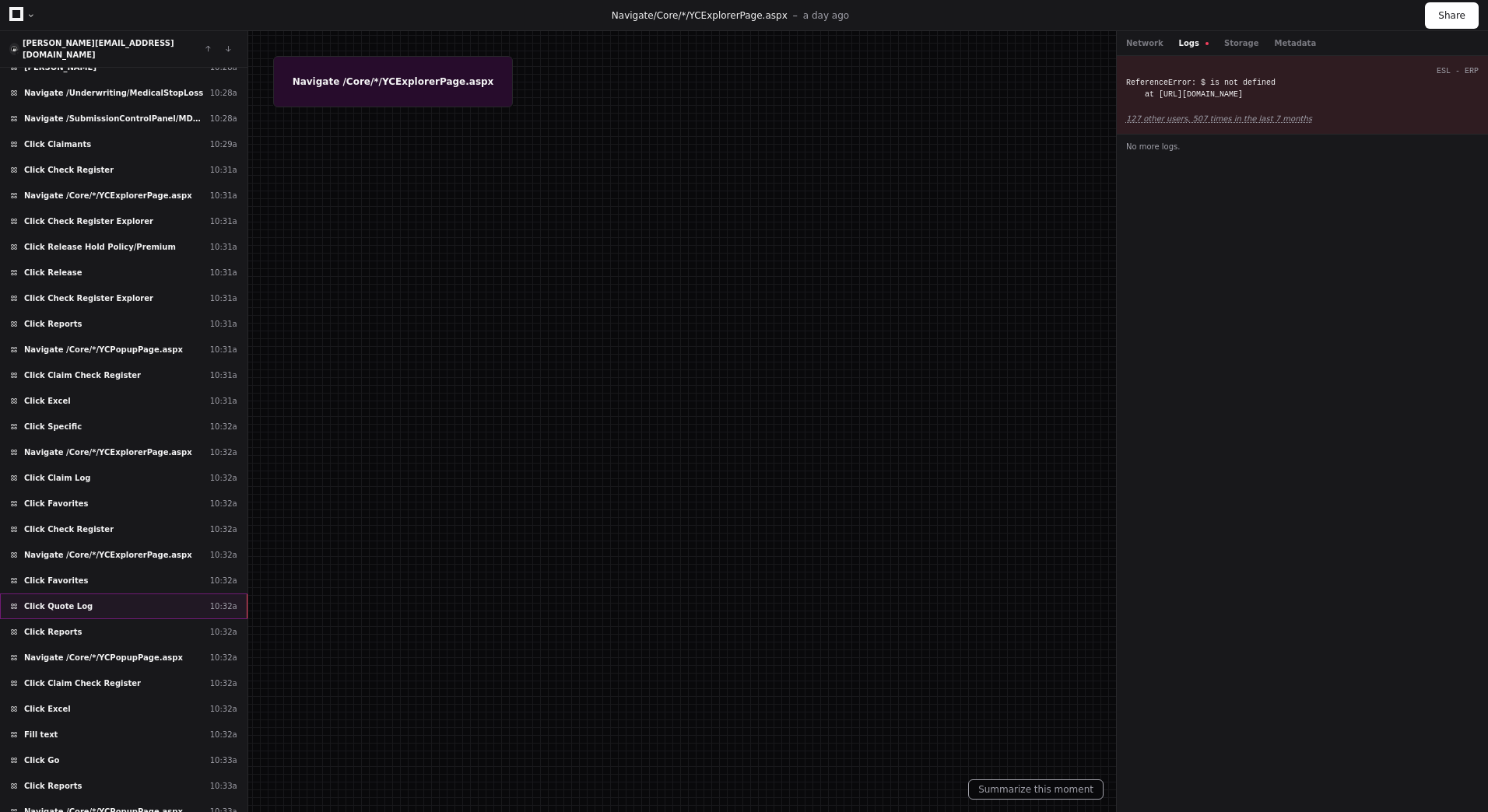
click at [119, 595] on div "Click Quote Log 10:32a" at bounding box center [123, 606] width 248 height 25
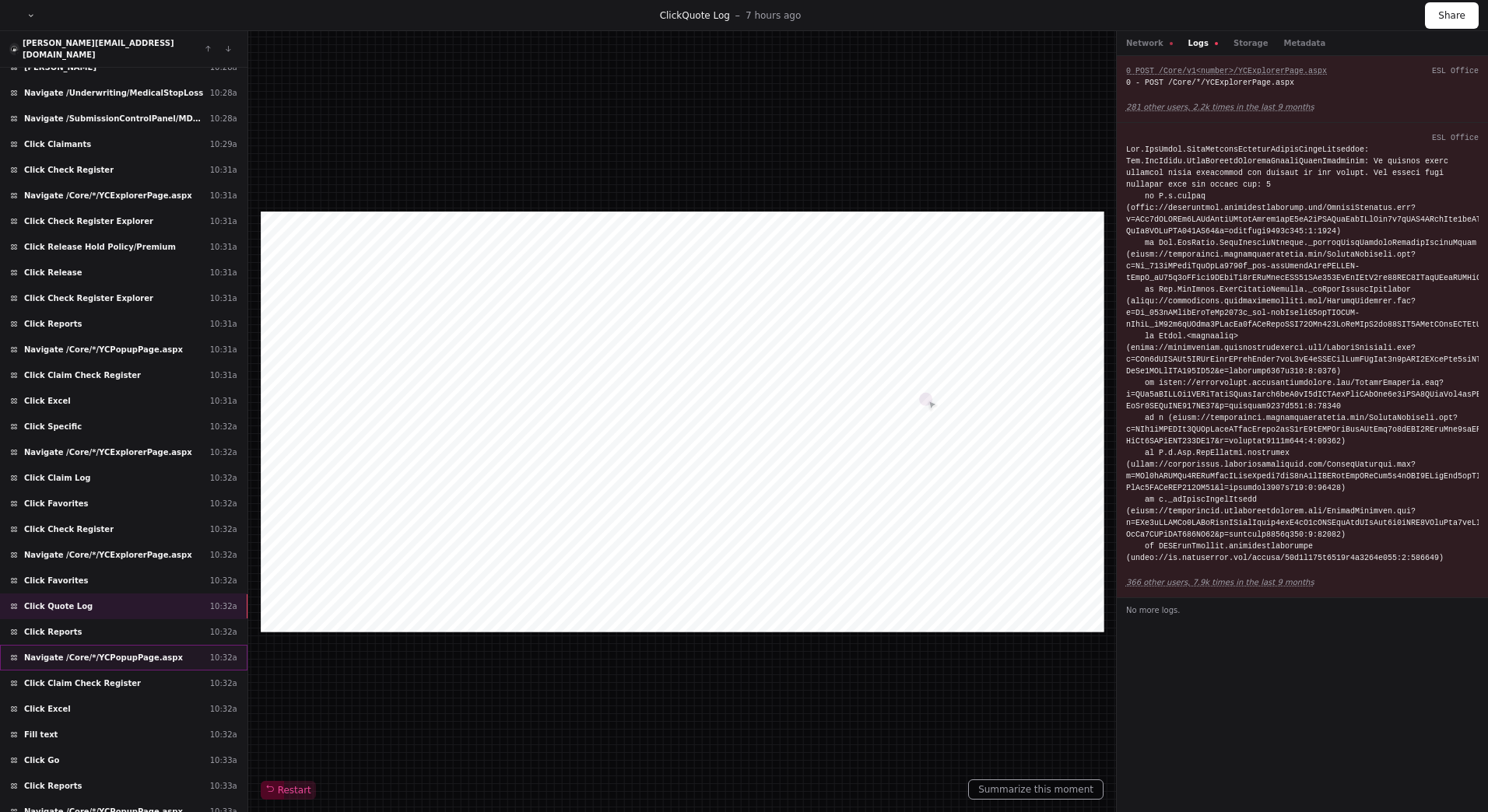
scroll to position [9330, 0]
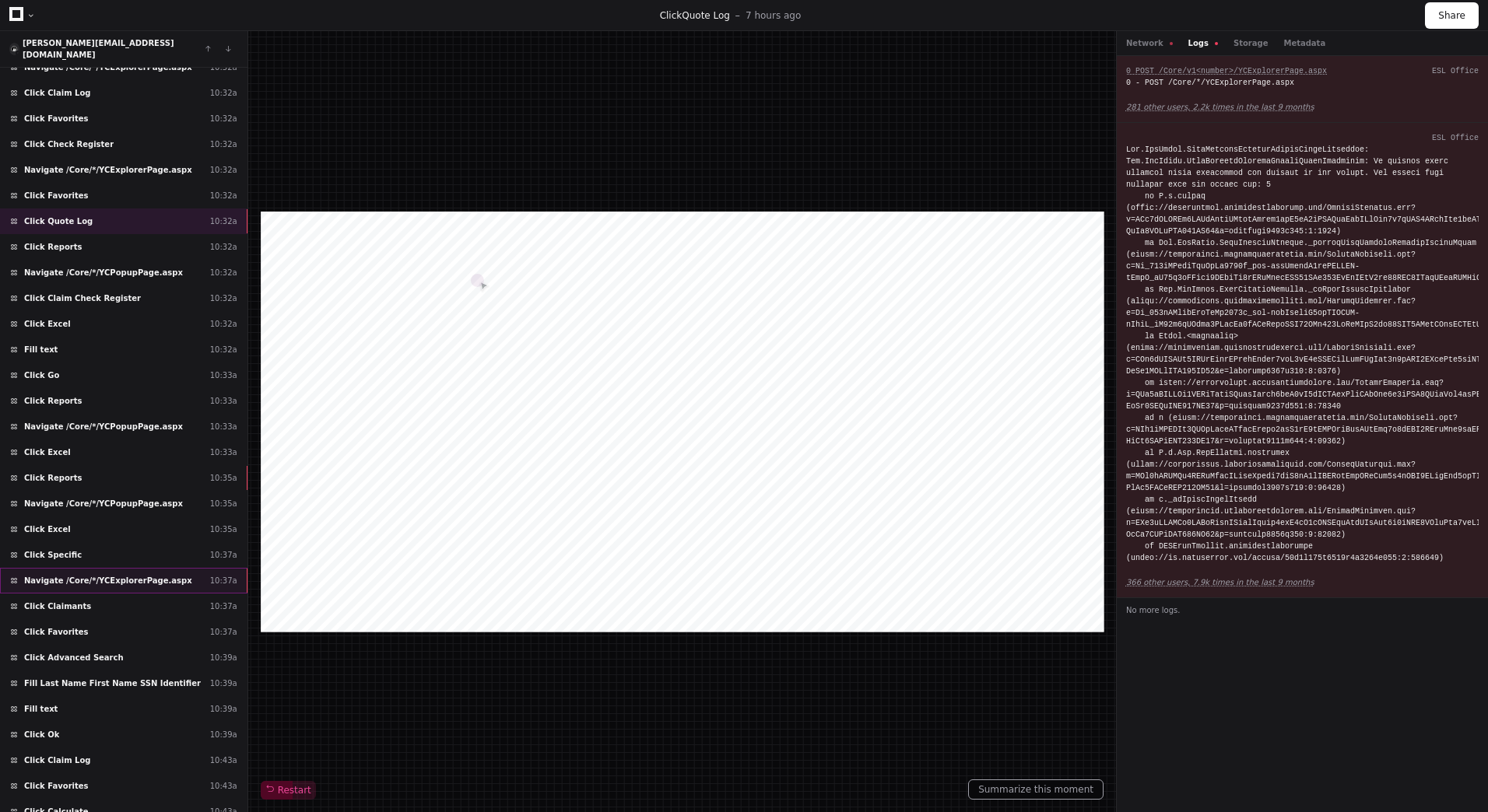
click at [114, 574] on span "Navigate /Core/*/YCExplorerPage.aspx" at bounding box center [108, 580] width 168 height 12
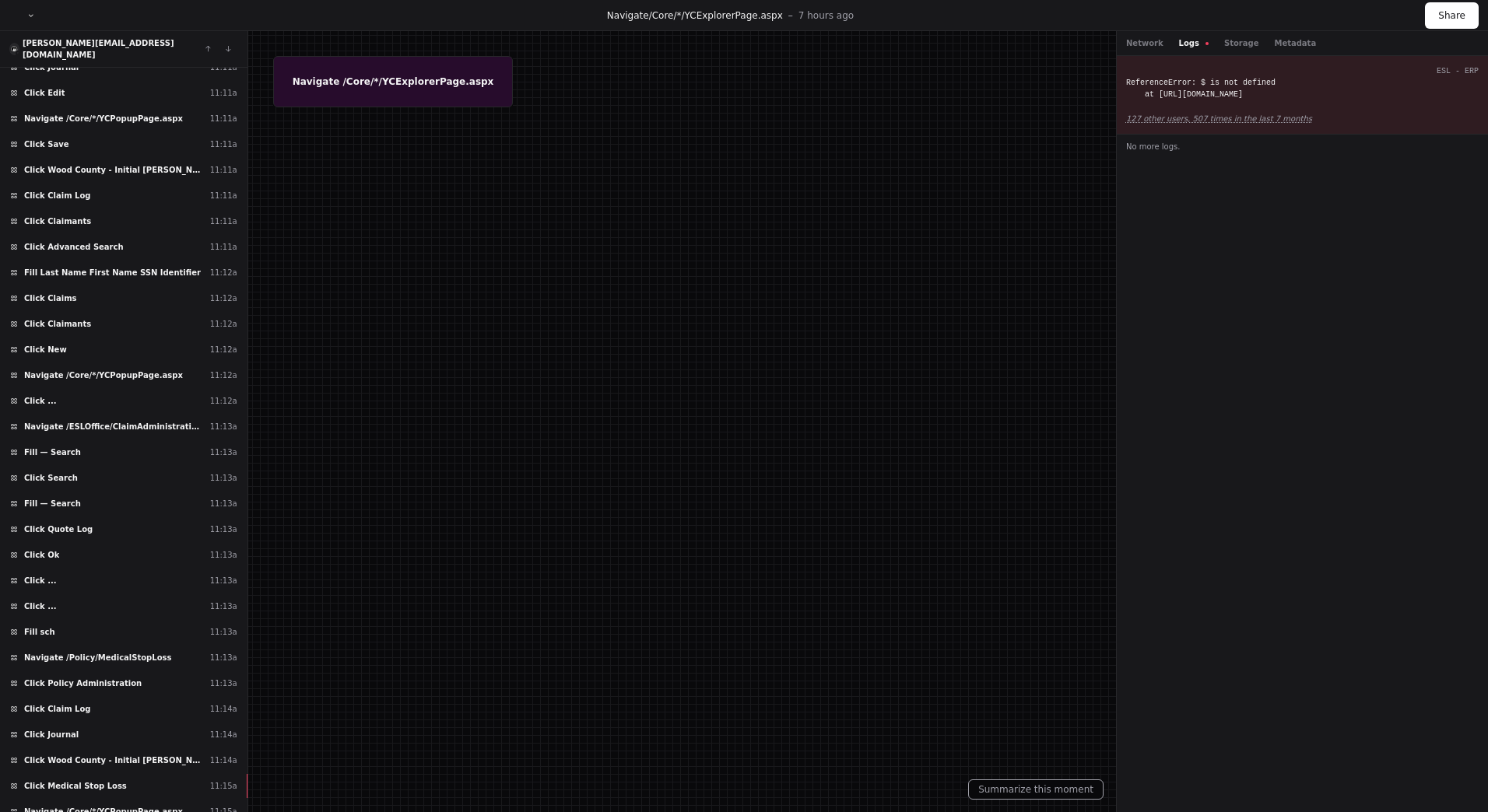
scroll to position [13179, 0]
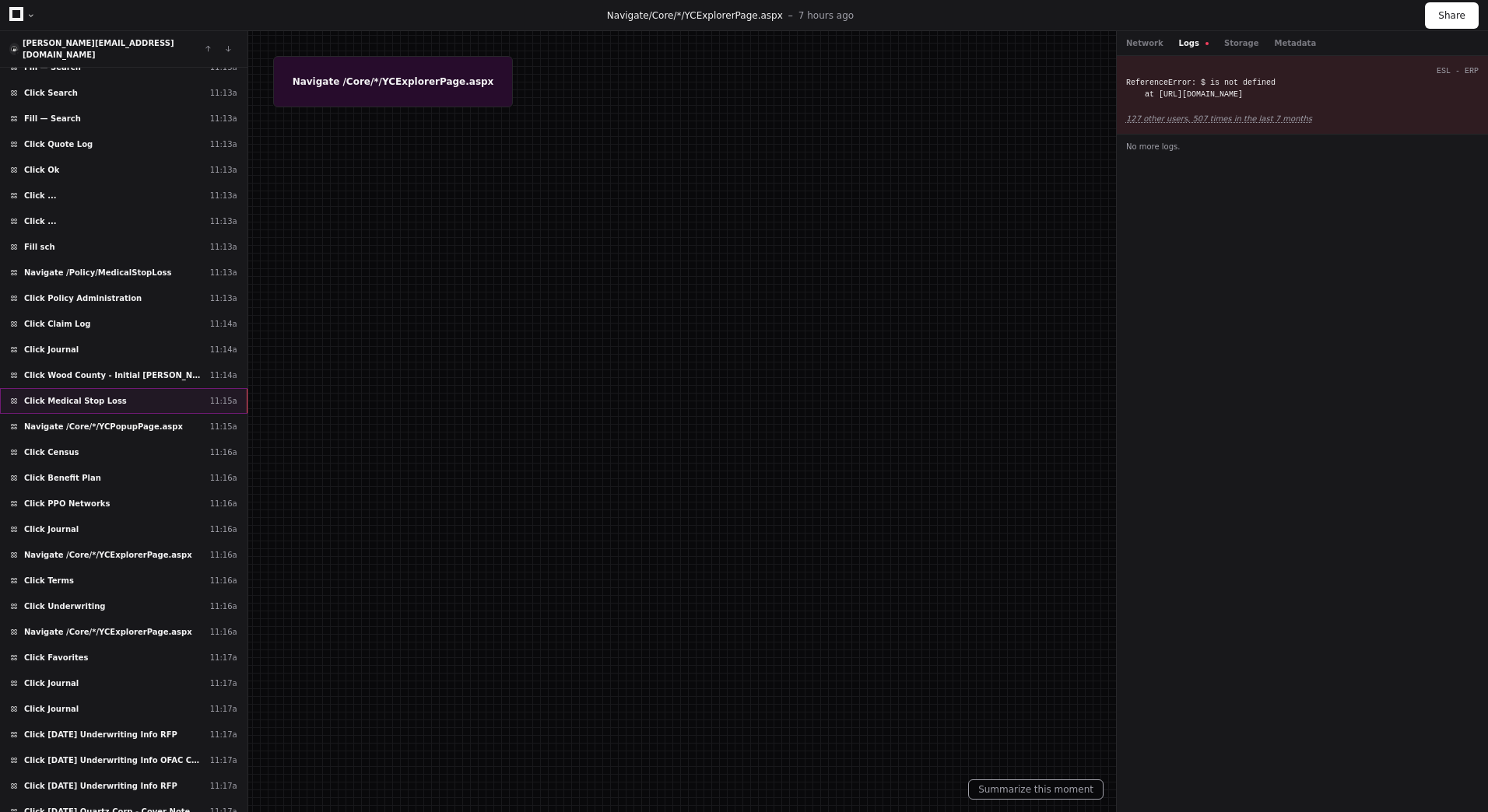
click at [95, 388] on div "Click Medical Stop Loss 11:15a" at bounding box center [123, 401] width 248 height 25
